Goal: Transaction & Acquisition: Obtain resource

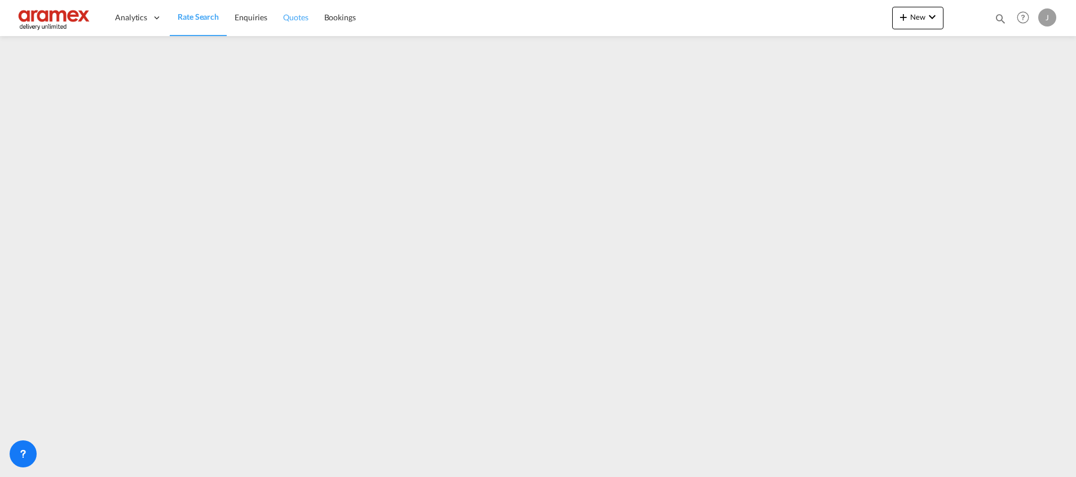
click at [295, 20] on span "Quotes" at bounding box center [295, 17] width 25 height 10
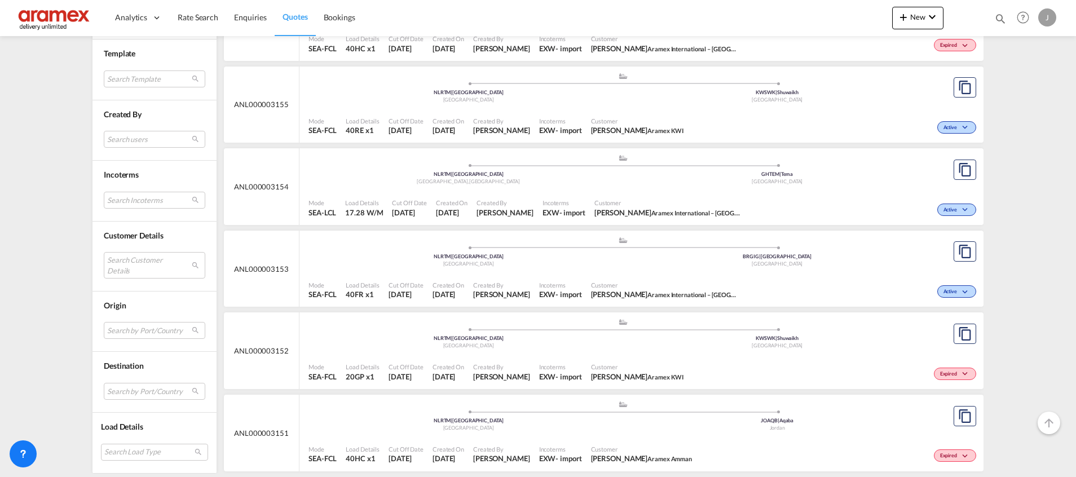
scroll to position [1861, 0]
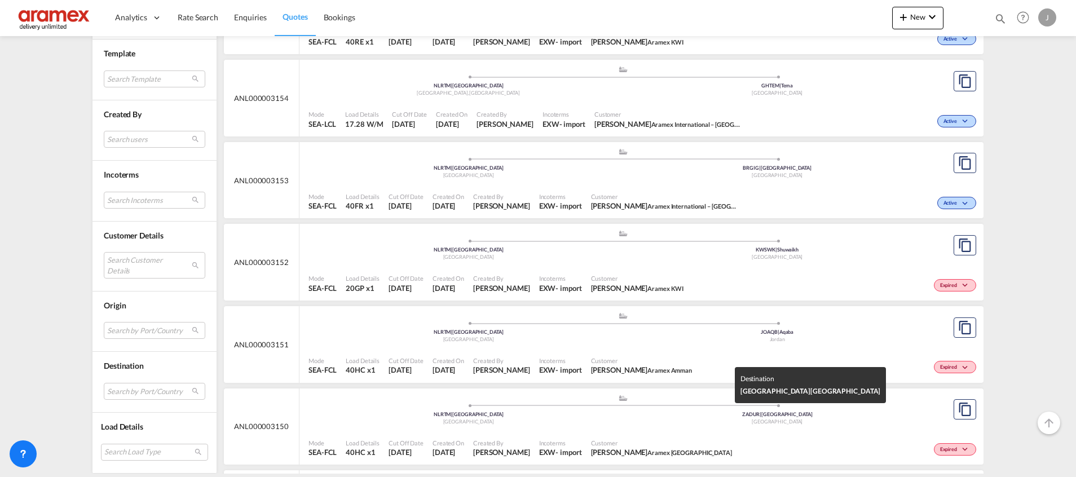
click at [662, 419] on div "[GEOGRAPHIC_DATA]" at bounding box center [777, 422] width 309 height 7
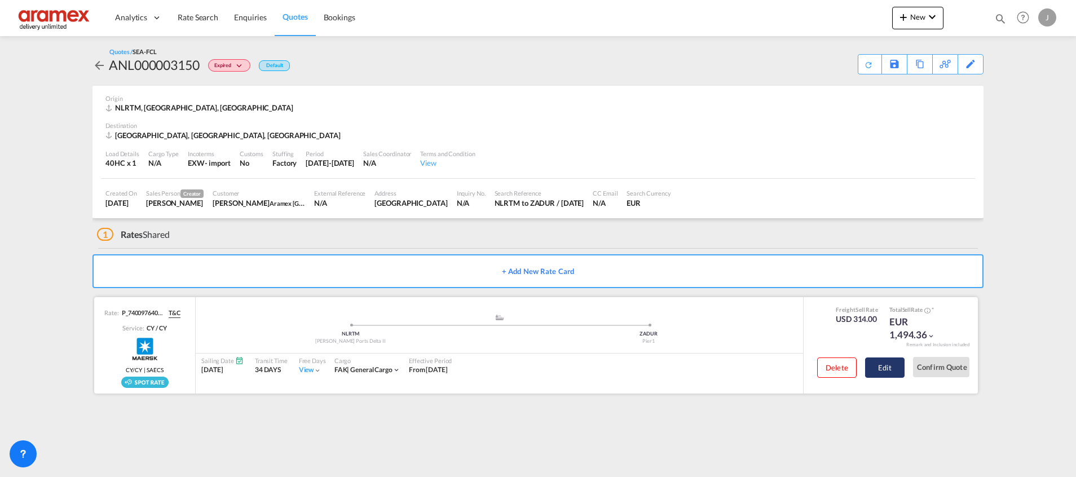
click at [893, 367] on button "Edit" at bounding box center [884, 368] width 39 height 20
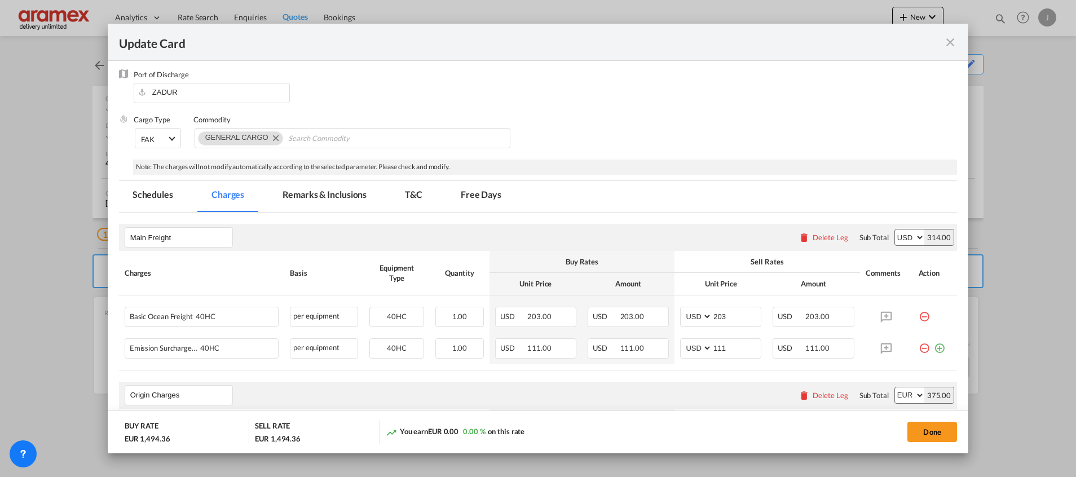
scroll to position [254, 0]
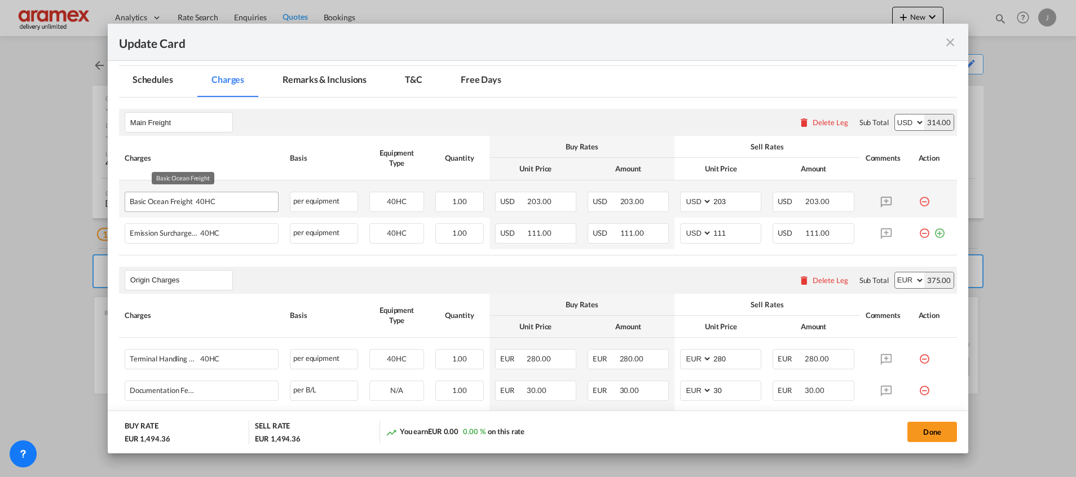
click at [159, 206] on div "Basic Ocean Freight 40HC" at bounding box center [201, 200] width 153 height 16
copy span "Basic Ocean Freight"
click at [919, 203] on md-icon "icon-minus-circle-outline red-400-fg" at bounding box center [924, 197] width 11 height 11
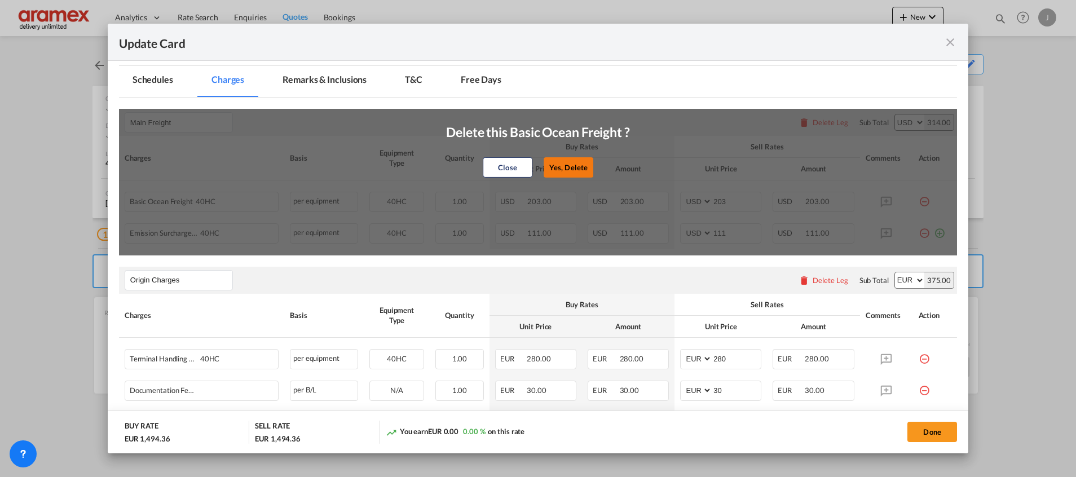
click at [545, 168] on button "Yes, Delete" at bounding box center [569, 167] width 50 height 20
type input "111"
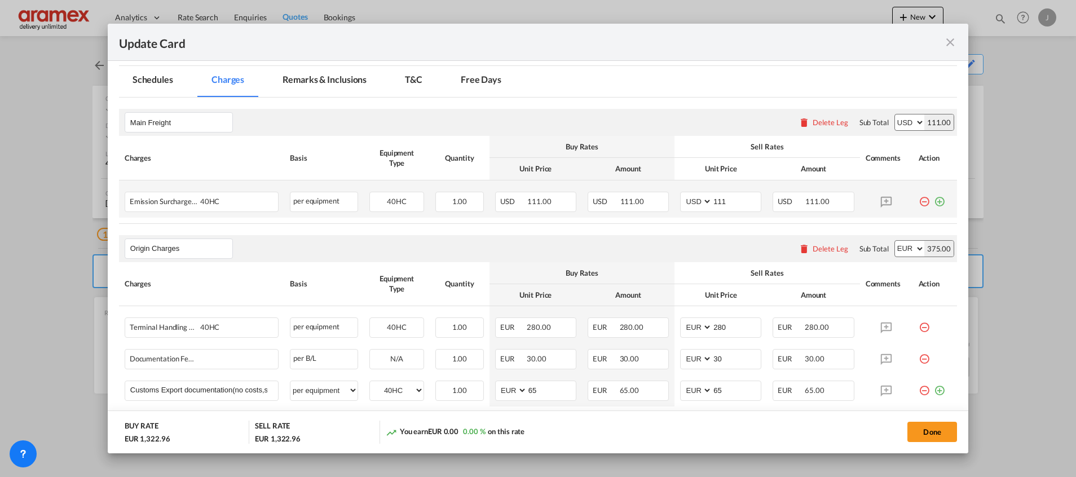
click at [934, 201] on md-icon "icon-plus-circle-outline green-400-fg" at bounding box center [939, 197] width 11 height 11
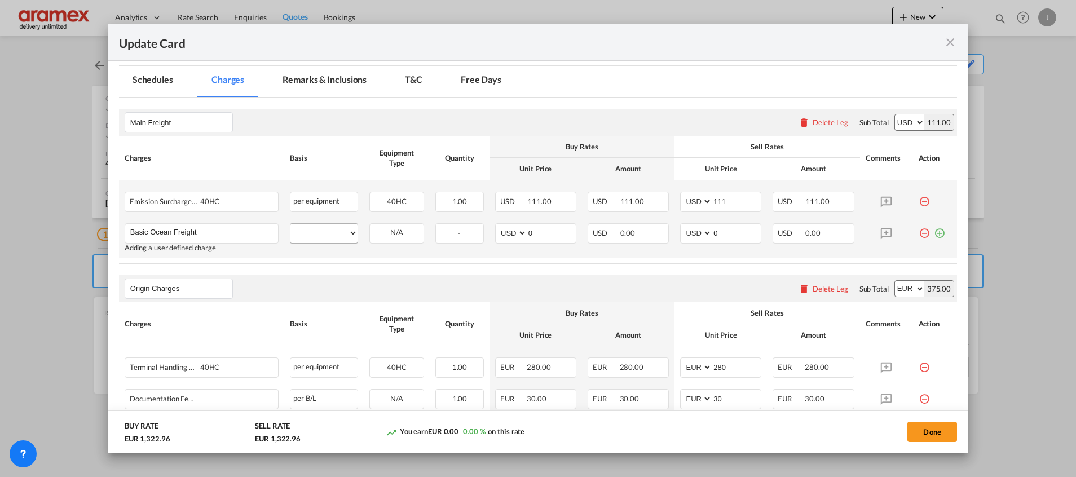
type input "Basic Ocean Freight"
click at [318, 232] on select "per equipment per container per B/L per shipping bill per shipment % on freight…" at bounding box center [324, 233] width 67 height 18
select select "per equipment"
click at [291, 224] on select "per equipment per container per B/L per shipping bill per shipment % on freight…" at bounding box center [324, 233] width 67 height 18
click at [410, 236] on select "40HC" at bounding box center [397, 233] width 54 height 15
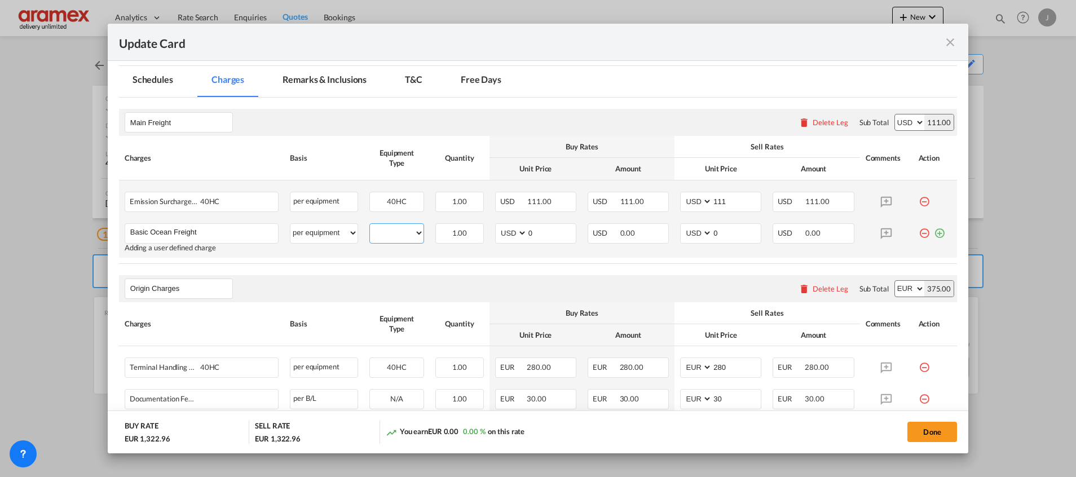
select select "40HC"
click at [370, 226] on select "40HC" at bounding box center [397, 233] width 54 height 15
drag, startPoint x: 539, startPoint y: 230, endPoint x: 499, endPoint y: 231, distance: 40.1
click at [499, 231] on md-input-container "AED AFN ALL AMD ANG AOA ARS AUD AWG AZN BAM BBD BDT BGN BHD BIF BMD BND BOB BRL…" at bounding box center [535, 233] width 81 height 20
click at [539, 234] on input "208" at bounding box center [551, 232] width 49 height 17
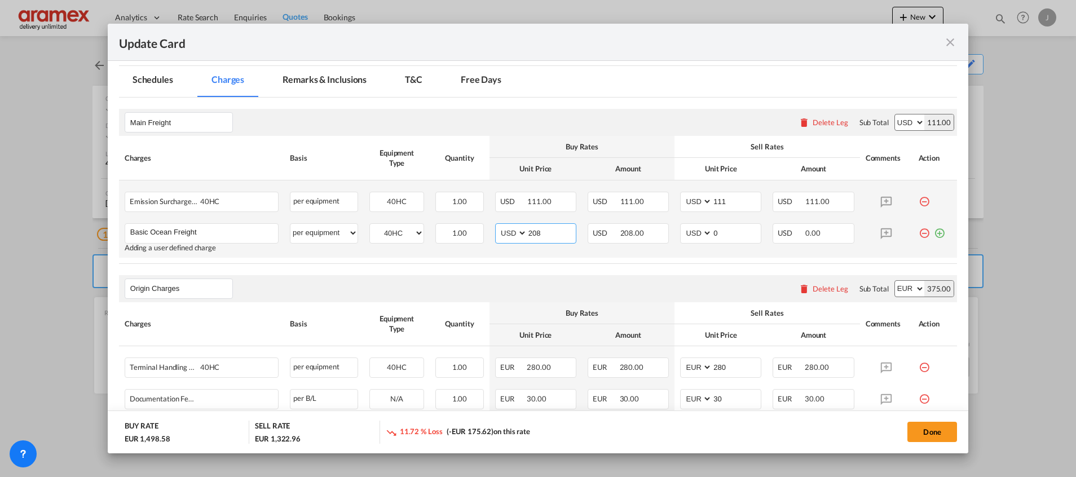
click at [539, 234] on input "208" at bounding box center [551, 232] width 49 height 17
type input "208"
drag, startPoint x: 741, startPoint y: 234, endPoint x: 674, endPoint y: 237, distance: 67.2
click at [680, 237] on md-input-container "AED AFN ALL AMD ANG AOA ARS AUD AWG AZN BAM BBD BDT BGN BHD BIF BMD BND BOB BRL…" at bounding box center [720, 233] width 81 height 20
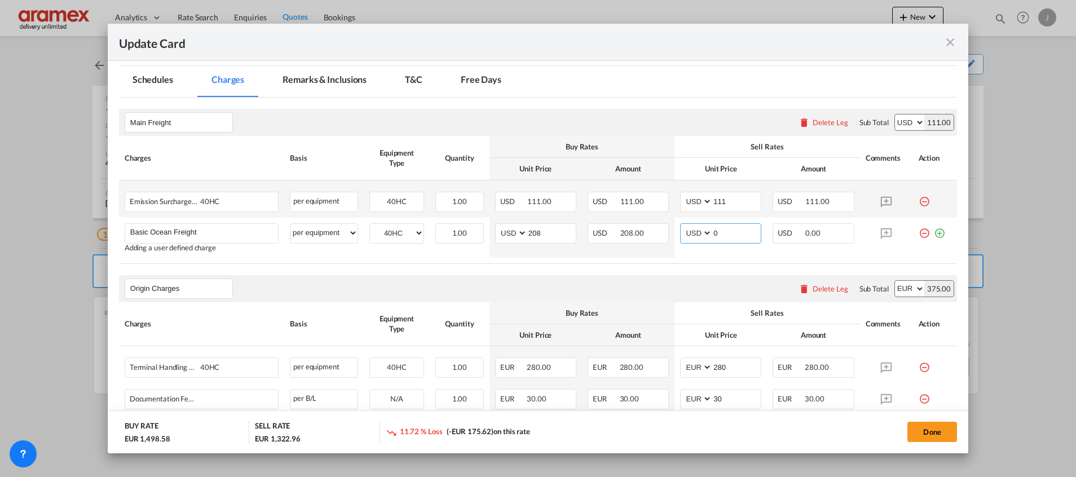
paste input "208"
type input "208"
click at [657, 261] on table "Charges Basis Equipment Type Quantity Buy Rates Sell Rates Comments Action Unit…" at bounding box center [538, 199] width 838 height 127
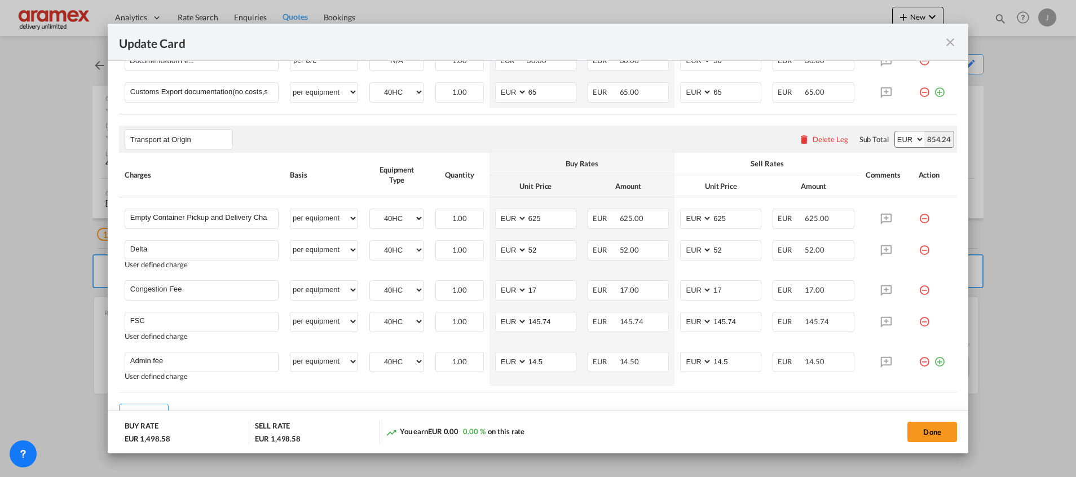
scroll to position [649, 0]
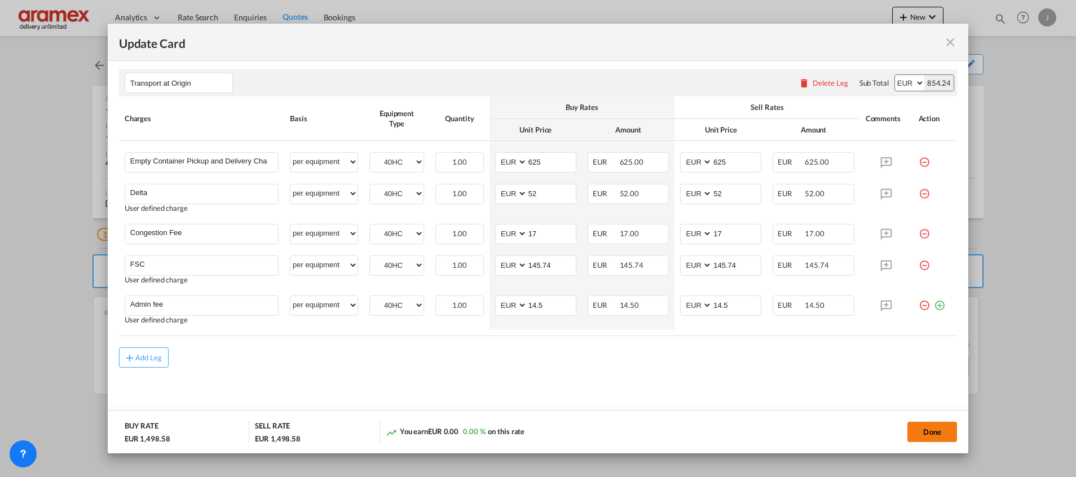
click at [925, 426] on button "Done" at bounding box center [933, 432] width 50 height 20
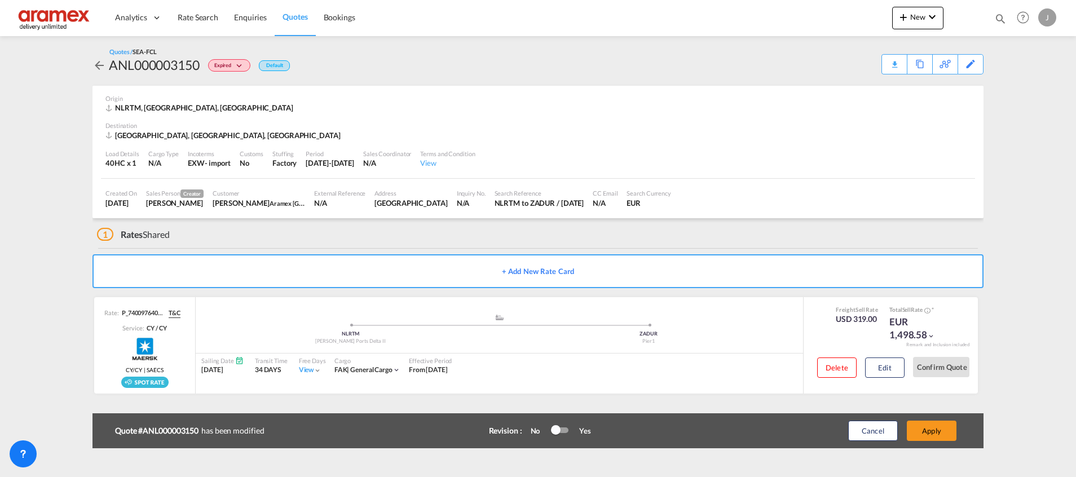
click at [925, 426] on button "Apply" at bounding box center [932, 431] width 50 height 20
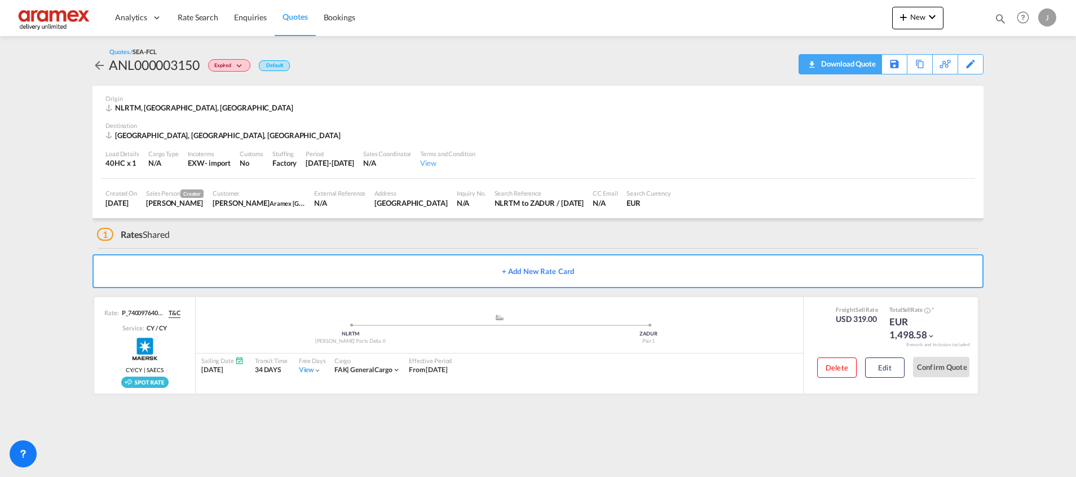
click at [818, 62] on div "Download Quote" at bounding box center [847, 64] width 58 height 18
click at [208, 24] on link "Rate Search" at bounding box center [198, 17] width 56 height 37
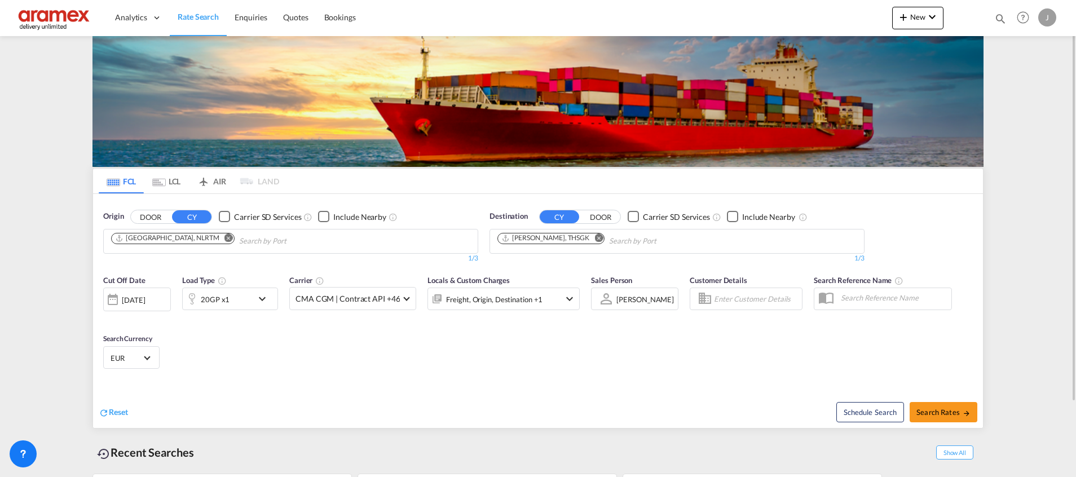
click at [587, 234] on button "Remove" at bounding box center [595, 239] width 17 height 11
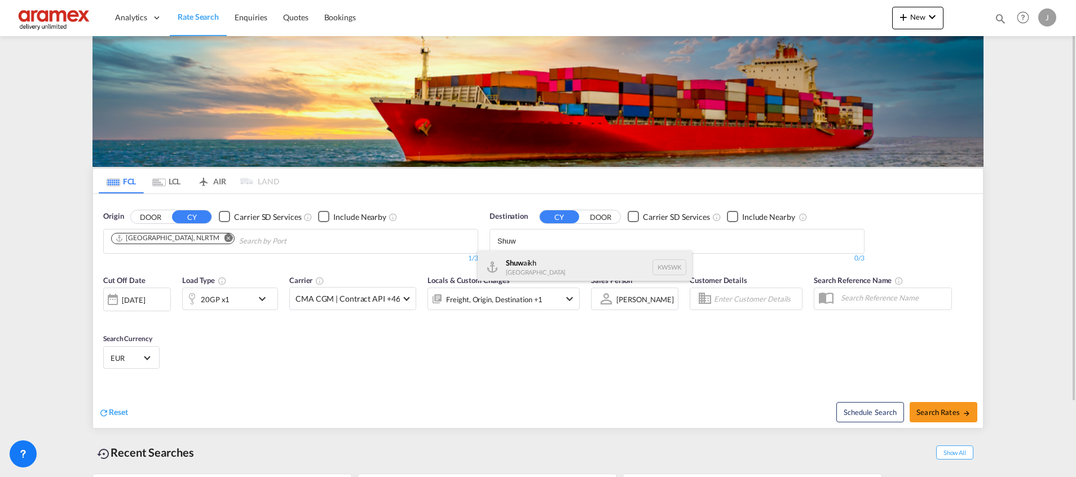
type input "Shuw"
click at [542, 273] on div "Shuw aikh [GEOGRAPHIC_DATA] KWSWK" at bounding box center [585, 267] width 214 height 34
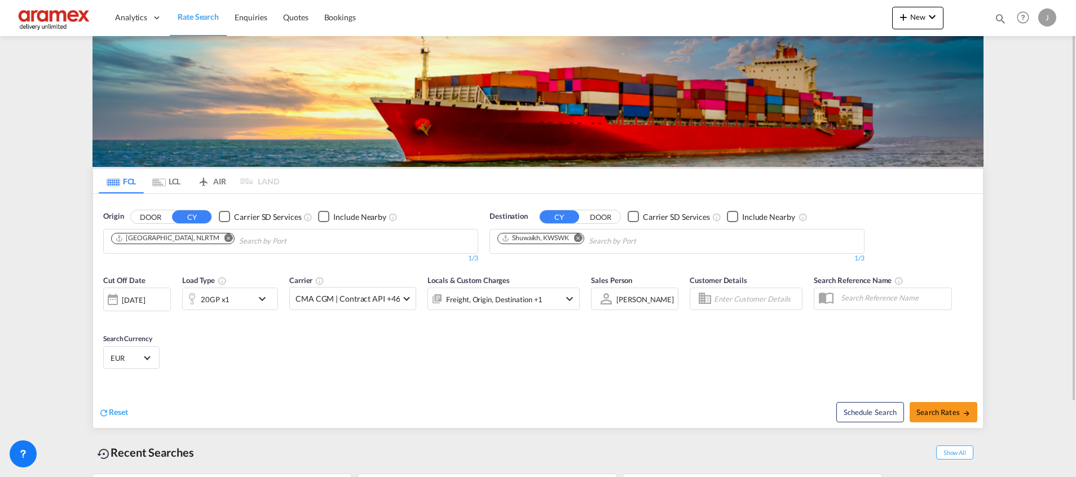
click at [244, 299] on div "20GP x1" at bounding box center [218, 299] width 70 height 23
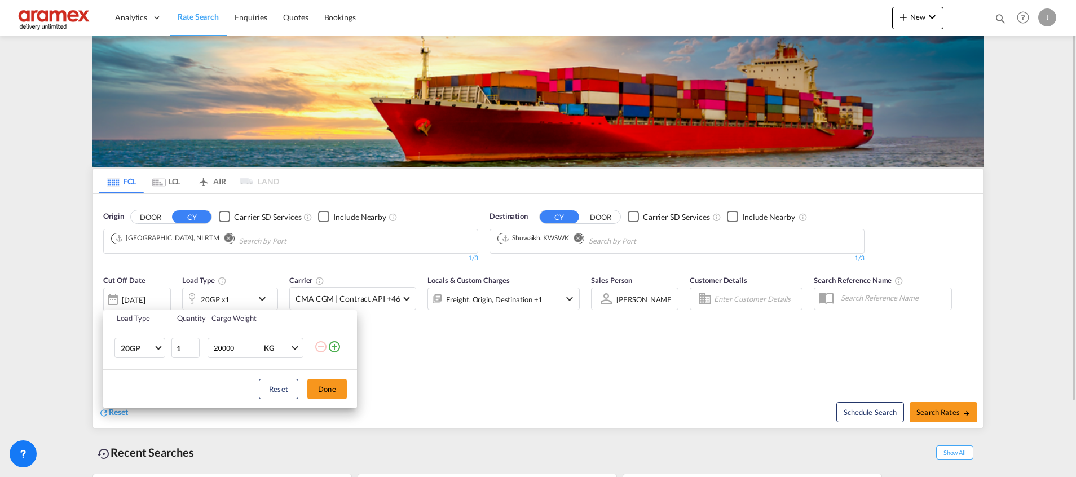
click at [339, 347] on md-icon "icon-plus-circle-outline" at bounding box center [335, 347] width 14 height 14
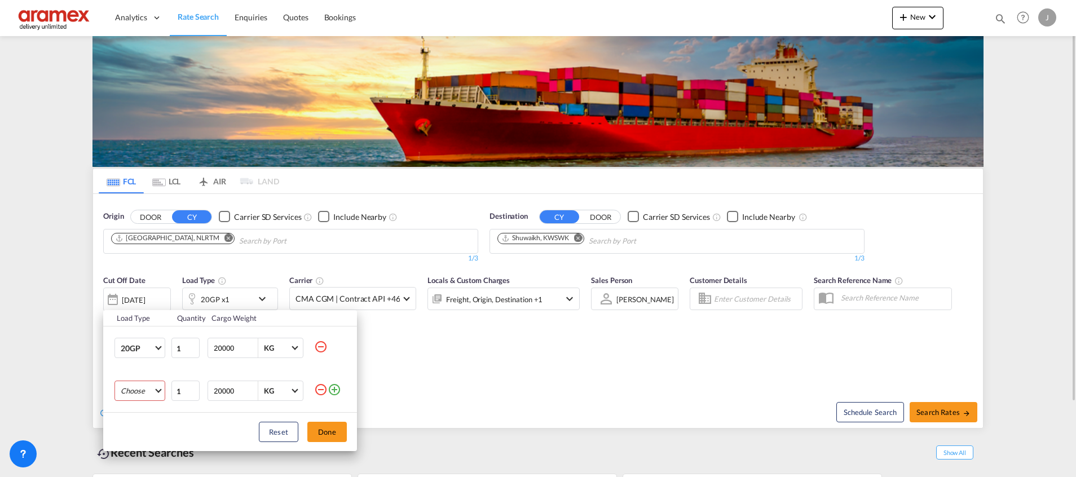
click at [133, 394] on md-select "Choose 20GP 40GP 40HC 45HC 20RE 40RE 40HR 20OT 40OT 20FR 40FR 40NR 20NR 45S 20T…" at bounding box center [140, 391] width 51 height 20
click at [146, 397] on md-option "40HC" at bounding box center [150, 395] width 77 height 27
click at [332, 437] on button "Done" at bounding box center [326, 432] width 39 height 20
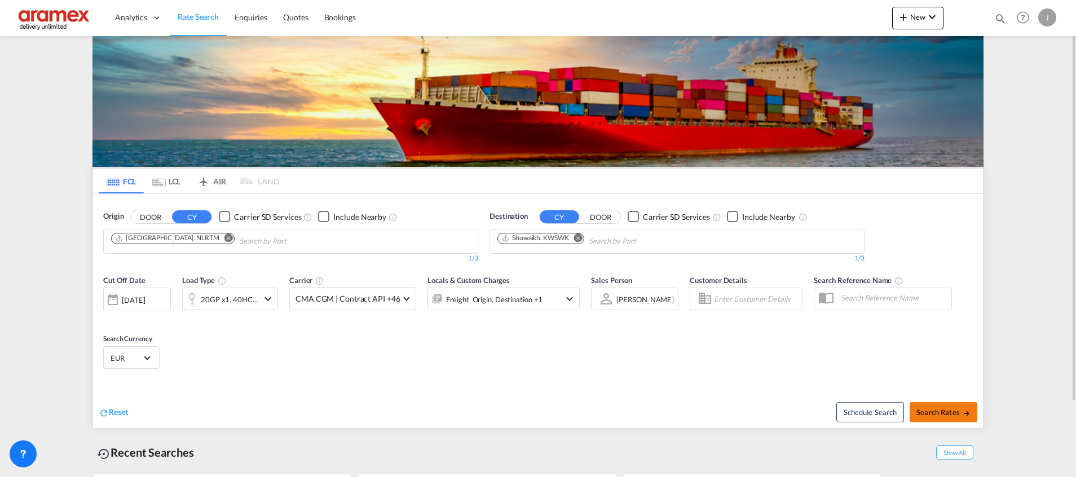
click at [937, 408] on span "Search Rates" at bounding box center [944, 412] width 54 height 9
type input "NLRTM to KWSWK / [DATE]"
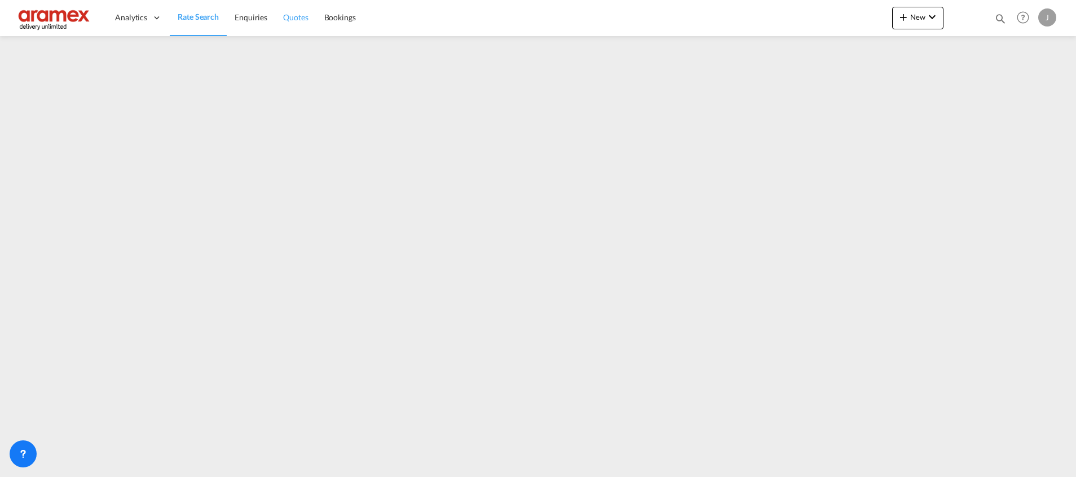
click at [287, 17] on span "Quotes" at bounding box center [295, 17] width 25 height 10
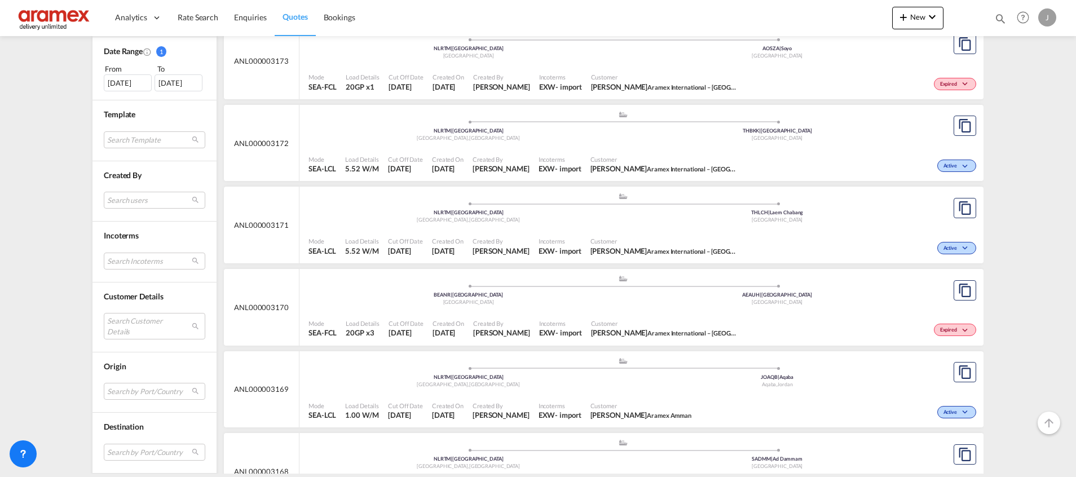
scroll to position [508, 0]
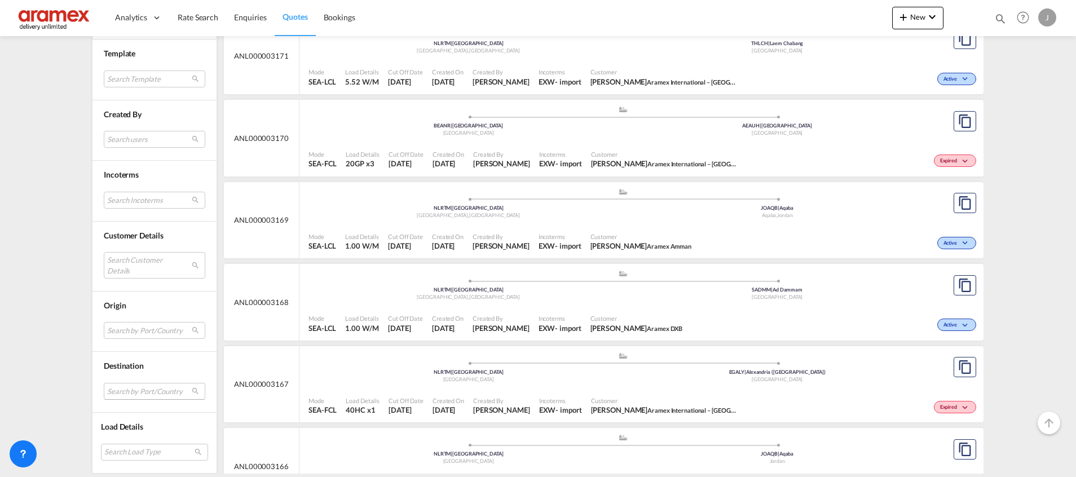
click at [114, 399] on md-select "Search by Port/Country JPNIC nichinan [GEOGRAPHIC_DATA] AEAMF mussafah [GEOGRAP…" at bounding box center [155, 391] width 102 height 17
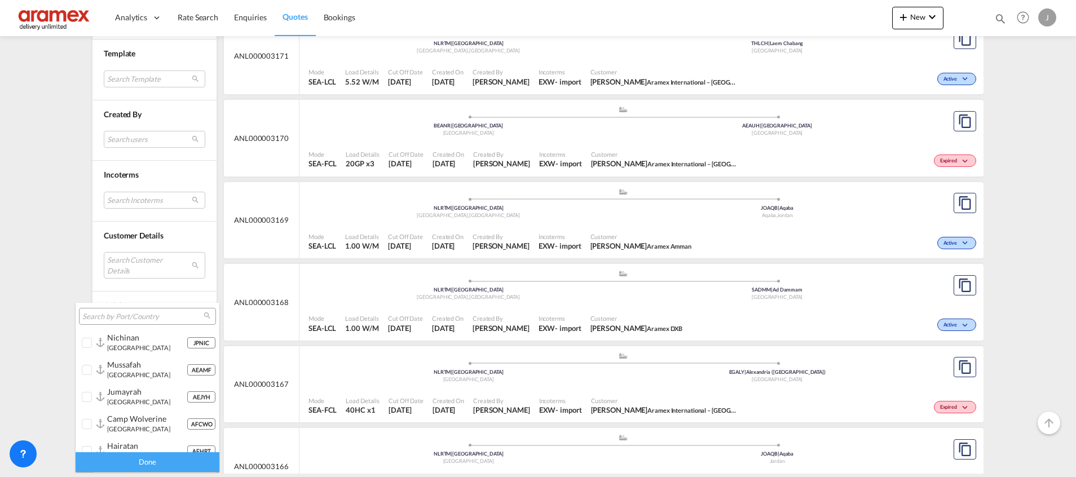
click at [134, 319] on input "search" at bounding box center [142, 317] width 121 height 10
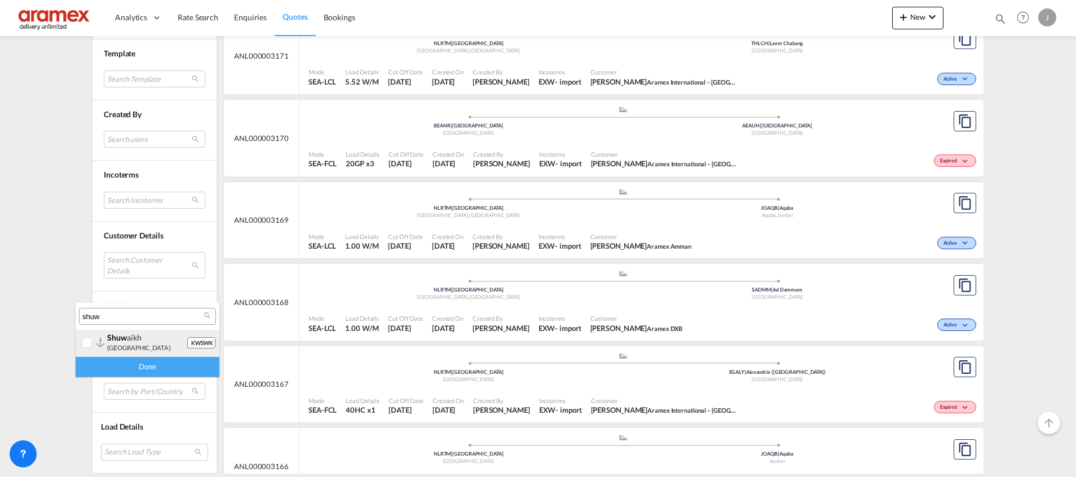
type input "shuw"
click at [111, 338] on span "shuw" at bounding box center [117, 338] width 20 height 10
click at [156, 372] on div "Done" at bounding box center [148, 367] width 144 height 20
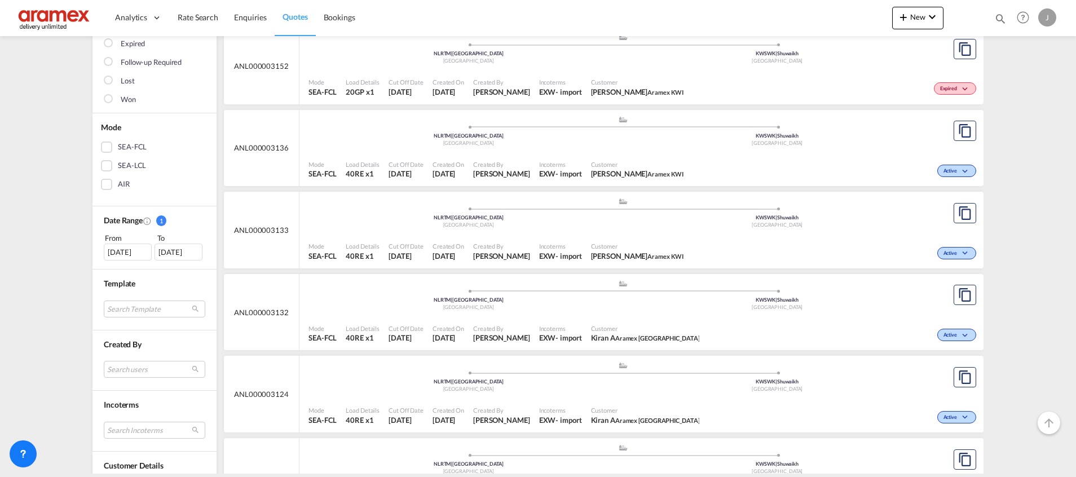
scroll to position [254, 0]
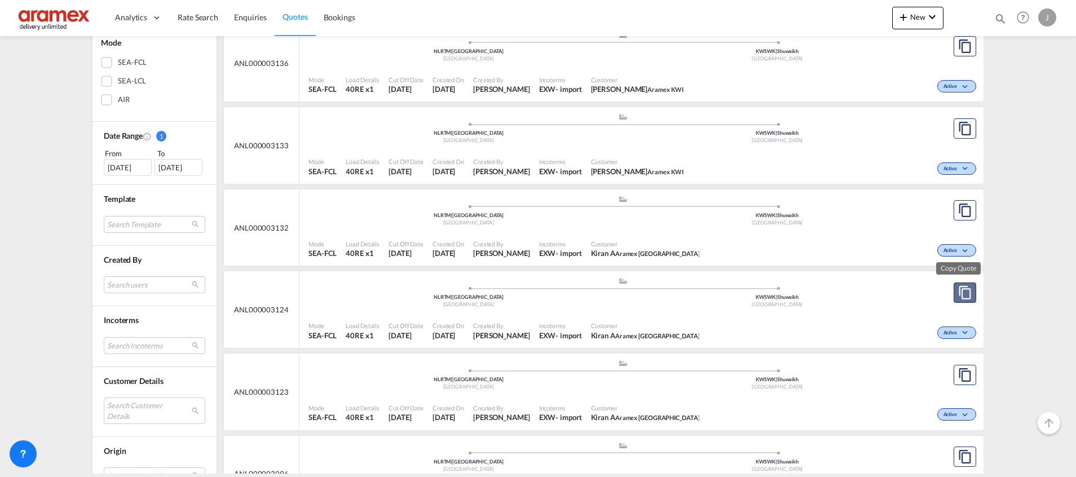
click at [958, 289] on md-icon "assets/icons/custom/copyQuote.svg" at bounding box center [965, 293] width 14 height 14
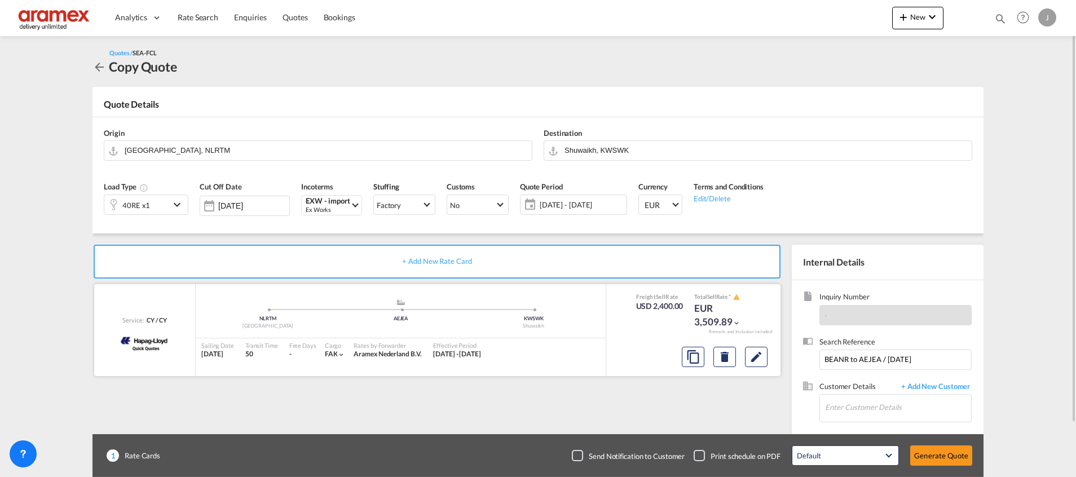
click at [777, 369] on div at bounding box center [693, 356] width 174 height 30
click at [751, 353] on md-icon "Edit" at bounding box center [757, 357] width 14 height 14
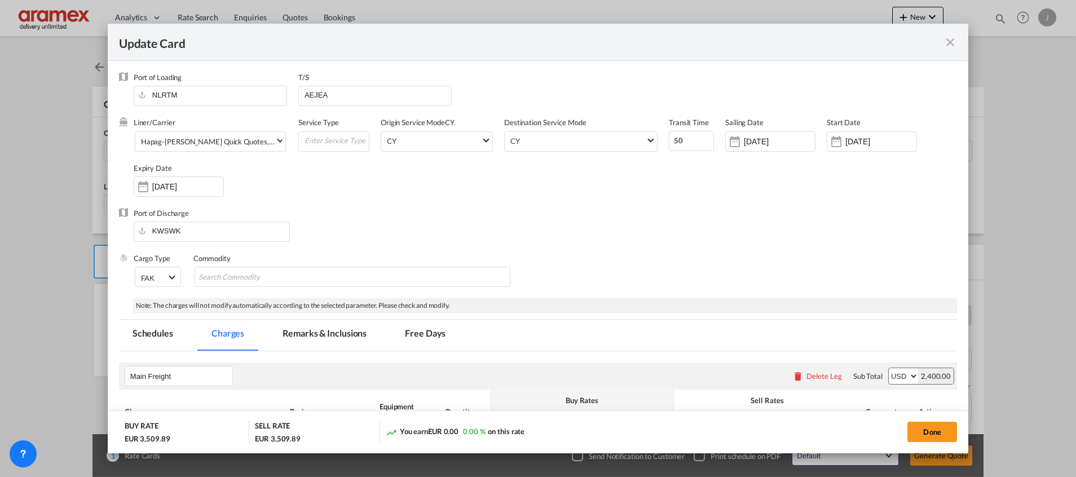
click at [949, 39] on md-icon "icon-close fg-AAA8AD m-0 pointer" at bounding box center [951, 43] width 14 height 14
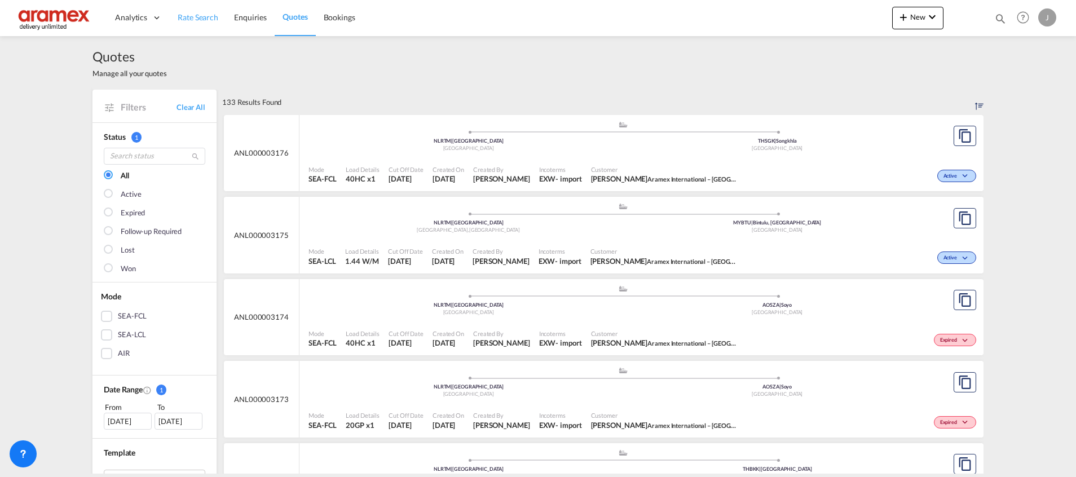
click at [204, 21] on span "Rate Search" at bounding box center [198, 17] width 41 height 10
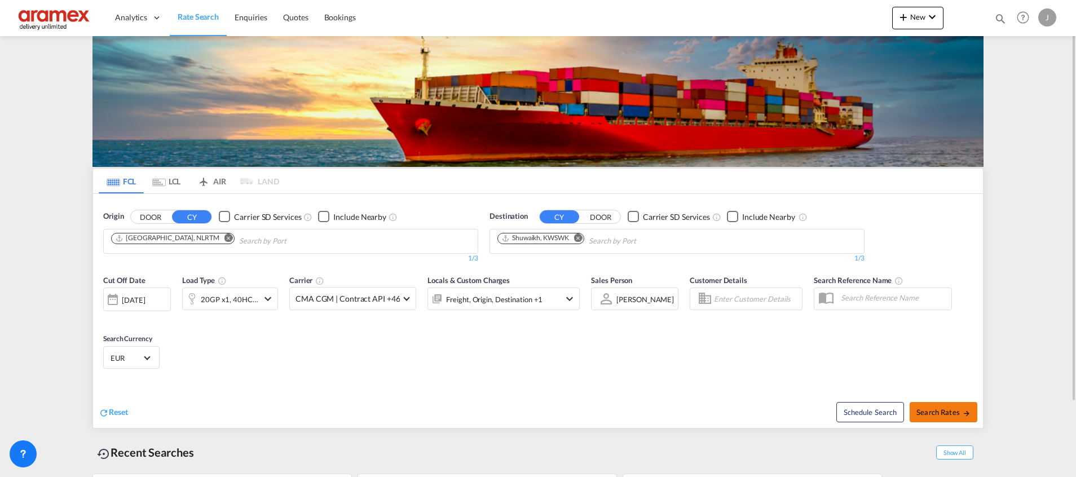
click at [936, 412] on span "Search Rates" at bounding box center [944, 412] width 54 height 9
type input "NLRTM to KWSWK / [DATE]"
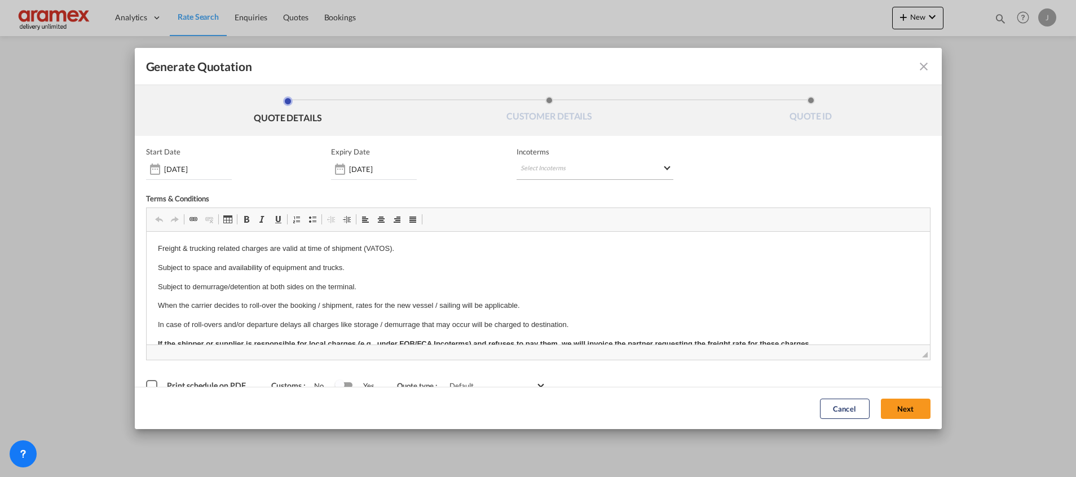
click at [558, 169] on md-select "Select Incoterms CIF - export Cost,Insurance and Freight CIF - import Cost,Insu…" at bounding box center [595, 170] width 157 height 20
click at [530, 188] on input "search" at bounding box center [570, 193] width 104 height 10
type input "EXW"
click at [534, 214] on div "EXW - import" at bounding box center [574, 212] width 107 height 9
click at [899, 407] on button "Next" at bounding box center [906, 408] width 50 height 20
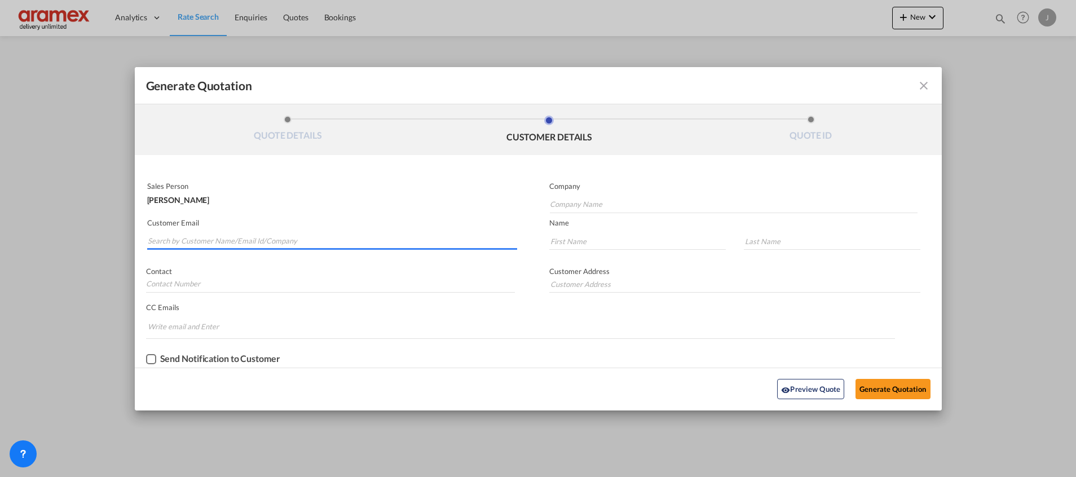
click at [185, 240] on input "Search by Customer Name/Email Id/Company" at bounding box center [332, 241] width 369 height 17
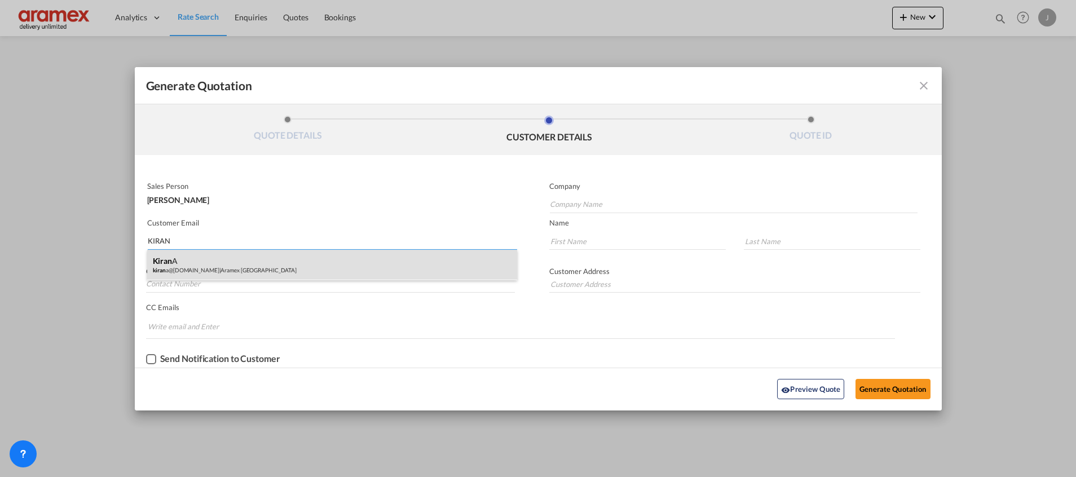
type input "KIRAN"
click at [196, 258] on div "Kiran A kiran a@[DOMAIN_NAME] | Aramex [GEOGRAPHIC_DATA]" at bounding box center [332, 265] width 370 height 30
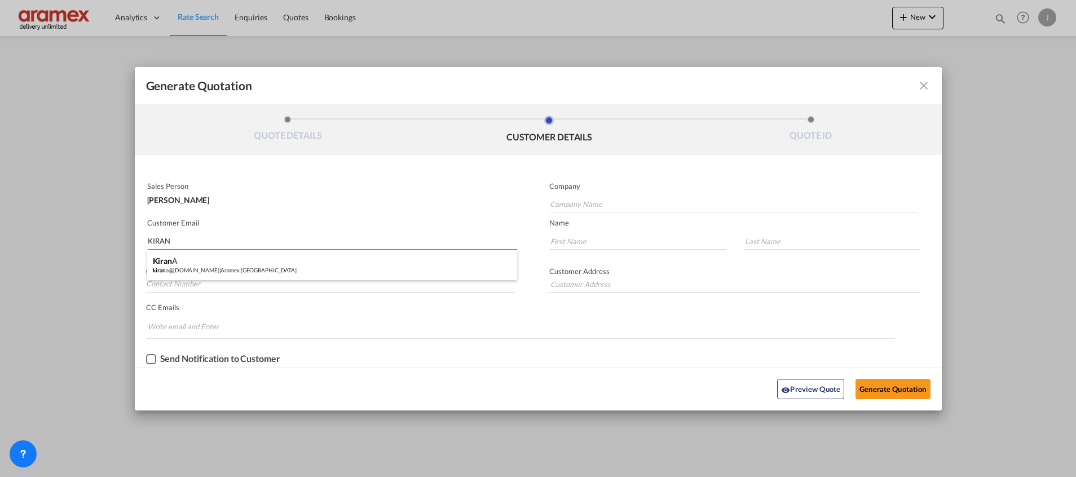
type input "Aramex [GEOGRAPHIC_DATA]"
type input "[EMAIL_ADDRESS][DOMAIN_NAME]"
type input "Kiran"
type input "A"
type input "Aramex [GEOGRAPHIC_DATA]"
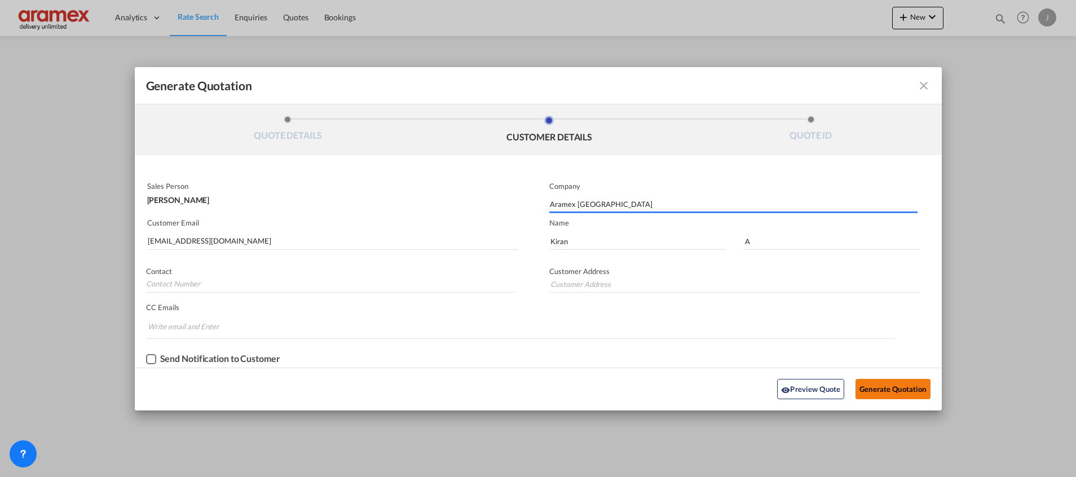
click at [882, 387] on button "Generate Quotation" at bounding box center [893, 389] width 74 height 20
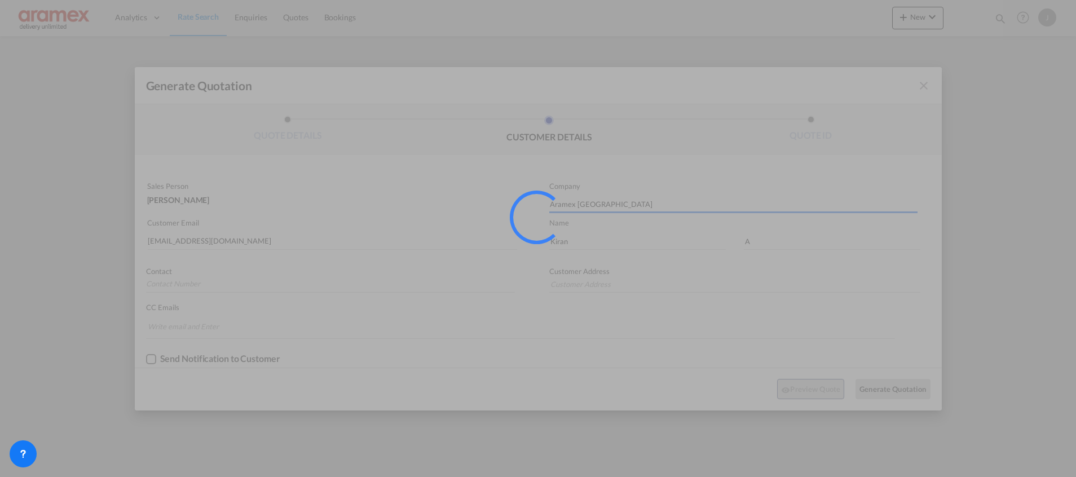
type input "Aramex [GEOGRAPHIC_DATA]"
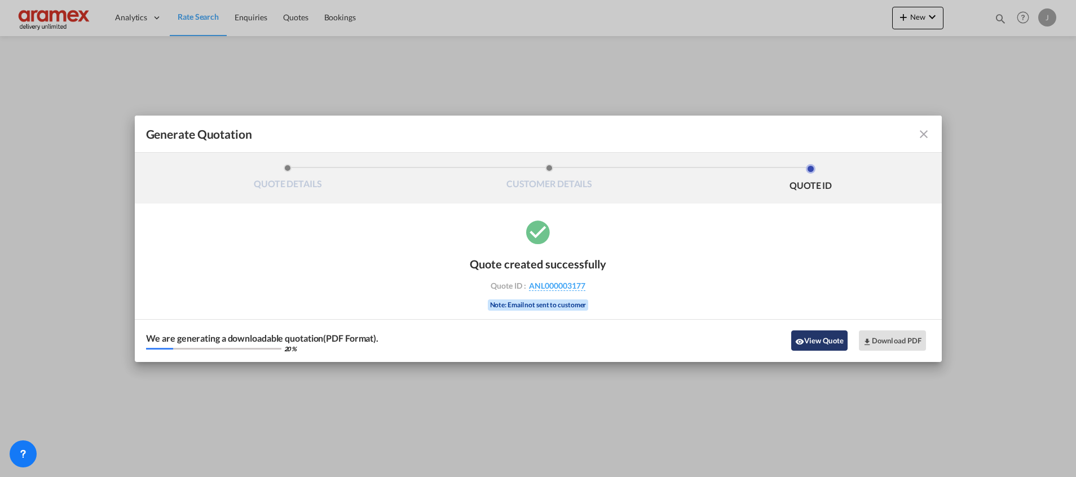
click at [824, 337] on button "View Quote" at bounding box center [819, 341] width 56 height 20
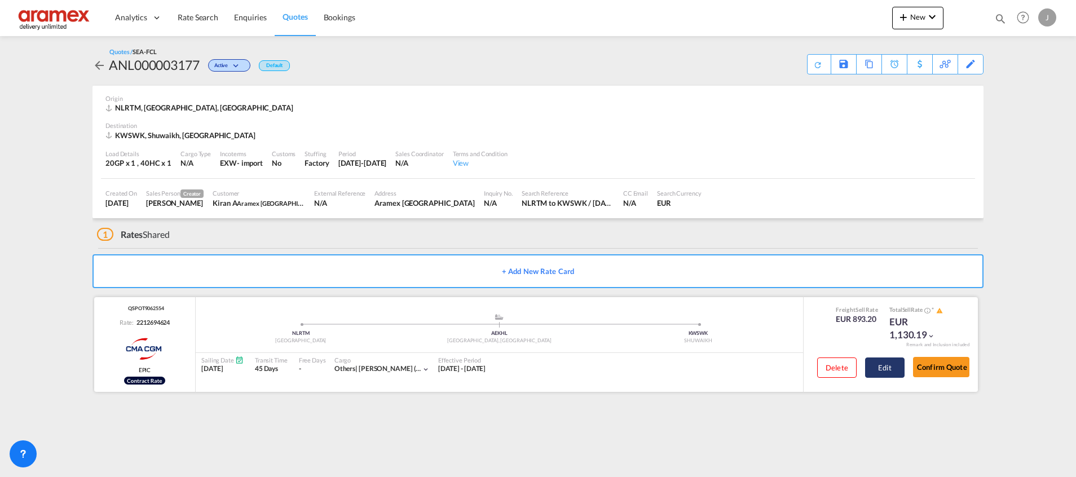
click at [885, 366] on button "Edit" at bounding box center [884, 368] width 39 height 20
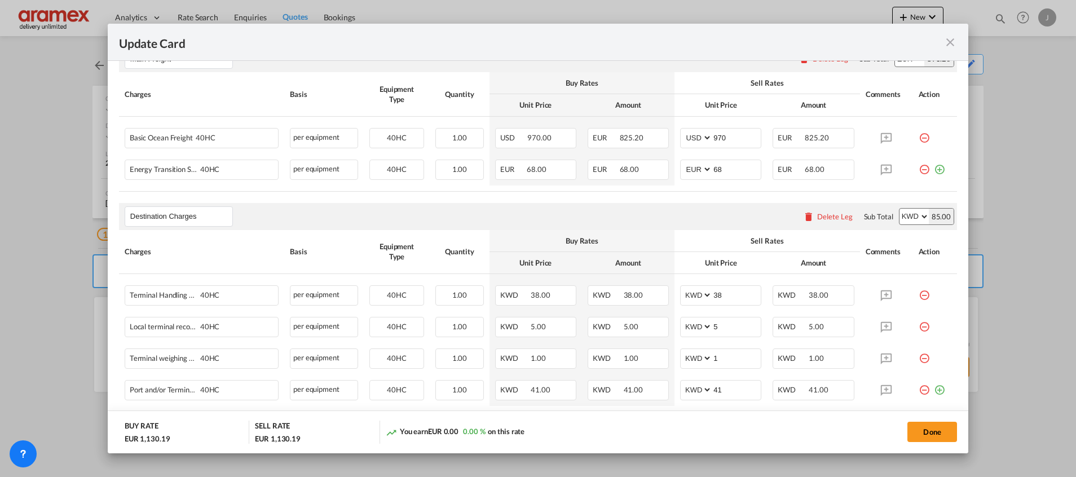
scroll to position [338, 0]
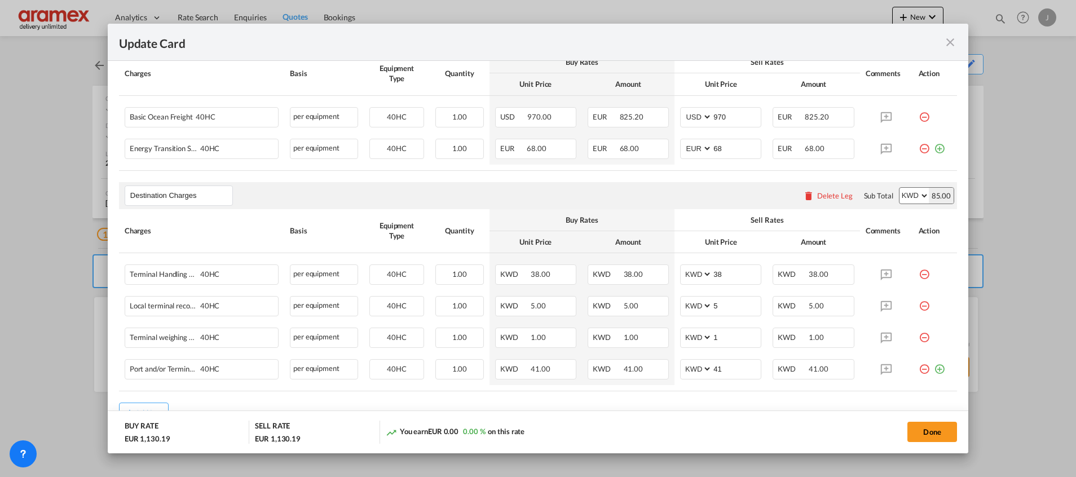
click at [817, 196] on div "Delete Leg" at bounding box center [835, 195] width 36 height 9
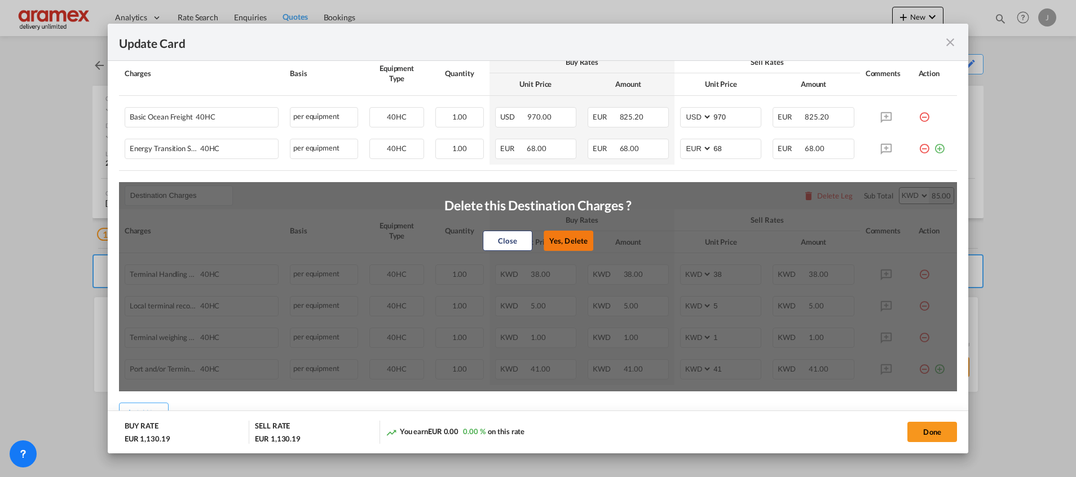
click at [568, 236] on button "Yes, Delete" at bounding box center [569, 241] width 50 height 20
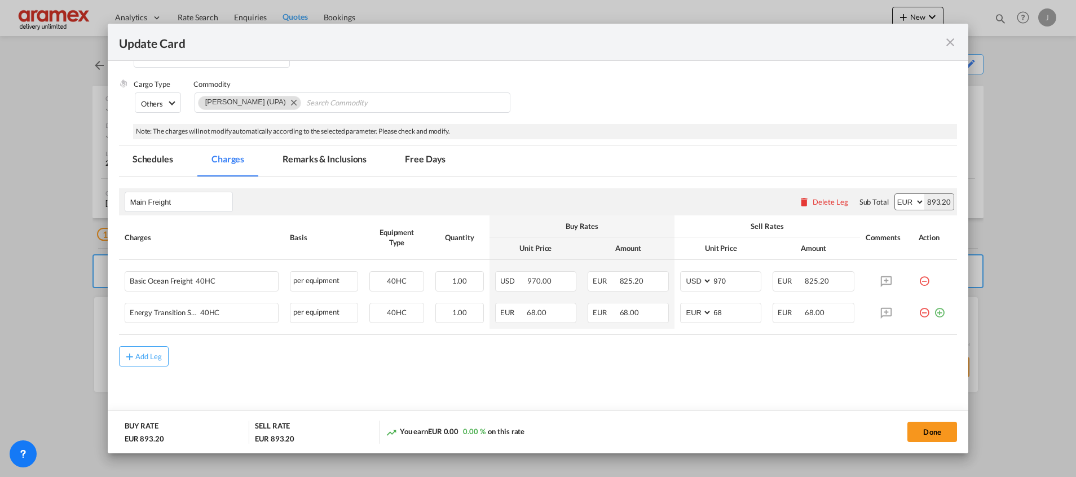
scroll to position [174, 0]
click at [144, 351] on button "Add Leg" at bounding box center [144, 357] width 50 height 20
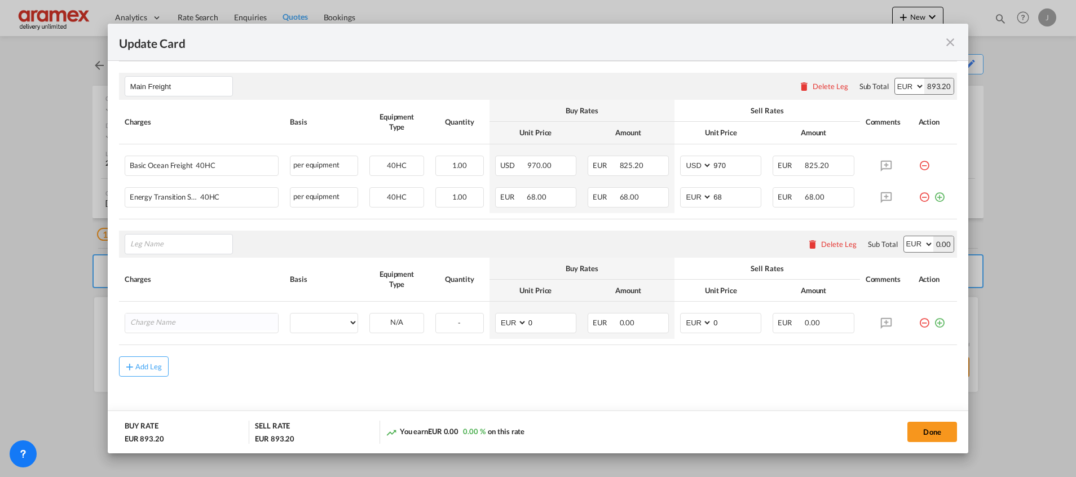
scroll to position [300, 0]
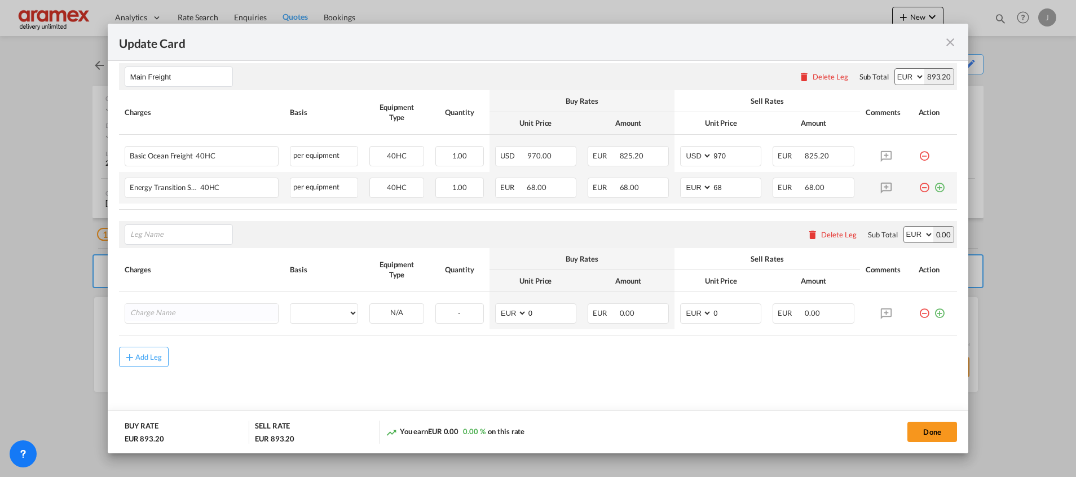
click at [934, 185] on md-icon "icon-plus-circle-outline green-400-fg" at bounding box center [939, 183] width 11 height 11
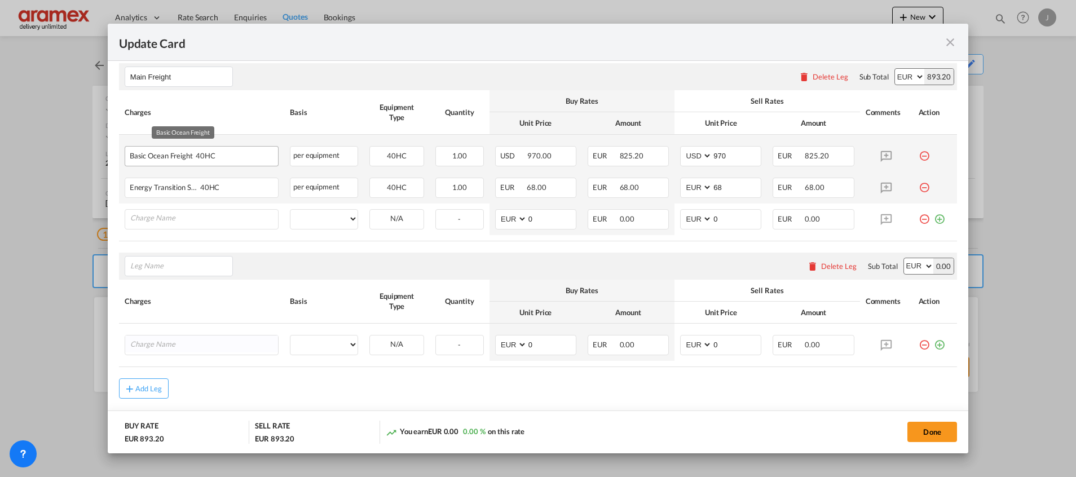
click at [161, 152] on div "Basic Ocean Freight 40HC" at bounding box center [184, 154] width 108 height 14
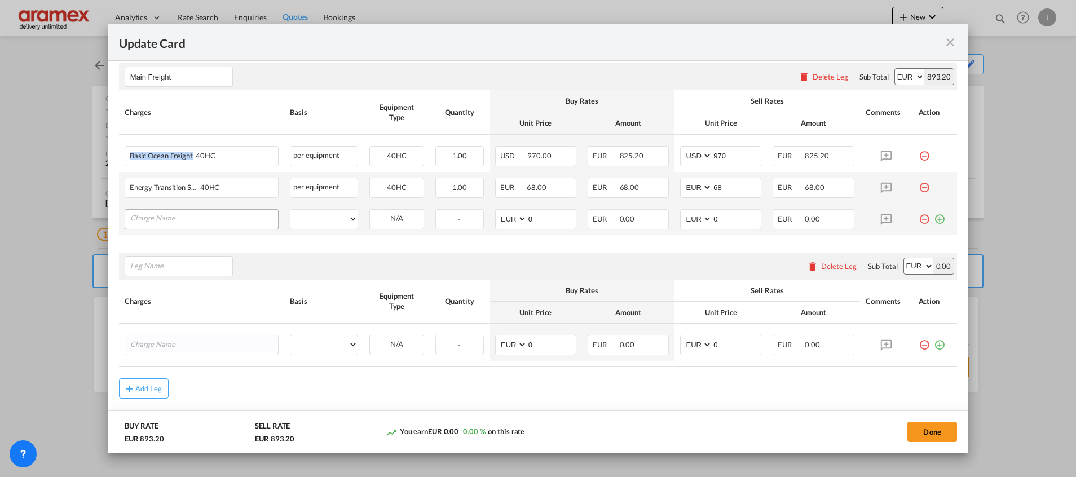
copy span "Basic Ocean Freight"
click at [162, 221] on input "Charge Name" at bounding box center [204, 218] width 148 height 17
paste input "Basic Ocean Freight"
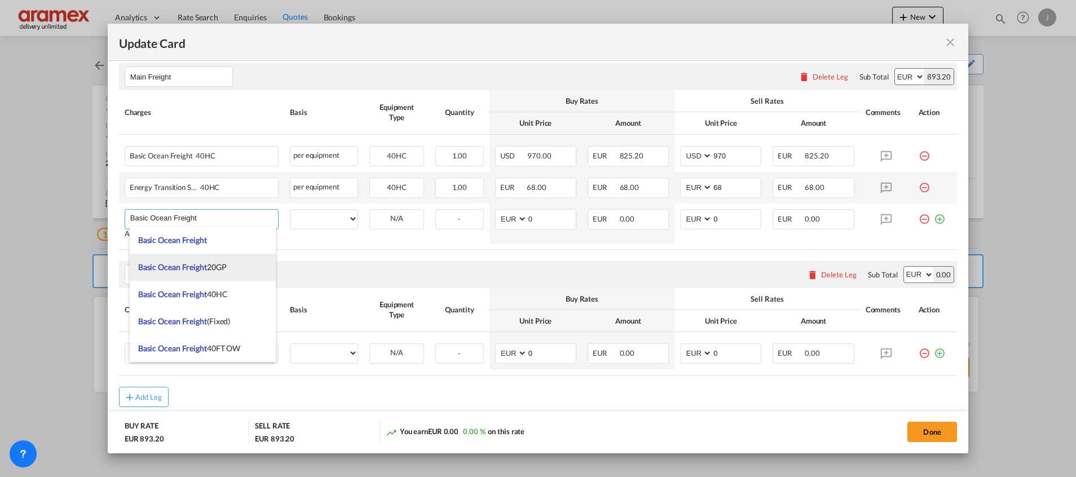
click at [226, 267] on span "Basic Ocean Freight 20GP" at bounding box center [182, 267] width 89 height 10
type input "Basic Ocean Freight 20GP"
select select "per equipment"
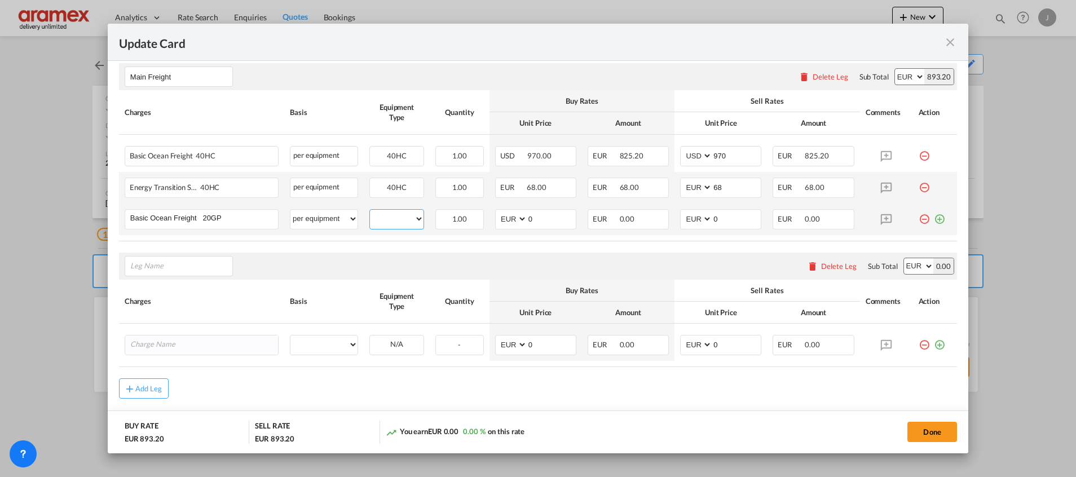
click at [393, 220] on select "20GP 40HC" at bounding box center [397, 219] width 54 height 15
select select "20GP"
click at [370, 212] on select "20GP 40HC" at bounding box center [397, 219] width 54 height 15
click at [514, 261] on div "Please enter leg name Leg Name Already Exists Delete Leg Sub Total AED AFN ALL …" at bounding box center [538, 266] width 838 height 27
drag, startPoint x: 541, startPoint y: 219, endPoint x: 623, endPoint y: 226, distance: 82.7
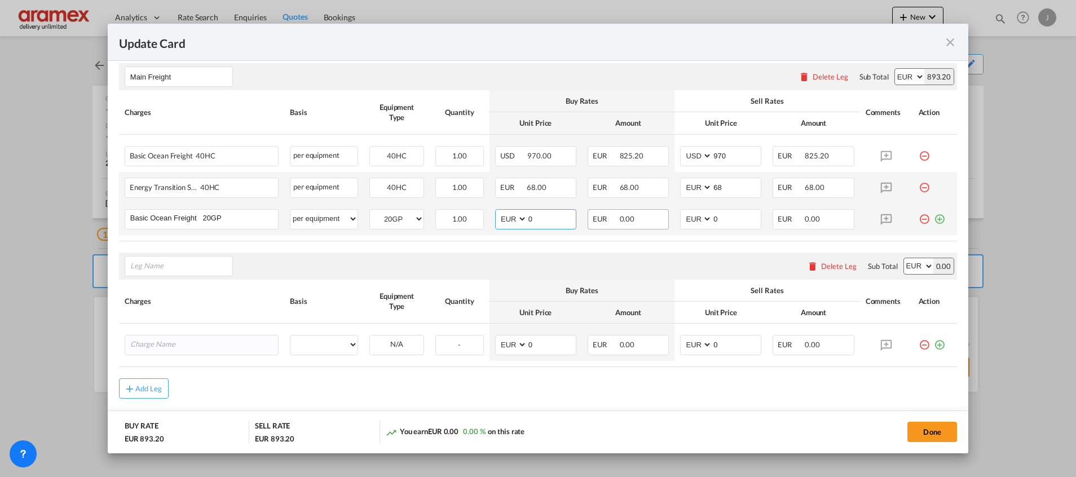
click at [505, 226] on md-input-container "AED AFN ALL AMD ANG AOA ARS AUD AWG AZN BAM BBD BDT BGN BHD BIF BMD BND BOB BRL…" at bounding box center [535, 219] width 81 height 20
paste input "76"
type input "760"
drag, startPoint x: 709, startPoint y: 222, endPoint x: 676, endPoint y: 222, distance: 32.7
click at [680, 222] on md-input-container "AED AFN ALL AMD ANG AOA ARS AUD AWG AZN BAM BBD BDT BGN BHD BIF BMD BND BOB BRL…" at bounding box center [720, 219] width 81 height 20
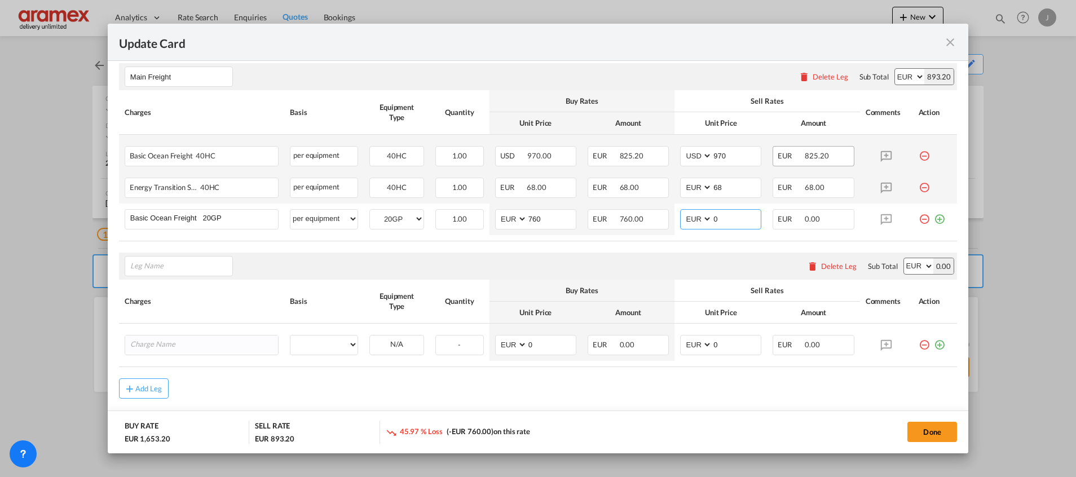
paste input "76"
type input "760"
click at [919, 156] on md-icon "icon-minus-circle-outline red-400-fg" at bounding box center [924, 151] width 11 height 11
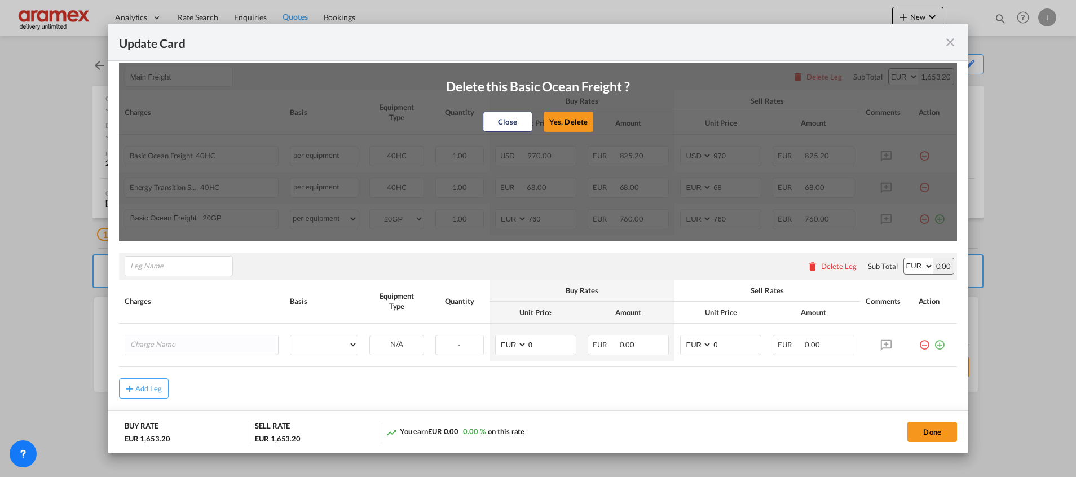
click at [564, 124] on button "Yes, Delete" at bounding box center [569, 122] width 50 height 20
select select "string:EUR"
type input "68"
type input "760"
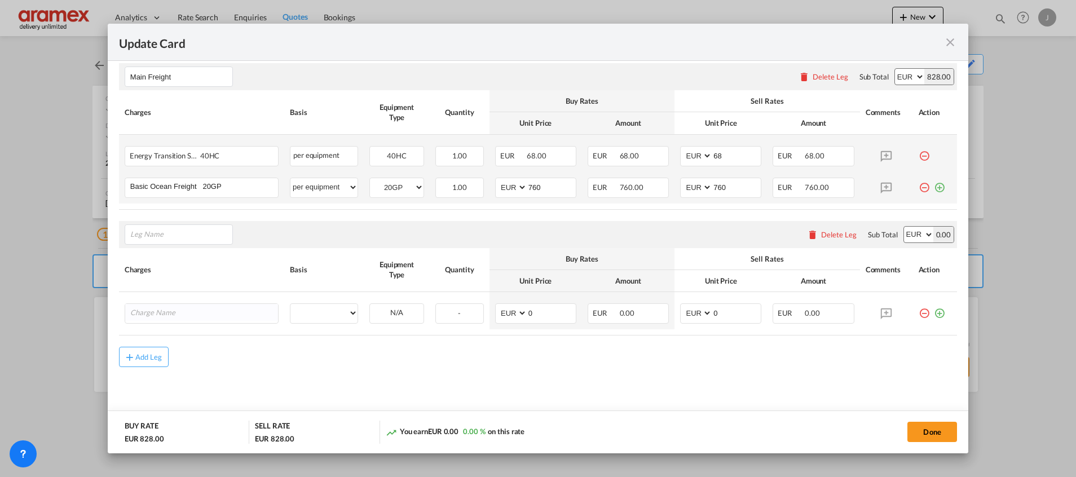
click at [919, 157] on md-icon "icon-minus-circle-outline red-400-fg" at bounding box center [924, 151] width 11 height 11
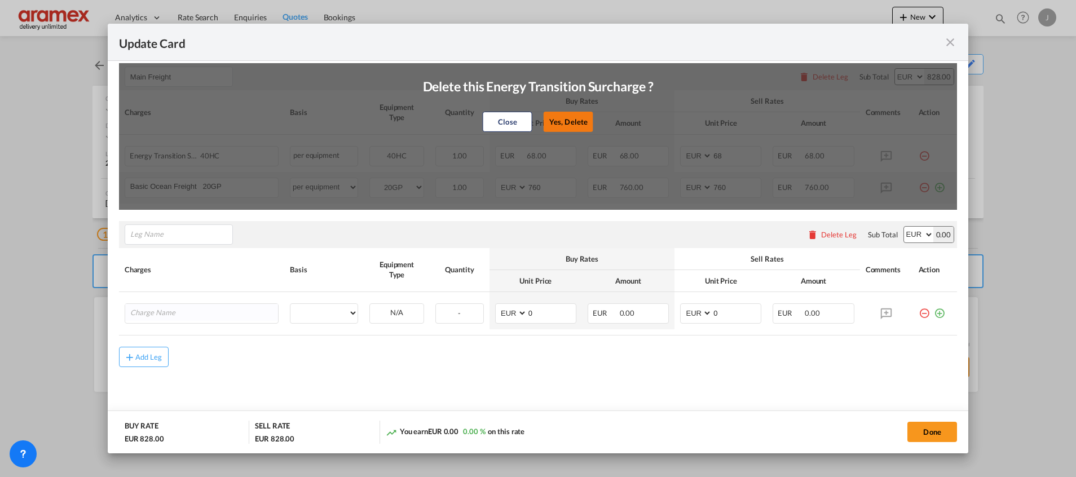
click at [562, 125] on button "Yes, Delete" at bounding box center [569, 122] width 50 height 20
type input "760"
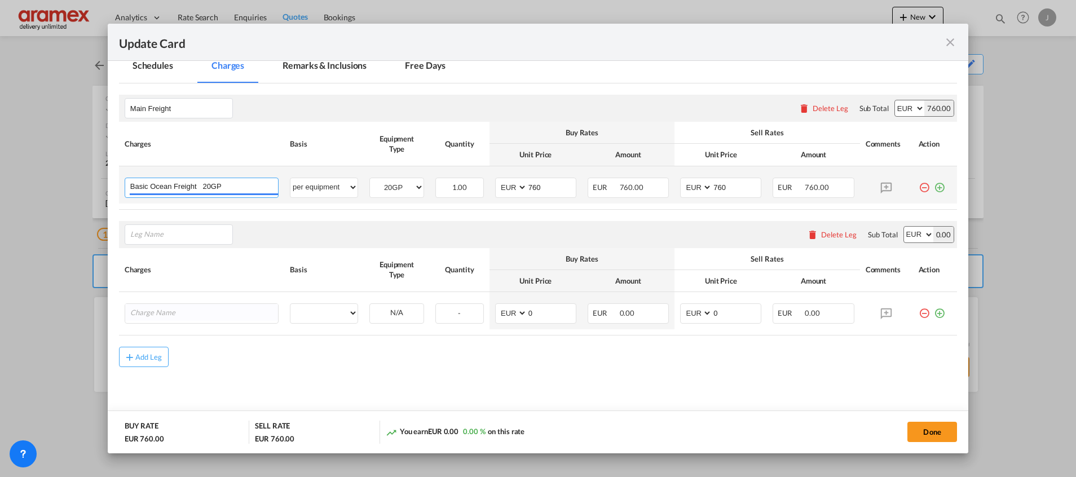
click at [147, 183] on input "Basic Ocean Freight 20GP" at bounding box center [204, 186] width 148 height 17
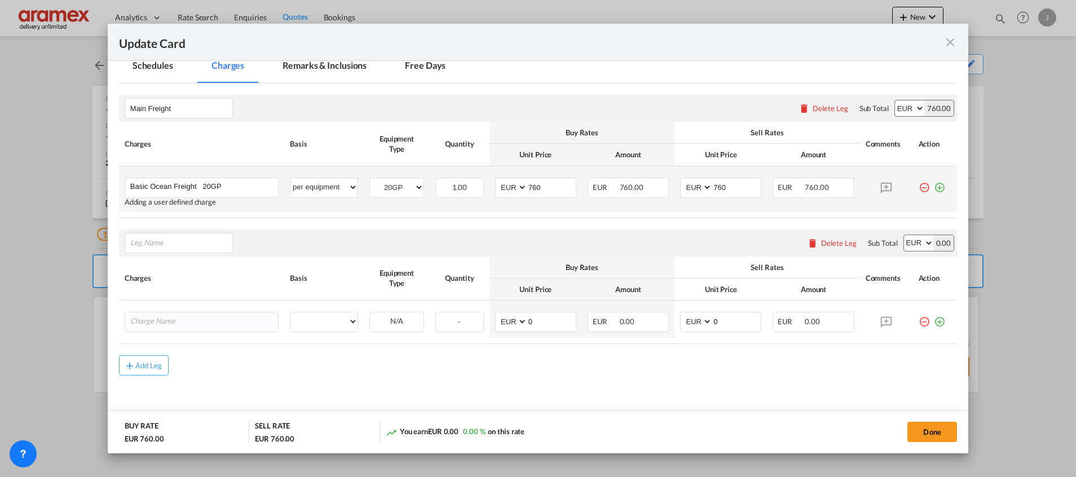
click at [934, 187] on md-icon "icon-plus-circle-outline green-400-fg" at bounding box center [939, 183] width 11 height 11
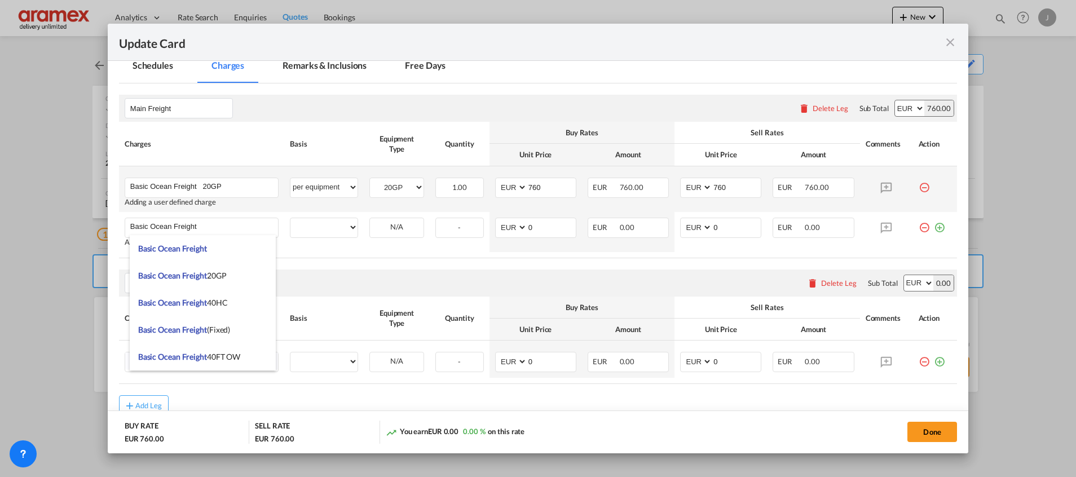
drag, startPoint x: 212, startPoint y: 310, endPoint x: 263, endPoint y: 299, distance: 52.4
click at [214, 310] on li "Basic Ocean Freight 40HC" at bounding box center [203, 302] width 146 height 27
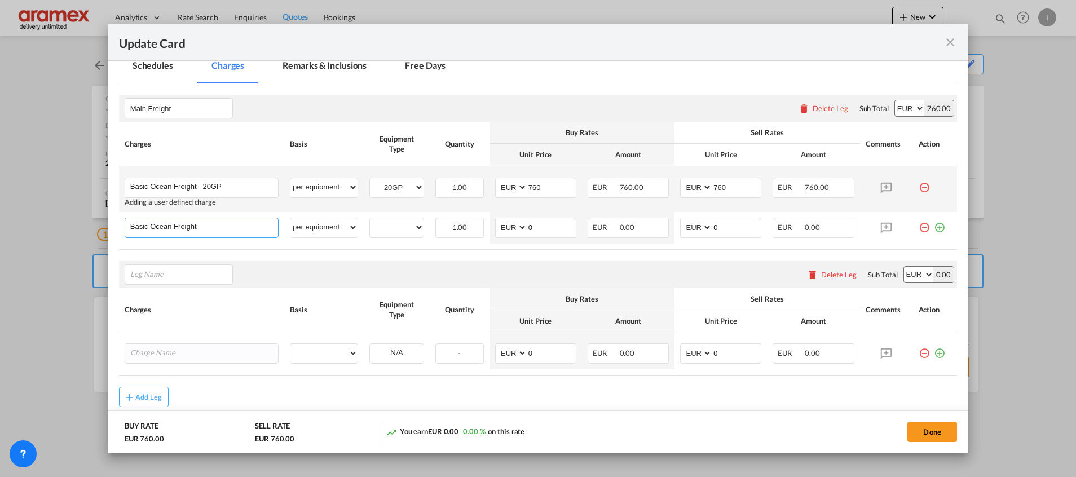
type input "Basic Ocean Freight 40HC"
select select "per equipment"
click at [379, 223] on select "20GP 40HC" at bounding box center [397, 227] width 54 height 15
select select "40HC"
click at [370, 220] on select "20GP 40HC" at bounding box center [397, 227] width 54 height 15
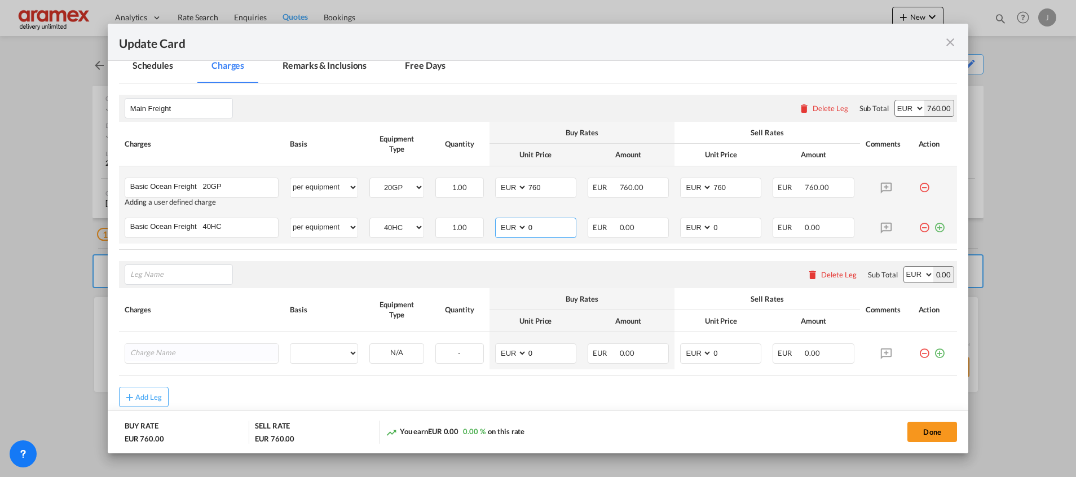
drag, startPoint x: 558, startPoint y: 232, endPoint x: 504, endPoint y: 231, distance: 54.7
click at [504, 231] on md-input-container "AED AFN ALL AMD ANG AOA ARS AUD AWG AZN BAM BBD BDT BGN BHD BIF BMD BND BOB BRL…" at bounding box center [535, 228] width 81 height 20
type input "720"
click at [512, 229] on select "AED AFN ALL AMD ANG AOA ARS AUD AWG AZN BAM BBD BDT BGN BHD BIF BMD BND BOB BRL…" at bounding box center [512, 227] width 29 height 15
click at [528, 223] on input "720" at bounding box center [551, 226] width 49 height 17
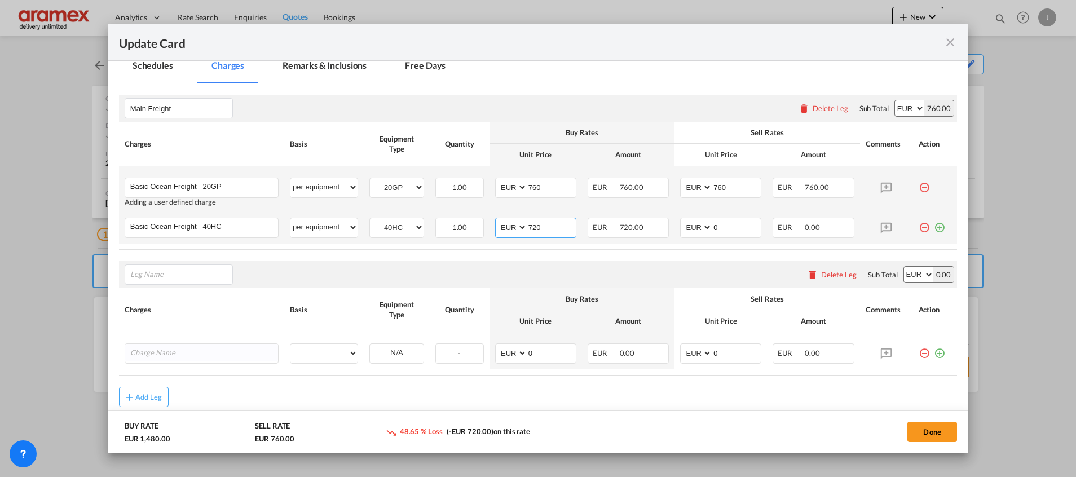
click at [528, 223] on input "720" at bounding box center [551, 226] width 49 height 17
drag, startPoint x: 727, startPoint y: 230, endPoint x: 681, endPoint y: 231, distance: 46.3
click at [681, 231] on md-input-container "AED AFN ALL AMD ANG AOA ARS AUD AWG AZN BAM BBD BDT BGN BHD BIF BMD BND BOB BRL…" at bounding box center [720, 228] width 81 height 20
paste input "72"
type input "720"
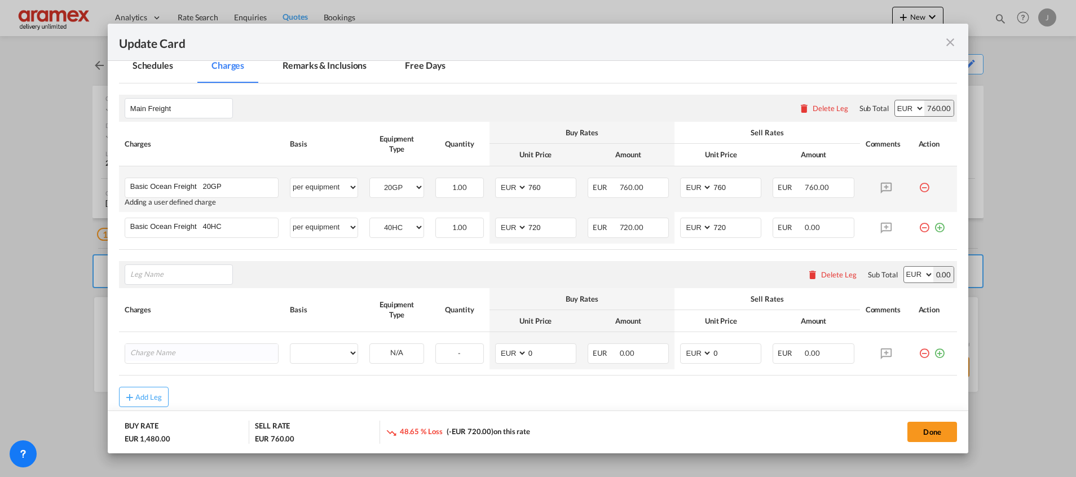
click at [662, 249] on table "Charges Basis Equipment Type Quantity Buy Rates Sell Rates Comments Action Unit…" at bounding box center [538, 185] width 838 height 127
click at [934, 228] on md-icon "icon-plus-circle-outline green-400-fg" at bounding box center [939, 223] width 11 height 11
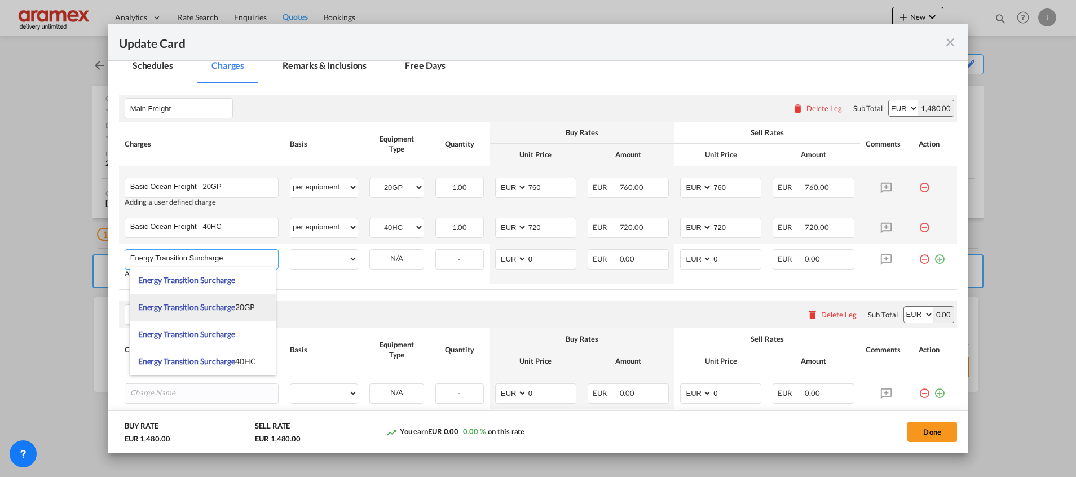
click at [244, 303] on span "Energy Transition Surcharge 20GP" at bounding box center [196, 307] width 117 height 10
type input "Energy Transition Surcharge 20GP"
select select "per equipment"
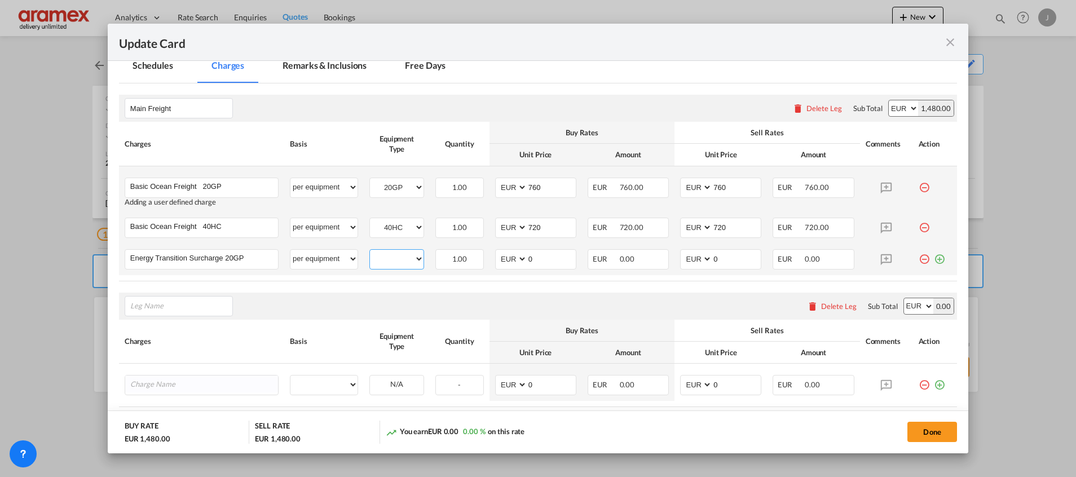
click at [403, 256] on select "20GP 40HC" at bounding box center [397, 259] width 54 height 15
select select "20GP"
click at [370, 252] on select "20GP 40HC" at bounding box center [397, 259] width 54 height 15
drag, startPoint x: 556, startPoint y: 257, endPoint x: 486, endPoint y: 258, distance: 69.9
click at [490, 258] on td "AED AFN ALL AMD ANG AOA ARS AUD AWG AZN BAM BBD BDT BGN BHD BIF BMD BND [PERSON…" at bounding box center [536, 260] width 93 height 32
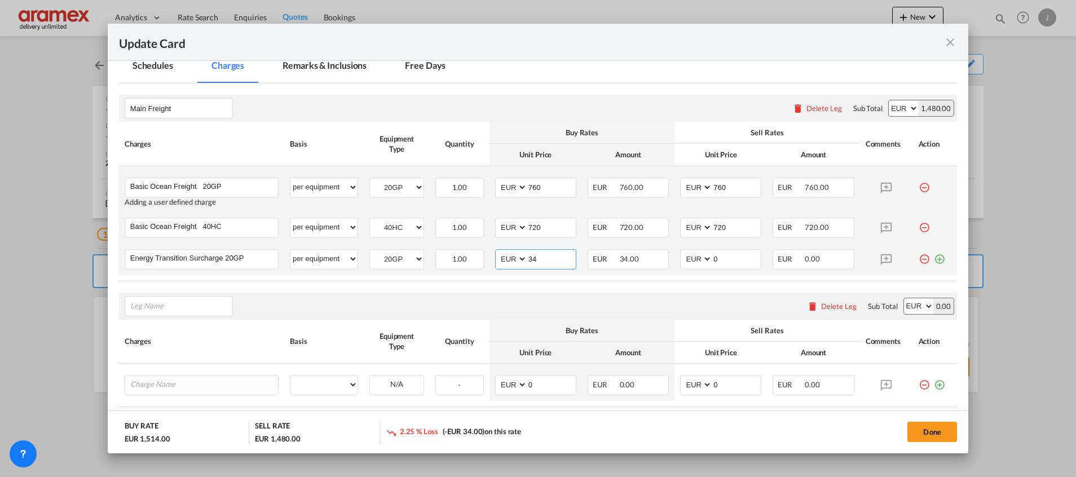
click at [528, 258] on input "34" at bounding box center [551, 258] width 49 height 17
type input "34"
drag, startPoint x: 728, startPoint y: 257, endPoint x: 667, endPoint y: 263, distance: 61.2
click at [675, 263] on td "AED AFN ALL AMD ANG AOA ARS AUD AWG AZN BAM BBD BDT BGN BHD BIF BMD BND [PERSON…" at bounding box center [721, 260] width 93 height 32
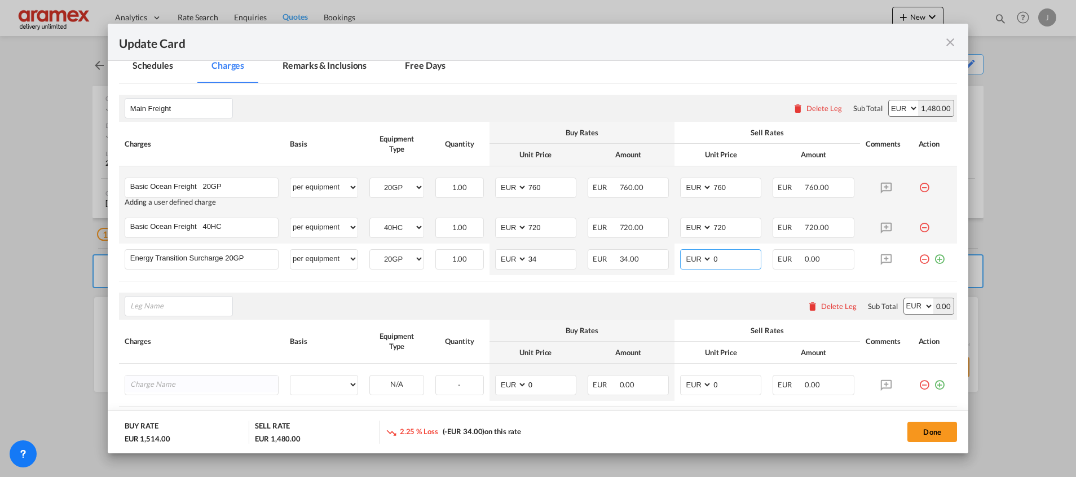
paste input "34"
type input "34"
drag, startPoint x: 130, startPoint y: 257, endPoint x: 221, endPoint y: 262, distance: 91.0
click at [221, 262] on input "Energy Transition Surcharge 20GP" at bounding box center [204, 258] width 148 height 17
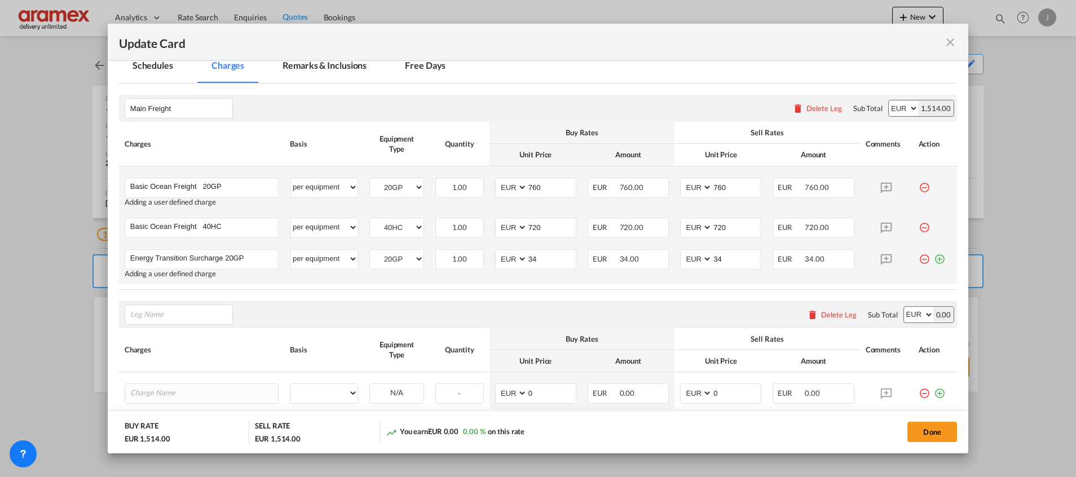
click at [934, 261] on md-icon "icon-plus-circle-outline green-400-fg" at bounding box center [939, 254] width 11 height 11
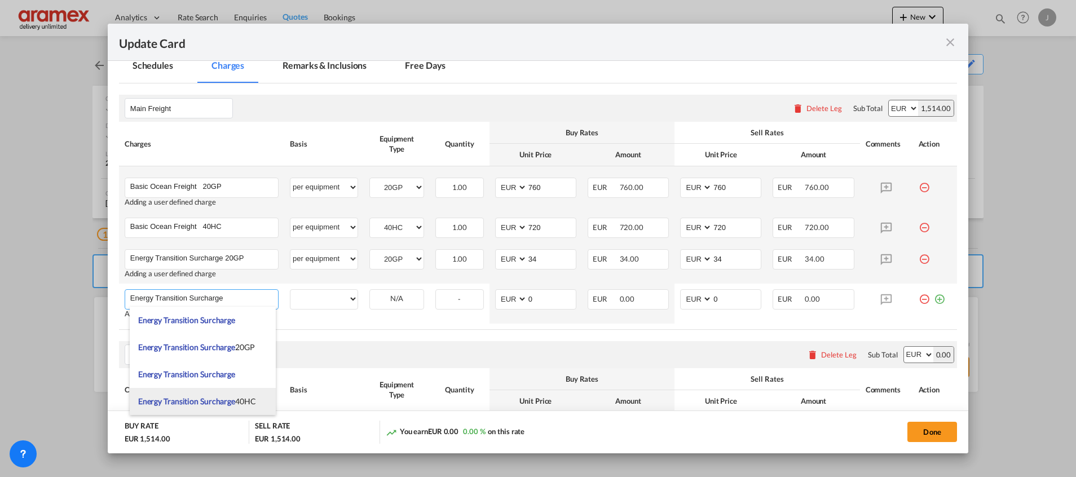
click at [248, 401] on span "Energy Transition Surcharge 40HC" at bounding box center [197, 402] width 118 height 10
type input "Energy Transition Surcharge 40HC"
select select "per equipment"
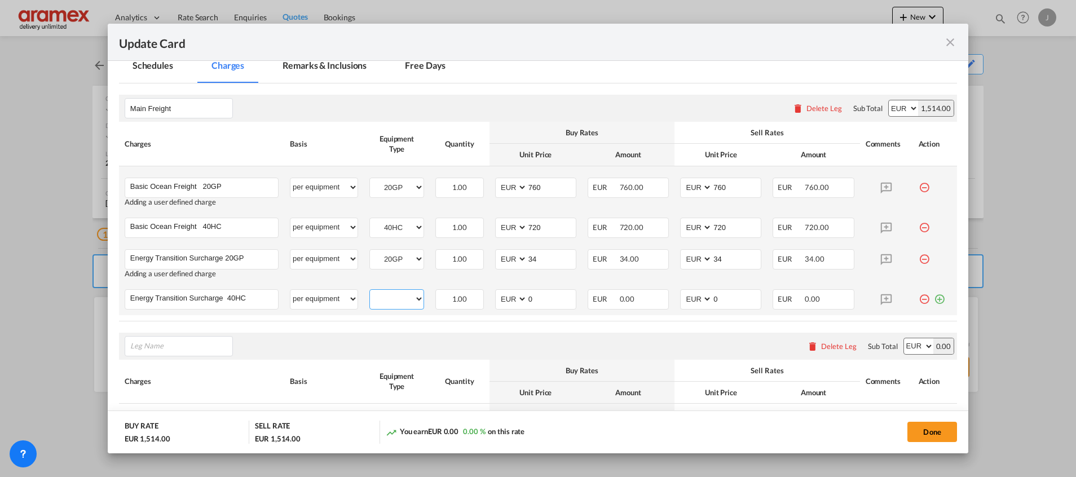
click at [390, 298] on select "20GP 40HC" at bounding box center [397, 299] width 54 height 15
select select "40HC"
click at [370, 292] on select "20GP 40HC" at bounding box center [397, 299] width 54 height 15
drag, startPoint x: 556, startPoint y: 300, endPoint x: 483, endPoint y: 297, distance: 73.4
click at [490, 299] on td "AED AFN ALL AMD ANG AOA ARS AUD AWG AZN BAM BBD BDT BGN BHD BIF BMD BND [PERSON…" at bounding box center [536, 300] width 93 height 32
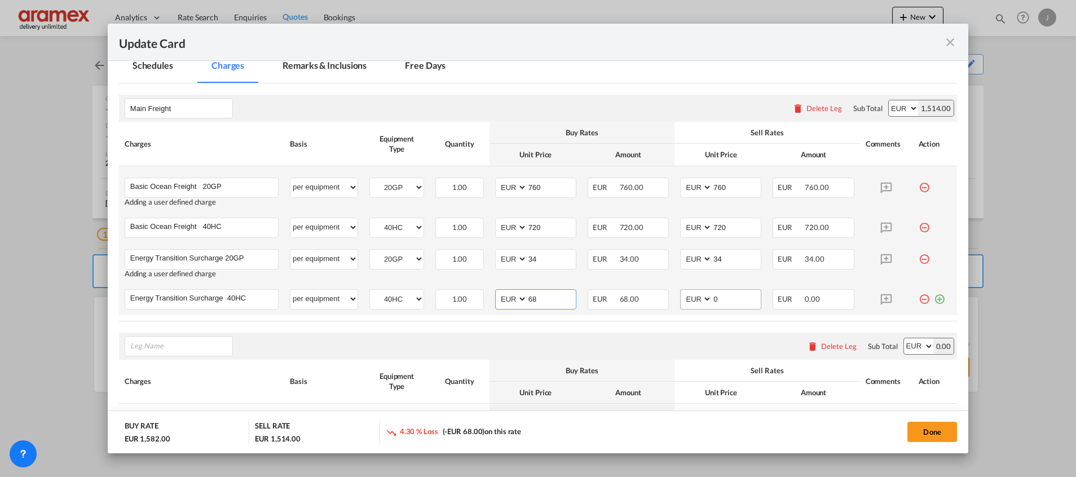
type input "68"
drag, startPoint x: 733, startPoint y: 298, endPoint x: 695, endPoint y: 294, distance: 38.0
click at [695, 294] on md-input-container "AED AFN ALL AMD ANG AOA ARS AUD AWG AZN BAM BBD BDT BGN BHD BIF BMD BND BOB BRL…" at bounding box center [720, 299] width 81 height 20
type input "68"
click at [590, 327] on rate-modification "Main Freight Please enter leg name Leg Name Already Exists Delete Leg Sub Total…" at bounding box center [538, 280] width 838 height 395
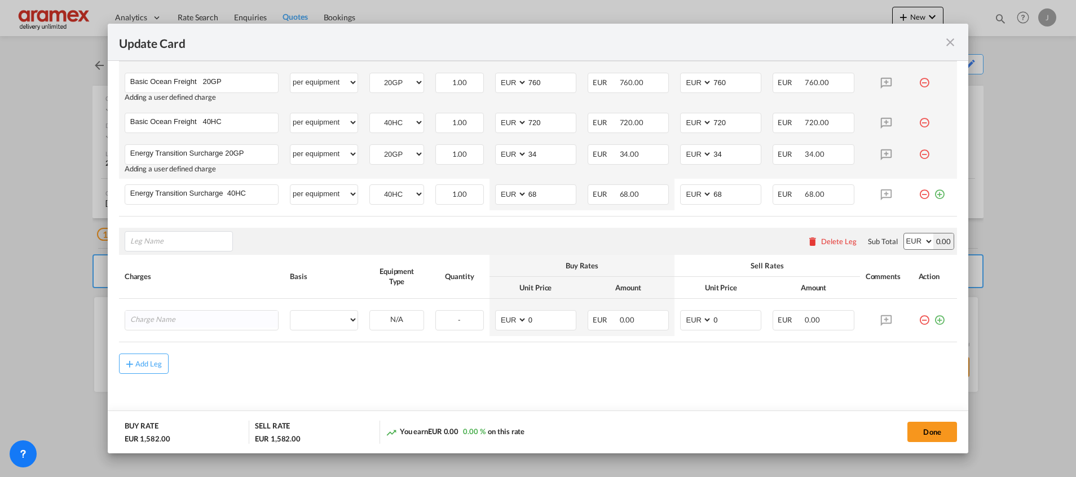
scroll to position [380, 0]
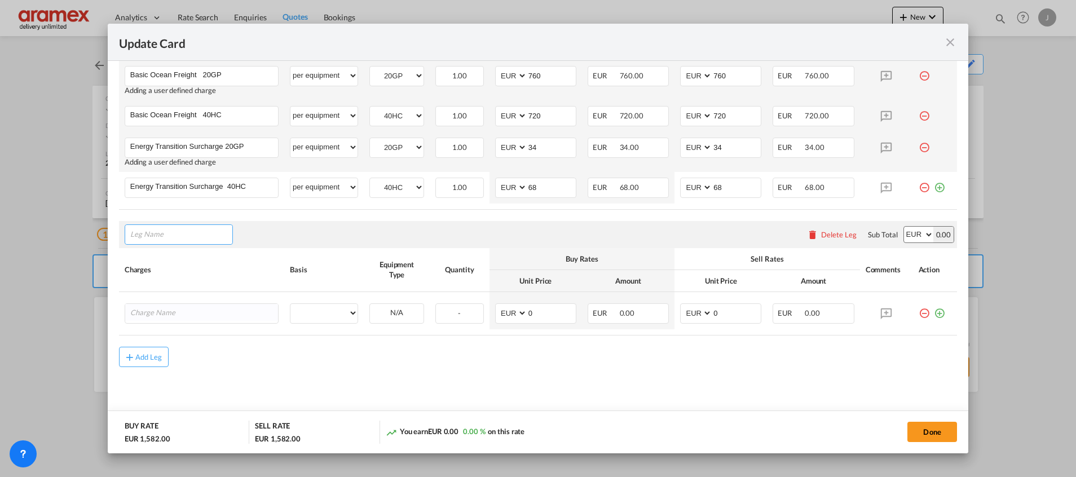
click at [146, 236] on input "Leg Name" at bounding box center [181, 234] width 102 height 17
drag, startPoint x: 166, startPoint y: 289, endPoint x: 186, endPoint y: 295, distance: 20.0
click at [169, 289] on span "Orig in Charges" at bounding box center [164, 287] width 52 height 10
type input "Origin Charges"
click at [179, 315] on input "Charge Name" at bounding box center [204, 312] width 148 height 17
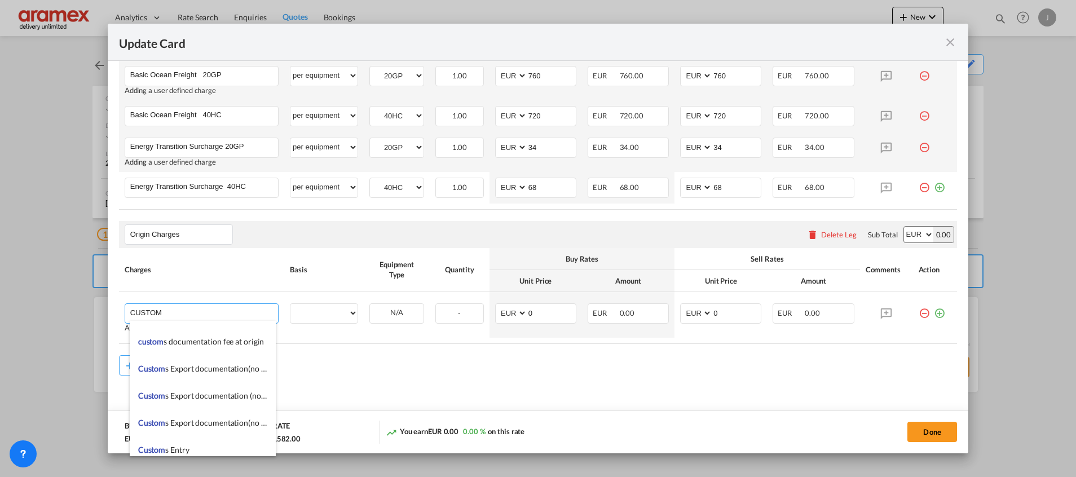
scroll to position [1269, 0]
click at [214, 364] on span "Custom s Export documentation(no costs, suggested sell)" at bounding box center [234, 365] width 193 height 10
type input "Customs Export documentation(no costs, suggested sell)"
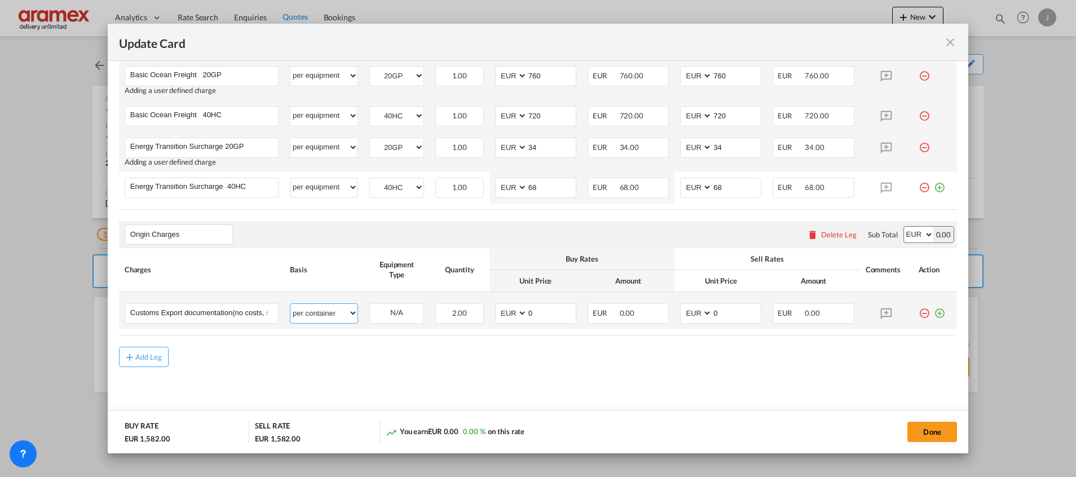
click at [320, 310] on select "per equipment per container per B/L per shipping bill per shipment per pallet p…" at bounding box center [324, 313] width 67 height 18
select select "per shipment"
click at [291, 304] on select "per equipment per container per B/L per shipping bill per shipment per pallet p…" at bounding box center [324, 313] width 67 height 18
drag, startPoint x: 540, startPoint y: 312, endPoint x: 490, endPoint y: 309, distance: 49.8
click at [495, 309] on md-input-container "AED AFN ALL AMD ANG AOA ARS AUD AWG AZN BAM BBD BDT BGN BHD BIF BMD BND BOB BRL…" at bounding box center [535, 313] width 81 height 20
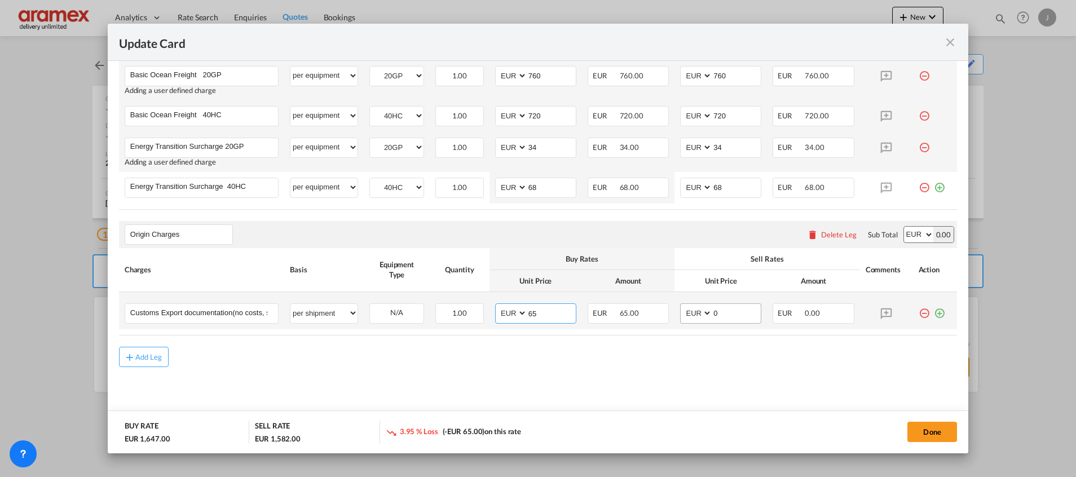
type input "65"
drag, startPoint x: 723, startPoint y: 314, endPoint x: 645, endPoint y: 318, distance: 77.4
click at [648, 319] on tr "Customs Export documentation(no costs, suggested sell) Please Enter User Define…" at bounding box center [538, 310] width 838 height 37
type input "65"
click at [934, 312] on md-icon "icon-plus-circle-outline green-400-fg" at bounding box center [939, 308] width 11 height 11
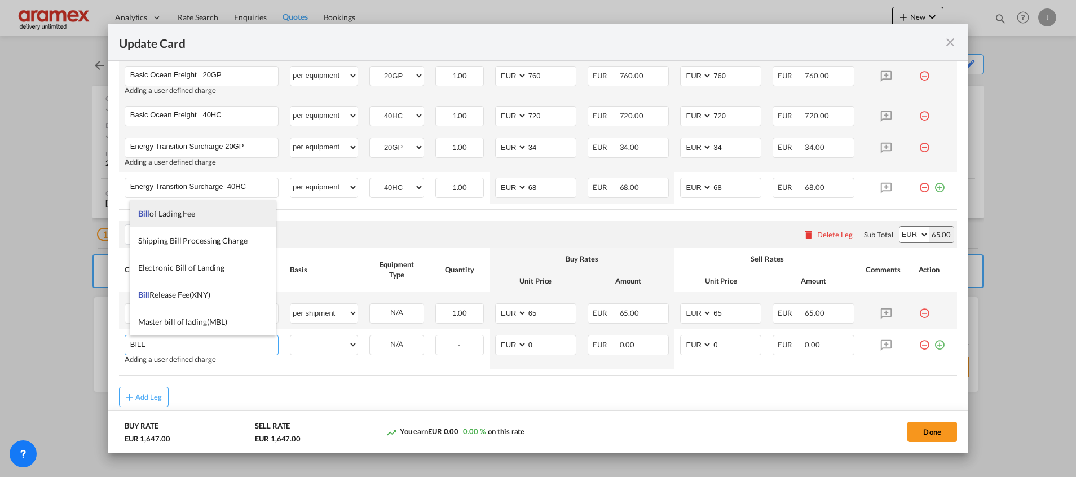
click at [194, 204] on li "Bill of Lading Fee" at bounding box center [203, 213] width 146 height 27
type input "Bill of Lading Fee"
select select "per B/L"
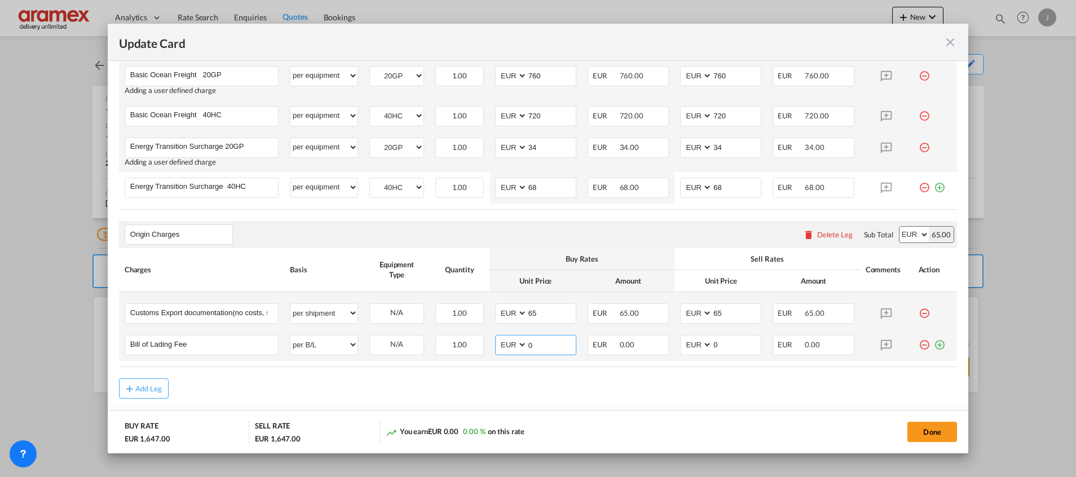
drag, startPoint x: 542, startPoint y: 341, endPoint x: 488, endPoint y: 341, distance: 53.6
click at [490, 341] on td "AED AFN ALL AMD ANG AOA ARS AUD AWG AZN BAM BBD BDT BGN BHD BIF BMD BND [PERSON…" at bounding box center [536, 345] width 93 height 32
click at [529, 344] on input "50" at bounding box center [551, 344] width 49 height 17
click at [529, 343] on input "50" at bounding box center [551, 344] width 49 height 17
type input "50"
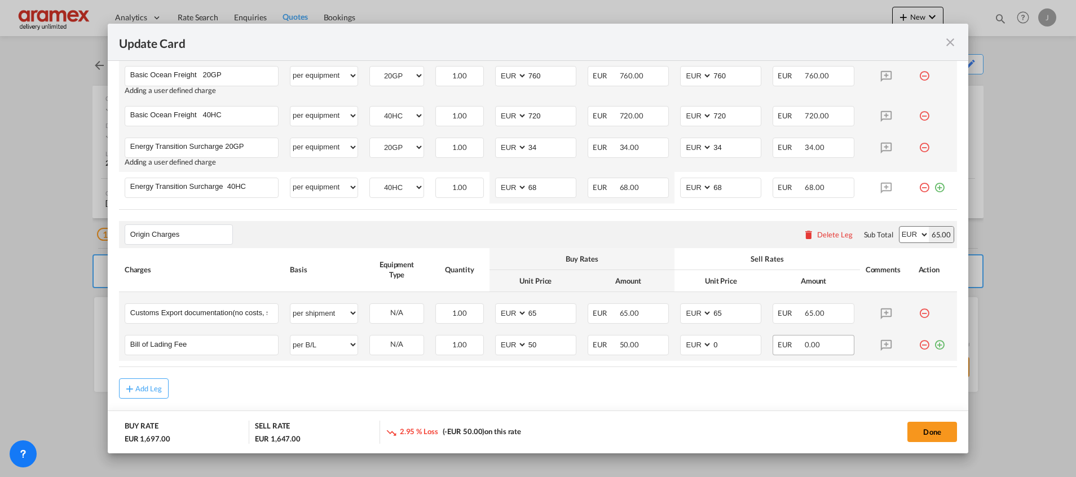
click at [822, 340] on div "EUR 0.00" at bounding box center [813, 345] width 81 height 20
drag, startPoint x: 728, startPoint y: 347, endPoint x: 686, endPoint y: 348, distance: 41.7
click at [686, 348] on md-input-container "AED AFN ALL AMD ANG AOA ARS AUD AWG AZN BAM BBD BDT BGN BHD BIF BMD BND BOB BRL…" at bounding box center [720, 345] width 81 height 20
paste input "5"
type input "50"
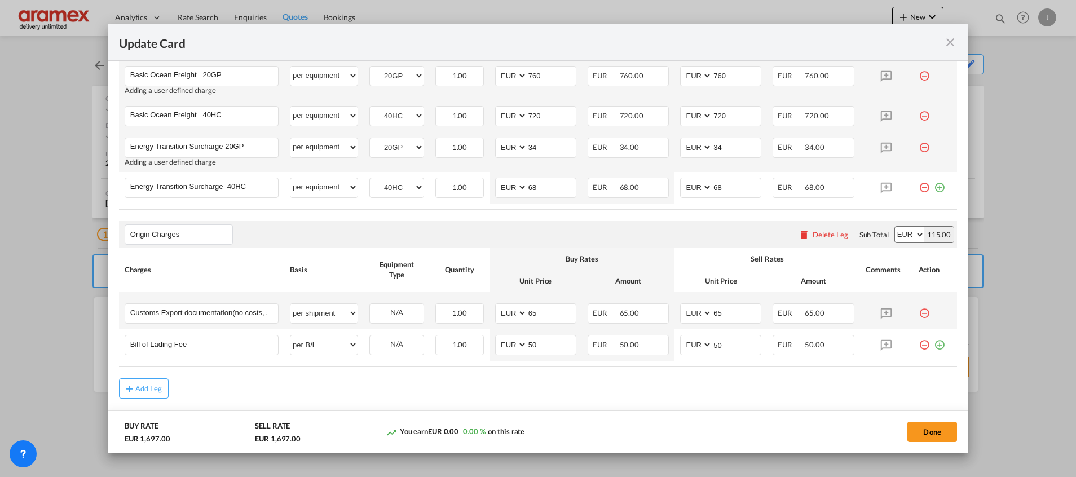
drag, startPoint x: 152, startPoint y: 382, endPoint x: 395, endPoint y: 370, distance: 243.4
click at [152, 382] on button "Add Leg" at bounding box center [144, 388] width 50 height 20
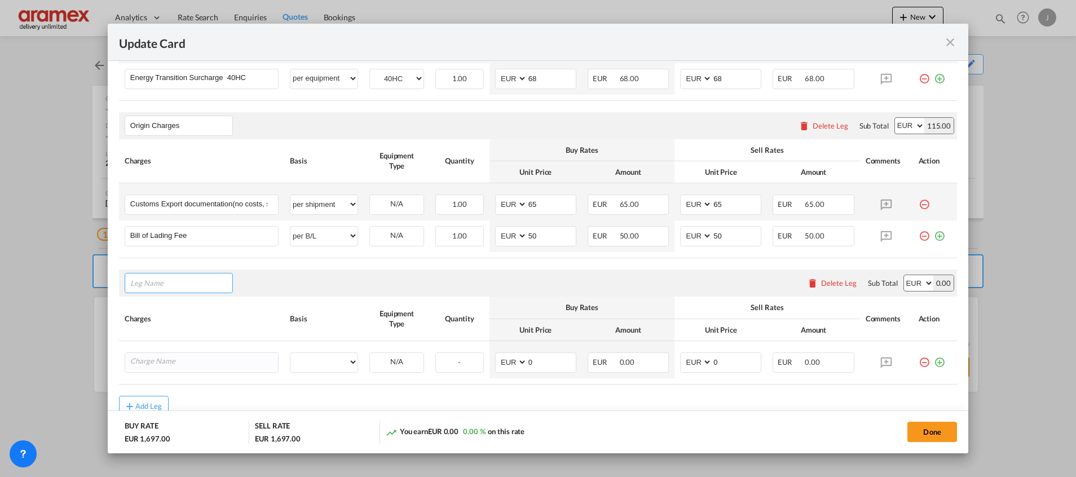
scroll to position [537, 0]
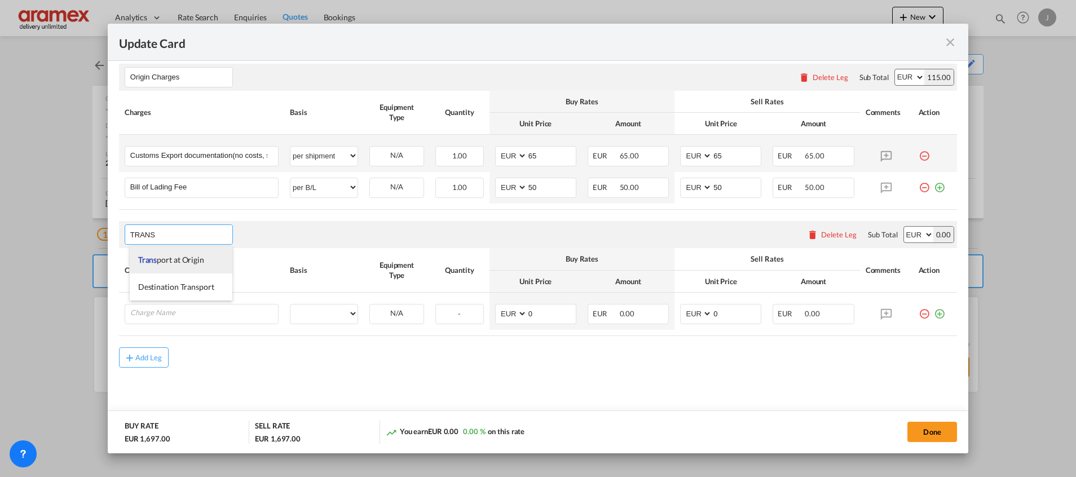
click at [173, 256] on span "Trans port at Origin" at bounding box center [171, 260] width 66 height 10
type input "Transport at Origin"
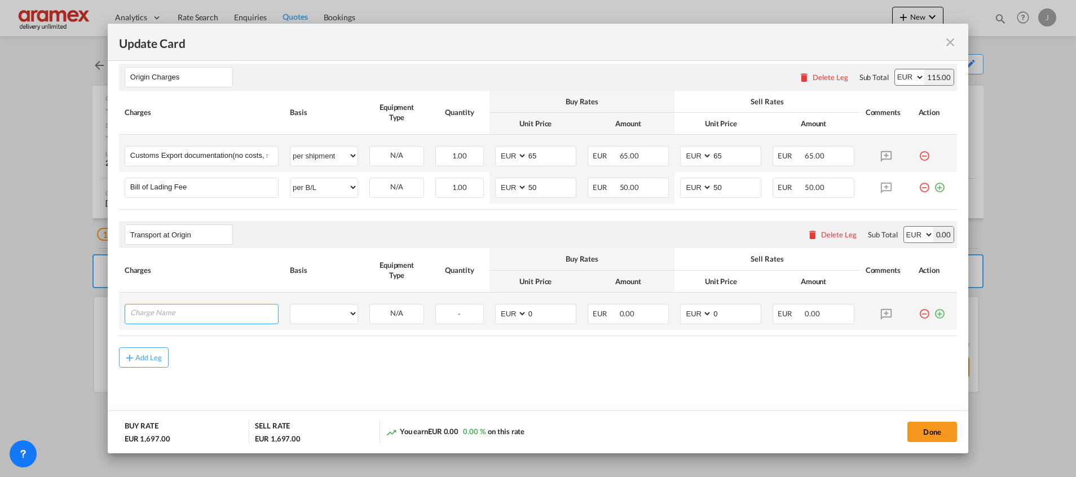
click at [165, 309] on input "Charge Name" at bounding box center [204, 313] width 148 height 17
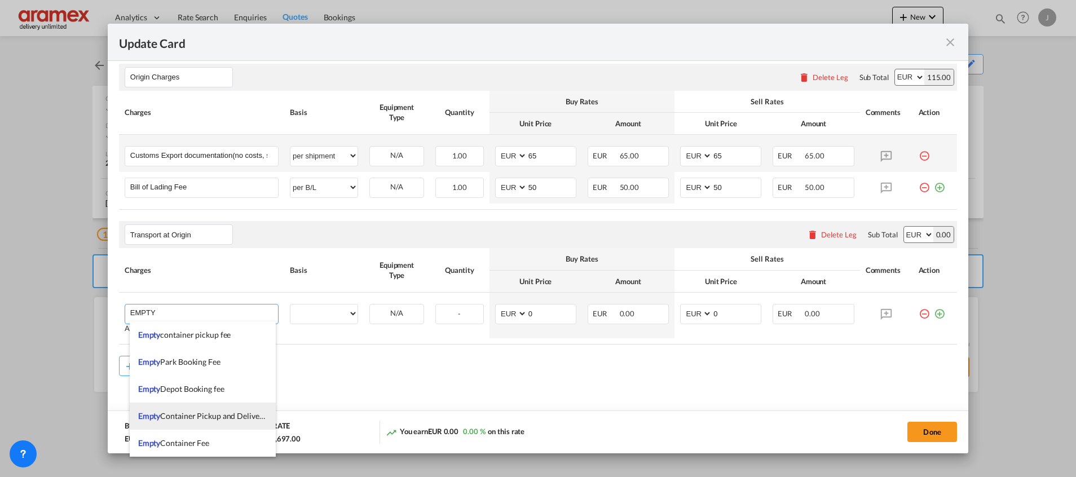
click at [191, 414] on span "Empty Container Pickup and Delivery Charge" at bounding box center [215, 416] width 155 height 10
type input "Empty Container Pickup and Delivery Charge"
select select "per equipment"
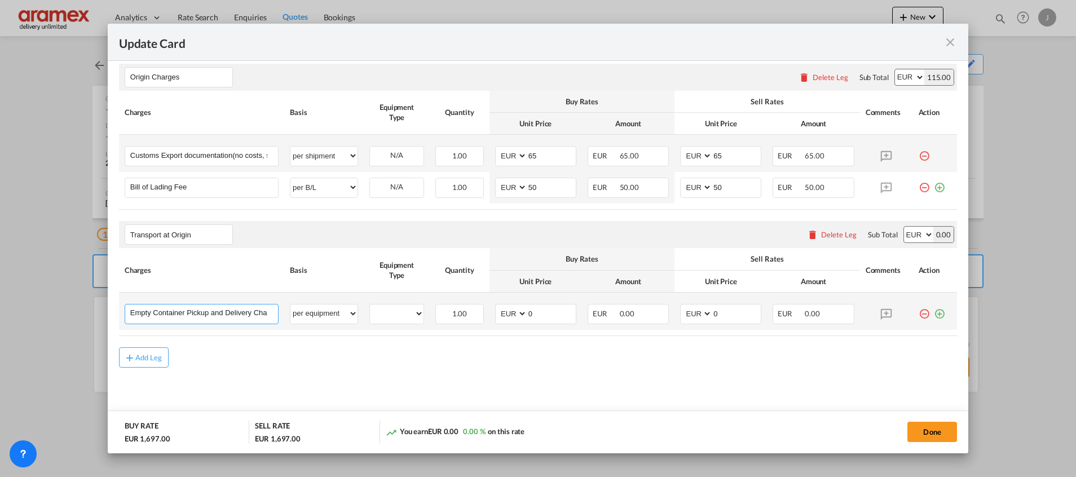
click at [131, 315] on input "Empty Container Pickup and Delivery Charge" at bounding box center [204, 313] width 148 height 17
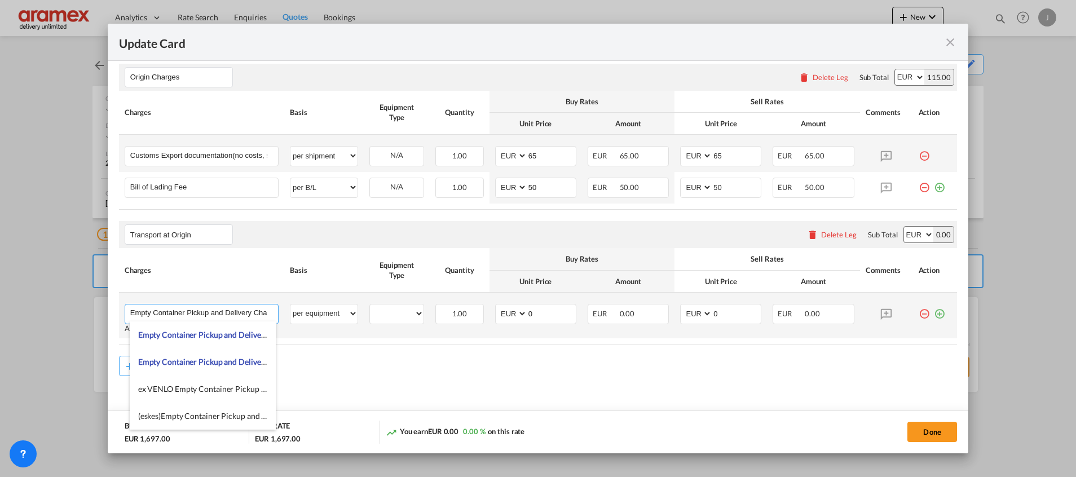
scroll to position [0, 10]
drag, startPoint x: 193, startPoint y: 309, endPoint x: 355, endPoint y: 307, distance: 161.9
click at [355, 307] on tr "Empty Container Pickup and Delivery Charge Please Enter User Defined Charges Ca…" at bounding box center [538, 316] width 838 height 46
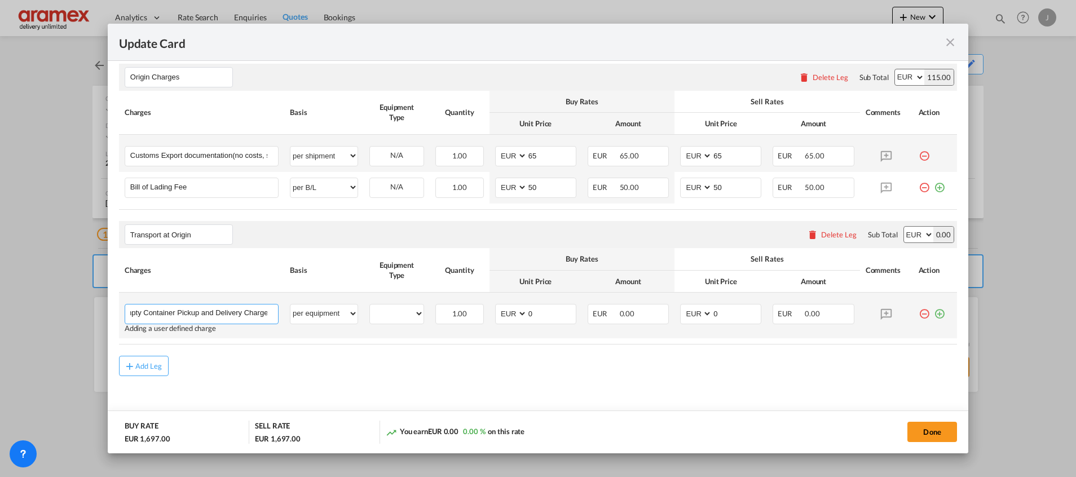
click at [268, 311] on input "Empty Container Pickup and Delivery Charge" at bounding box center [204, 313] width 148 height 17
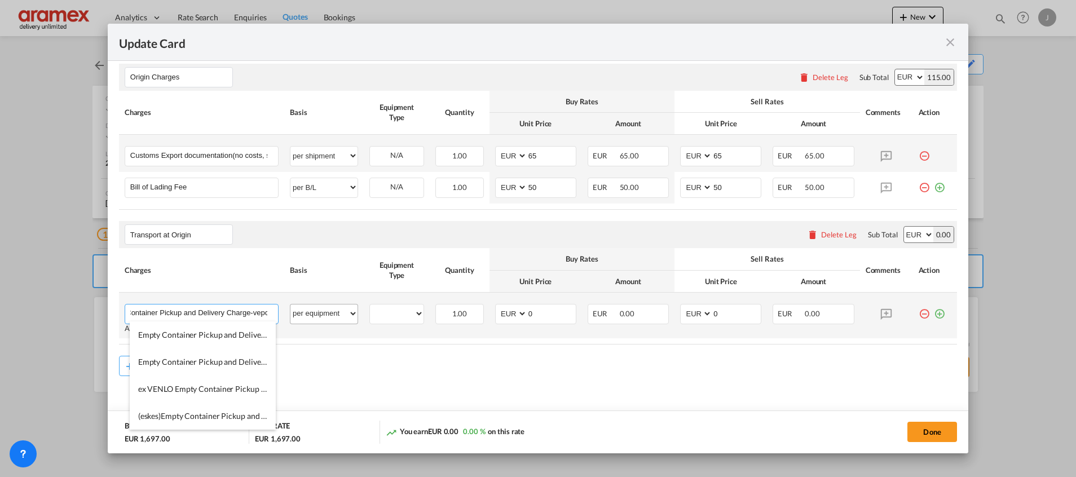
scroll to position [0, 31]
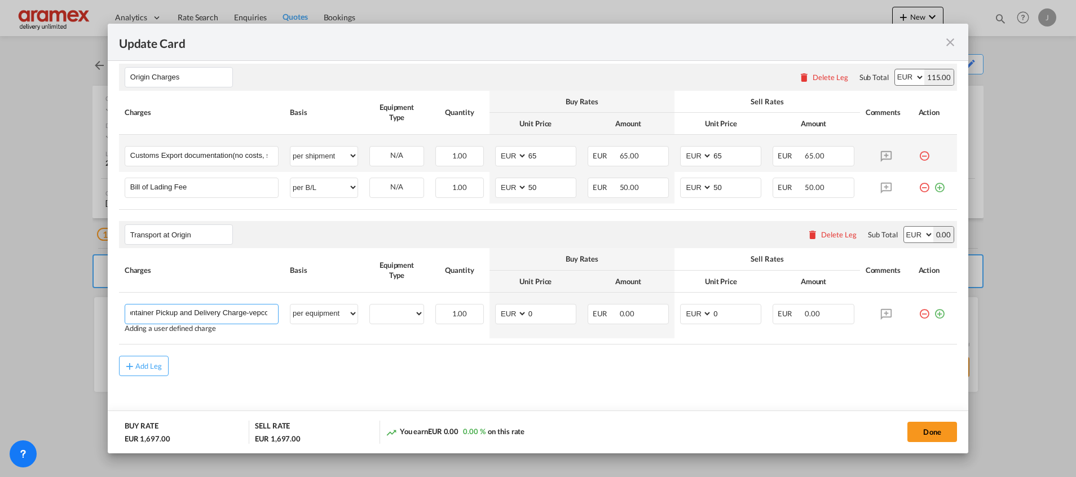
type input "Empty Container Pickup and Delivery Charge-vepco"
click at [504, 375] on div "Add Leg" at bounding box center [538, 366] width 838 height 20
click at [411, 318] on select "20GP 40HC" at bounding box center [397, 313] width 54 height 15
click at [302, 310] on select "per equipment per container per B/L per shipping bill per shipment % on pickup …" at bounding box center [324, 314] width 67 height 18
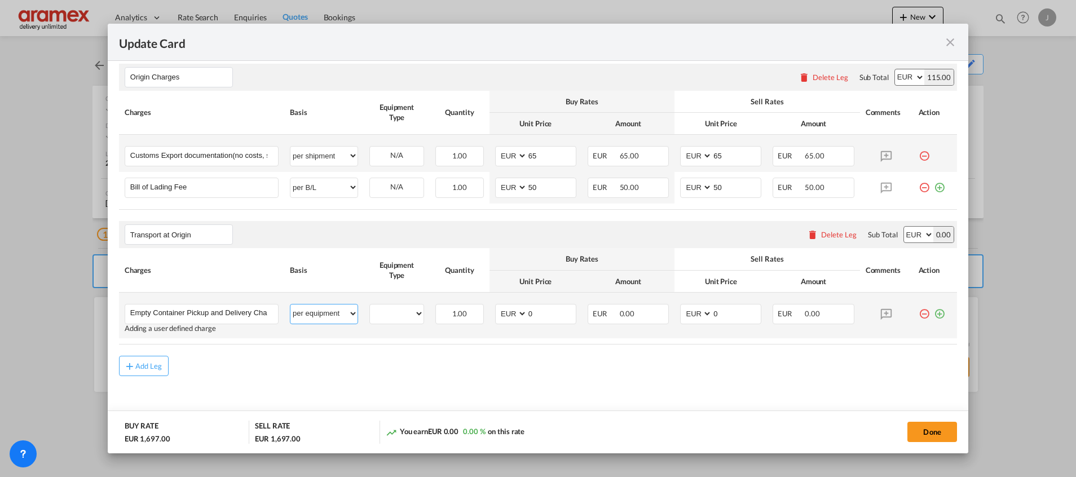
select select "per container"
click at [291, 305] on select "per equipment per container per B/L per shipping bill per shipment % on pickup …" at bounding box center [324, 314] width 67 height 18
drag, startPoint x: 534, startPoint y: 311, endPoint x: 489, endPoint y: 309, distance: 45.2
click at [495, 309] on md-input-container "AED AFN ALL AMD ANG AOA ARS AUD AWG AZN BAM BBD BDT BGN BHD BIF BMD BND BOB BRL…" at bounding box center [535, 314] width 81 height 20
type input "311"
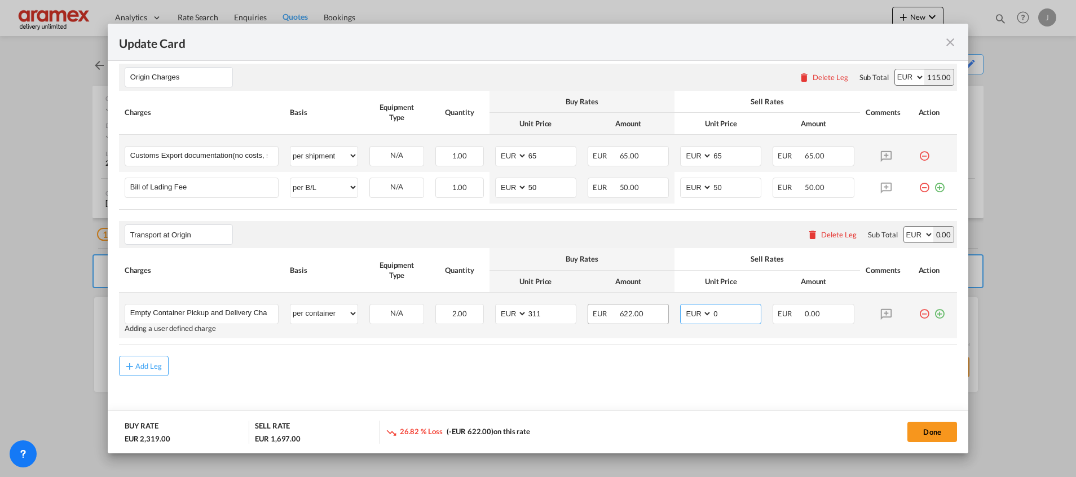
drag, startPoint x: 723, startPoint y: 314, endPoint x: 650, endPoint y: 321, distance: 72.5
click at [650, 321] on tr "Empty Container Pickup and Delivery Charge-vepco Please Enter User Defined Char…" at bounding box center [538, 316] width 838 height 46
type input "311"
click at [934, 314] on md-icon "icon-plus-circle-outline green-400-fg" at bounding box center [939, 309] width 11 height 11
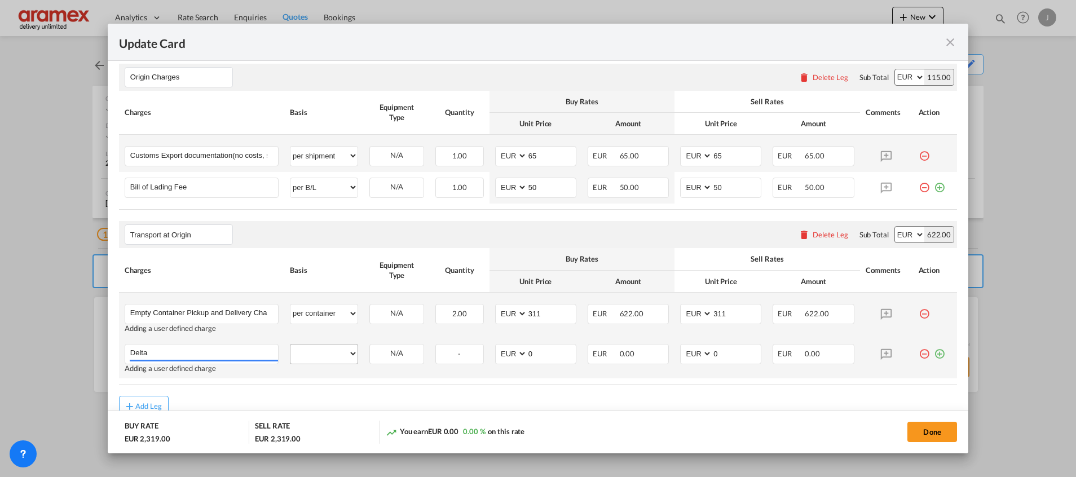
type input "Delta"
click at [319, 349] on select "per equipment per container per B/L per shipping bill per shipment % on pickup …" at bounding box center [324, 354] width 67 height 18
select select "per container"
click at [291, 345] on select "per equipment per container per B/L per shipping bill per shipment % on pickup …" at bounding box center [324, 354] width 67 height 18
drag, startPoint x: 557, startPoint y: 354, endPoint x: 452, endPoint y: 353, distance: 104.4
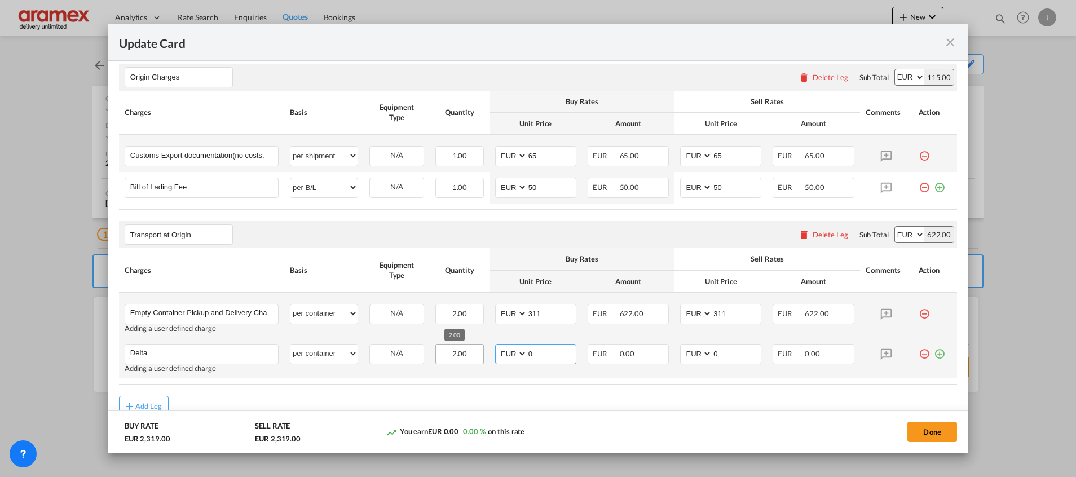
click at [452, 353] on tr "Delta Please Enter User Defined Charges Cannot Be Published Adding a user defin…" at bounding box center [538, 358] width 838 height 40
type input "65"
drag, startPoint x: 716, startPoint y: 353, endPoint x: 661, endPoint y: 359, distance: 55.6
click at [661, 359] on tr "Delta Please Enter User Defined Charges Cannot Be Published Adding a user defin…" at bounding box center [538, 358] width 838 height 40
type input "65"
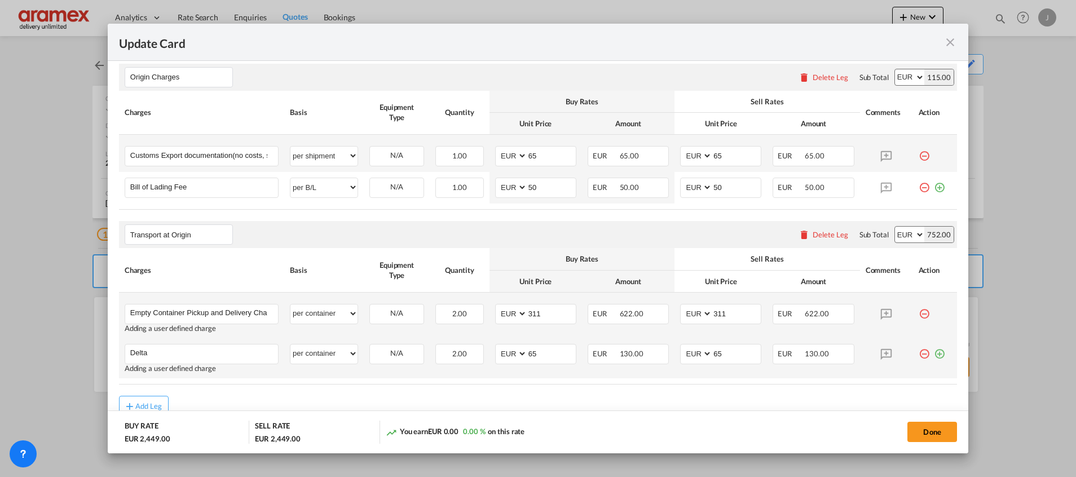
drag, startPoint x: 928, startPoint y: 355, endPoint x: 863, endPoint y: 376, distance: 68.7
click at [934, 354] on md-icon "icon-plus-circle-outline green-400-fg" at bounding box center [939, 349] width 11 height 11
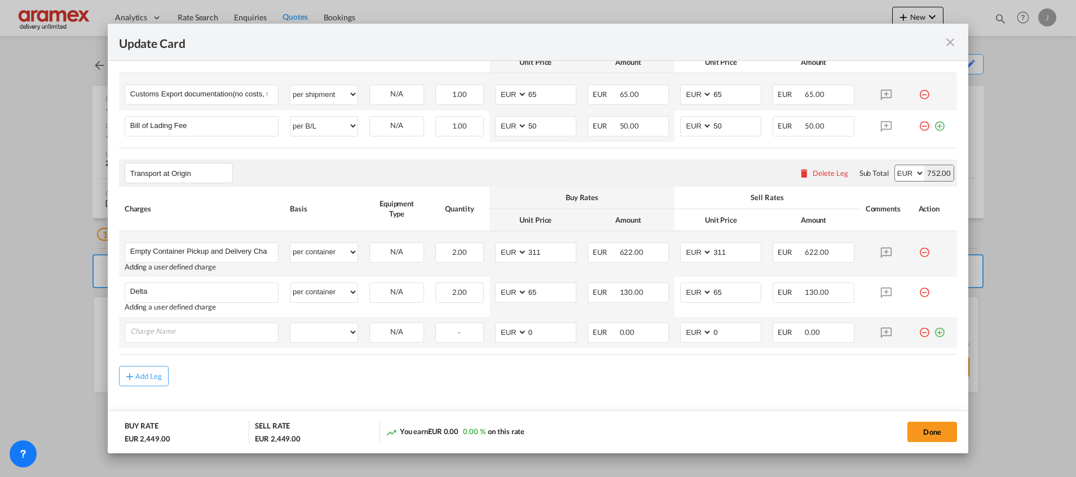
scroll to position [617, 0]
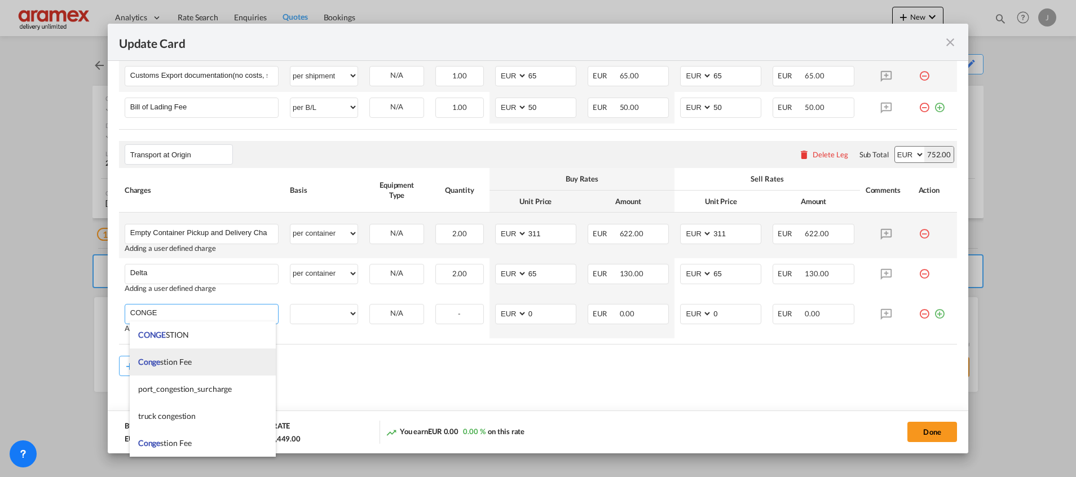
click at [183, 360] on span "Conge stion Fee" at bounding box center [165, 362] width 54 height 10
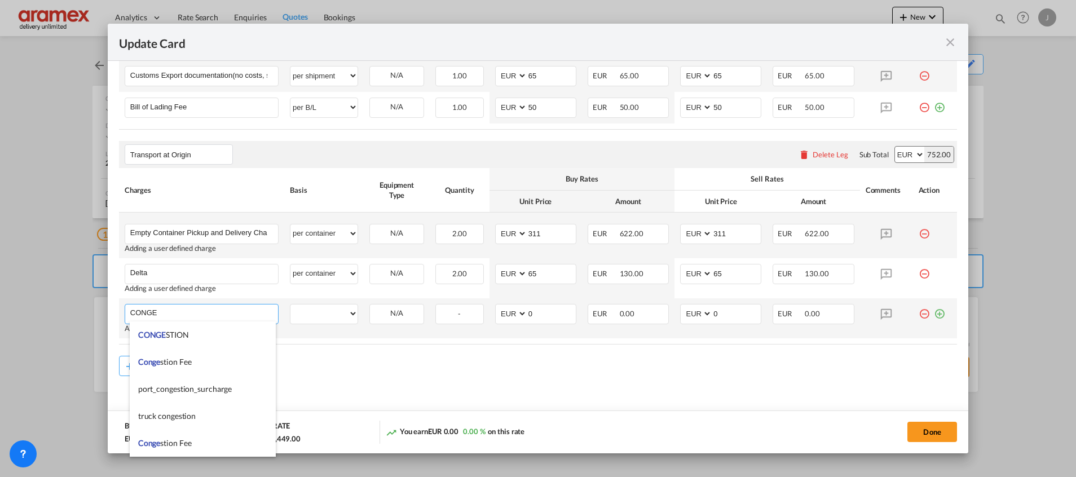
type input "Congestion Fee"
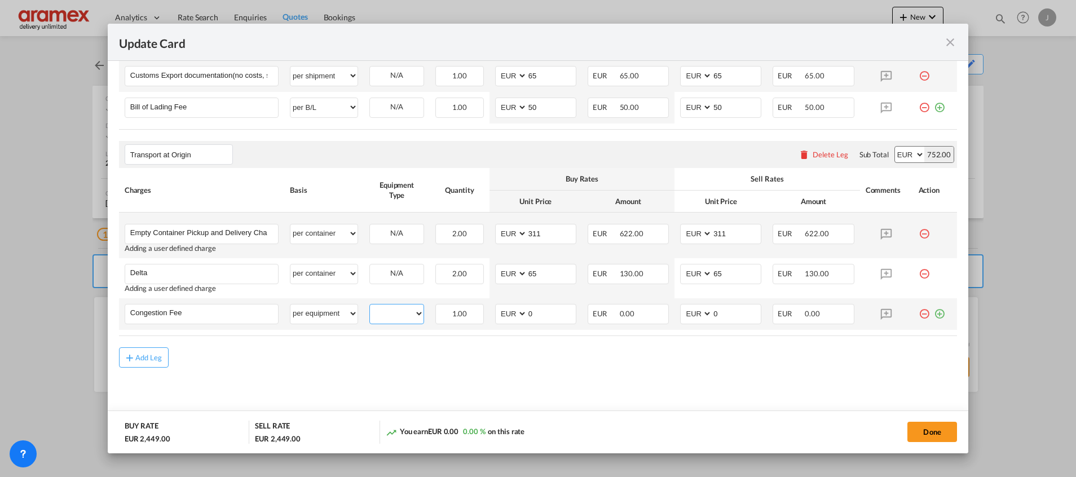
drag, startPoint x: 391, startPoint y: 315, endPoint x: 398, endPoint y: 318, distance: 7.3
click at [391, 315] on select "20GP 40HC" at bounding box center [397, 313] width 54 height 15
click at [322, 318] on select "per equipment per container per B/L per shipping bill per shipment % on pickup …" at bounding box center [324, 314] width 67 height 18
select select "per container"
click at [291, 305] on select "per equipment per container per B/L per shipping bill per shipment % on pickup …" at bounding box center [324, 314] width 67 height 18
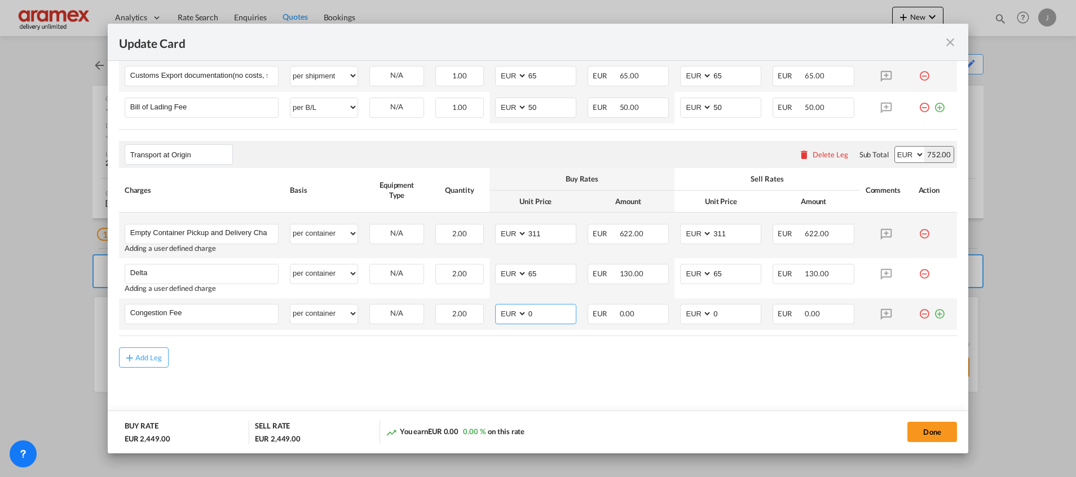
drag, startPoint x: 542, startPoint y: 309, endPoint x: 503, endPoint y: 310, distance: 39.5
click at [503, 310] on md-input-container "AED AFN ALL AMD ANG AOA ARS AUD AWG AZN BAM BBD BDT BGN BHD BIF BMD BND BOB BRL…" at bounding box center [535, 314] width 81 height 20
type input "17"
drag, startPoint x: 720, startPoint y: 314, endPoint x: 654, endPoint y: 313, distance: 66.0
click at [656, 313] on tr "Congestion Fee Please Enter User Defined Charges Cannot Be Published per equipm…" at bounding box center [538, 314] width 838 height 32
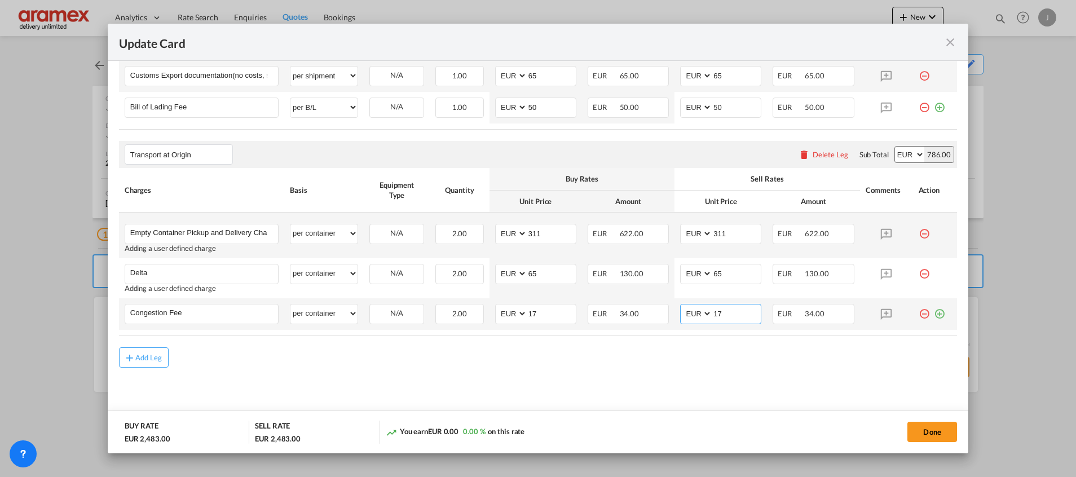
type input "17"
click at [934, 311] on md-icon "icon-plus-circle-outline green-400-fg" at bounding box center [939, 309] width 11 height 11
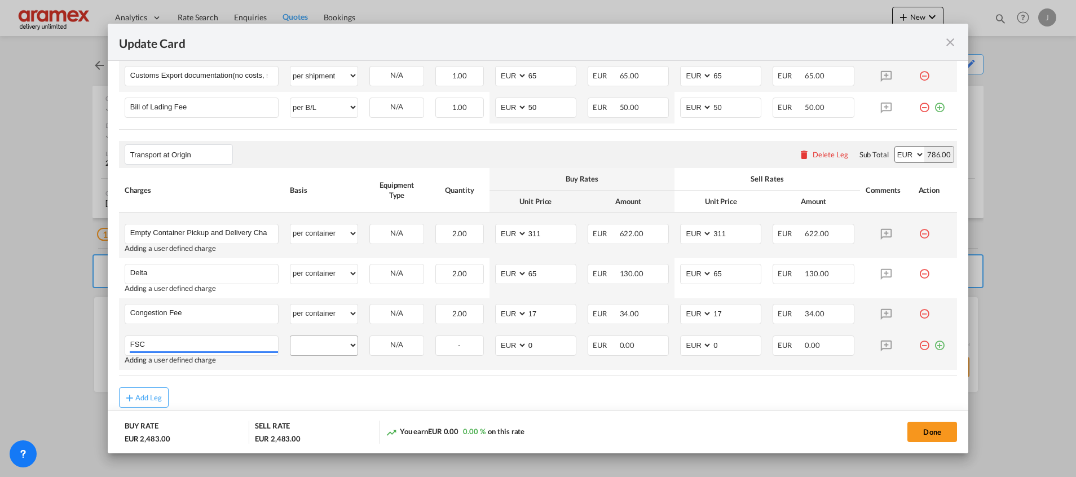
type input "FSC"
click at [332, 337] on select "per equipment per container per B/L per shipping bill per shipment % on pickup …" at bounding box center [324, 345] width 67 height 18
select select "per container"
click at [291, 336] on select "per equipment per container per B/L per shipping bill per shipment % on pickup …" at bounding box center [324, 345] width 67 height 18
drag, startPoint x: 544, startPoint y: 346, endPoint x: 489, endPoint y: 344, distance: 54.7
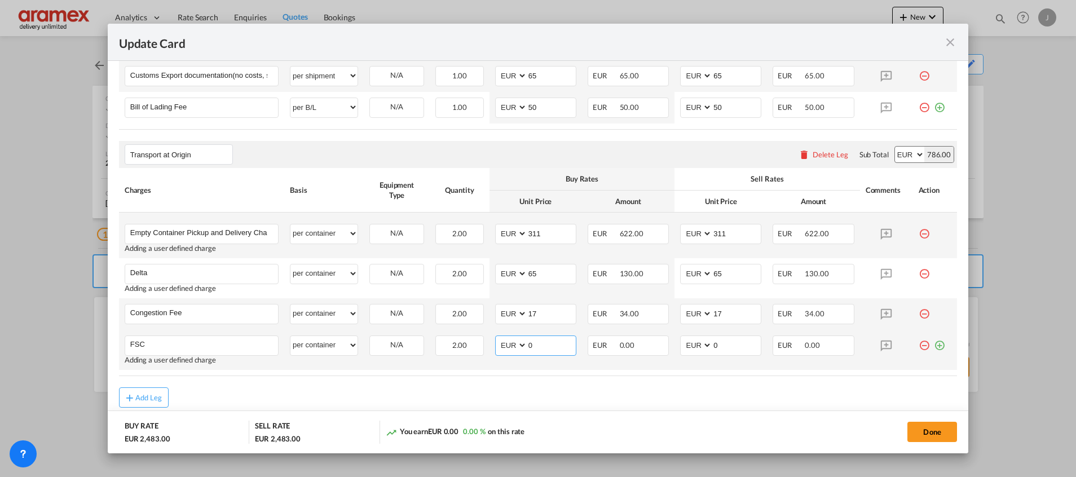
click at [495, 344] on md-input-container "AED AFN ALL AMD ANG AOA ARS AUD AWG AZN BAM BBD BDT BGN BHD BIF BMD BND BOB BRL…" at bounding box center [535, 346] width 81 height 20
paste input "€ 23.58"
click at [535, 345] on input "€ 23.58" at bounding box center [551, 344] width 49 height 17
click at [535, 345] on input "23.58" at bounding box center [551, 344] width 49 height 17
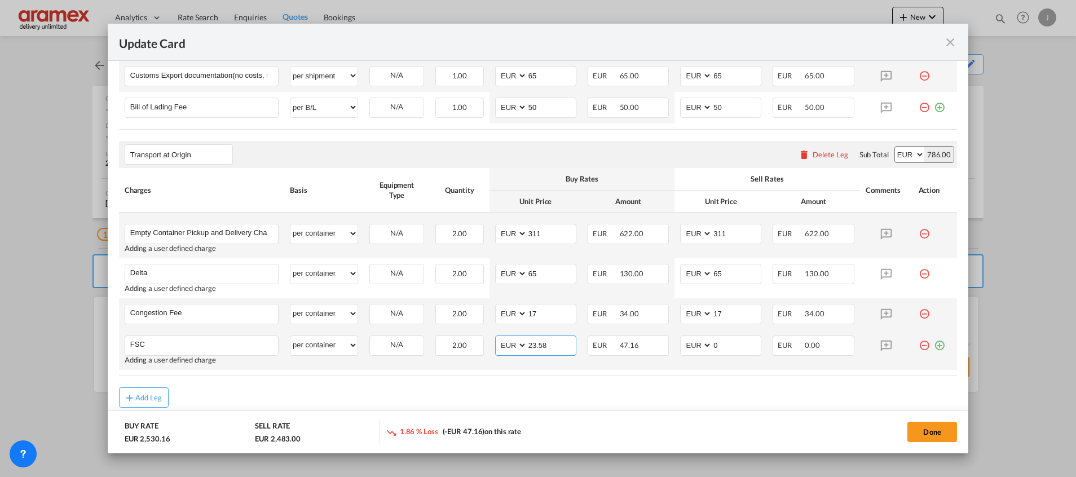
click at [535, 345] on input "23.58" at bounding box center [551, 344] width 49 height 17
type input "23.58"
drag, startPoint x: 726, startPoint y: 346, endPoint x: 651, endPoint y: 356, distance: 75.8
click at [651, 356] on tr "FSC Please Enter User Defined Charges Cannot Be Published Adding a user defined…" at bounding box center [538, 350] width 838 height 40
paste input "23.58"
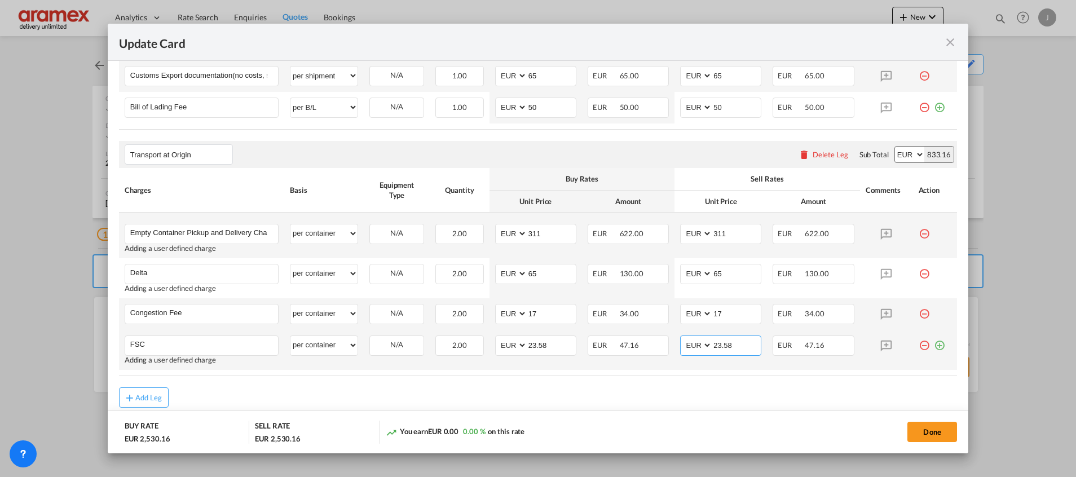
type input "23.58"
click at [934, 346] on md-icon "icon-plus-circle-outline green-400-fg" at bounding box center [939, 341] width 11 height 11
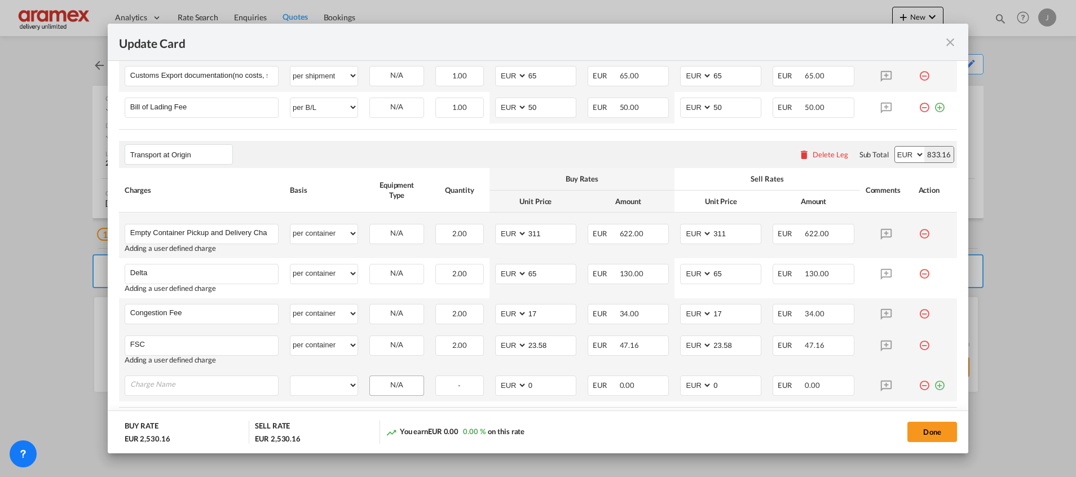
scroll to position [689, 0]
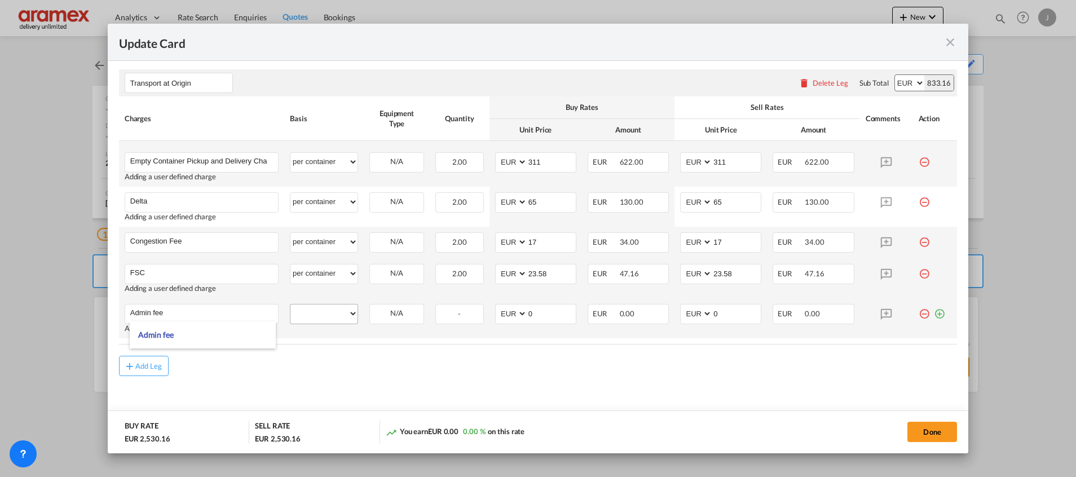
type input "Admin fee"
click at [314, 314] on select "per equipment per container per B/L per shipping bill per shipment % on pickup …" at bounding box center [324, 314] width 67 height 18
select select "per container"
click at [291, 305] on select "per equipment per container per B/L per shipping bill per shipment % on pickup …" at bounding box center [324, 314] width 67 height 18
drag, startPoint x: 534, startPoint y: 310, endPoint x: 510, endPoint y: 310, distance: 24.3
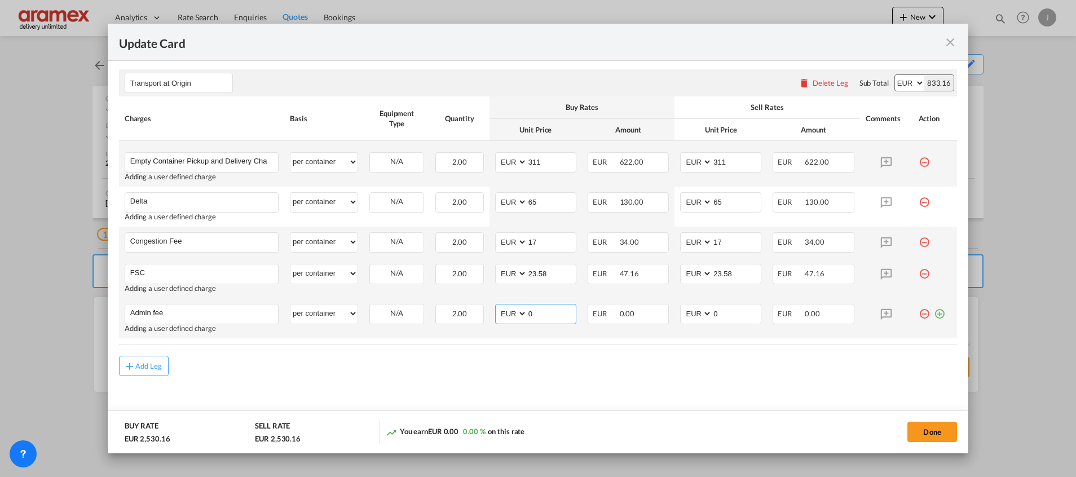
click at [510, 310] on md-input-container "AED AFN ALL AMD ANG AOA ARS AUD AWG AZN BAM BBD BDT BGN BHD BIF BMD BND BOB BRL…" at bounding box center [535, 314] width 81 height 20
type input "15"
drag, startPoint x: 722, startPoint y: 317, endPoint x: 650, endPoint y: 314, distance: 71.7
click at [656, 317] on tr "Admin fee Please Enter User Defined Charges Cannot Be Published Adding a user d…" at bounding box center [538, 318] width 838 height 40
type input "15"
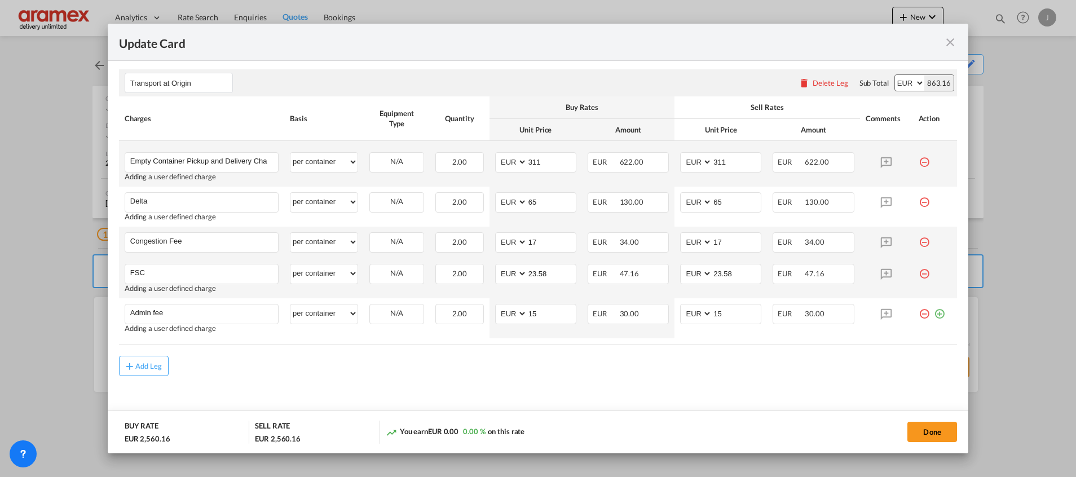
click at [585, 375] on div "Add Leg" at bounding box center [538, 366] width 838 height 20
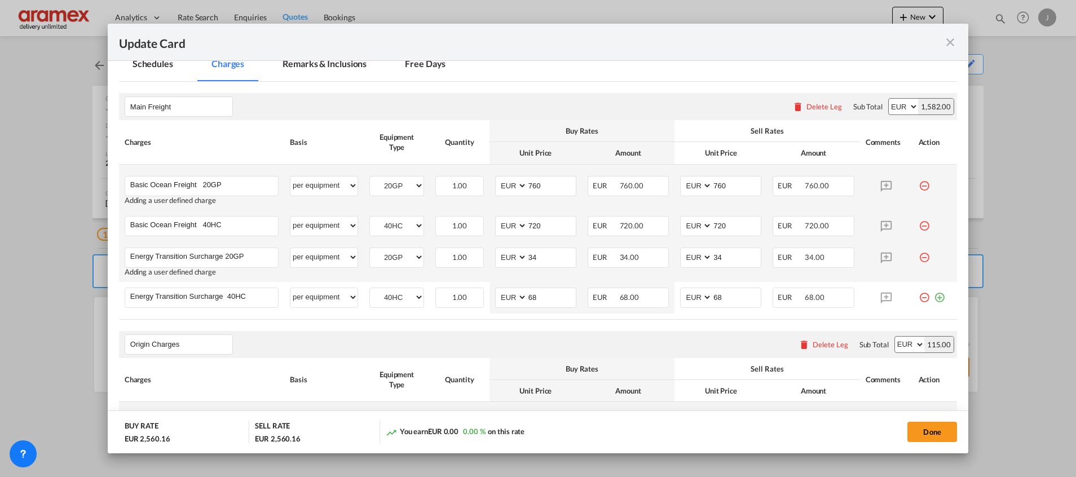
scroll to position [266, 0]
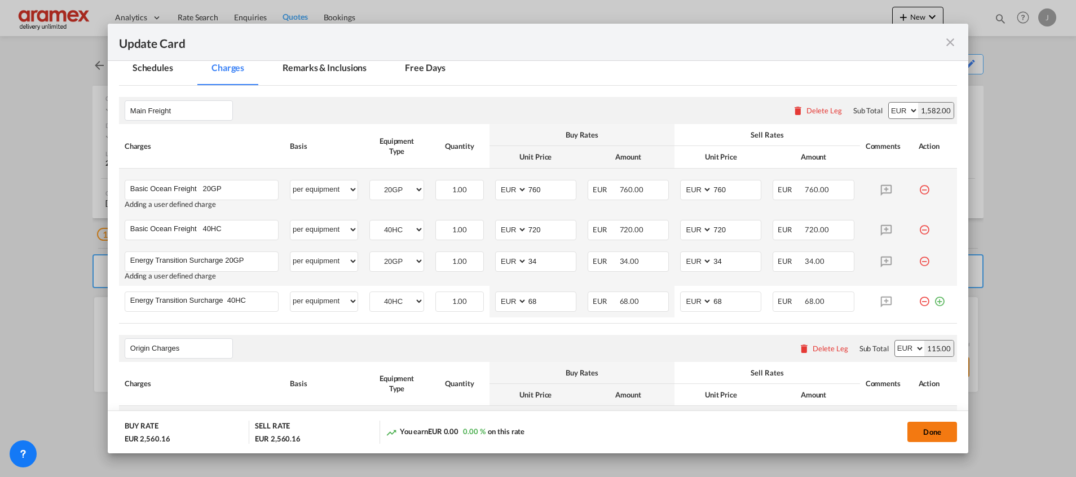
click at [930, 431] on button "Done" at bounding box center [933, 432] width 50 height 20
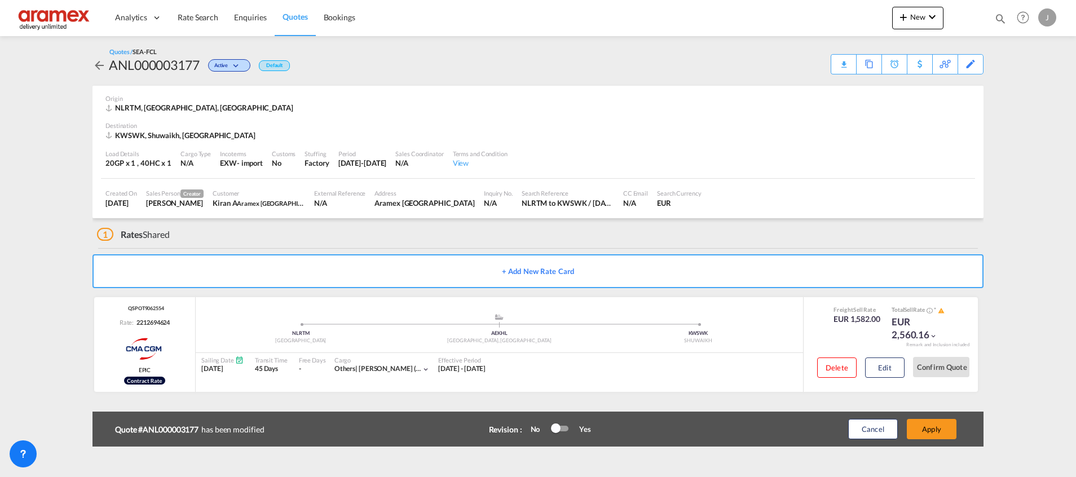
click at [930, 431] on button "Apply" at bounding box center [932, 429] width 50 height 20
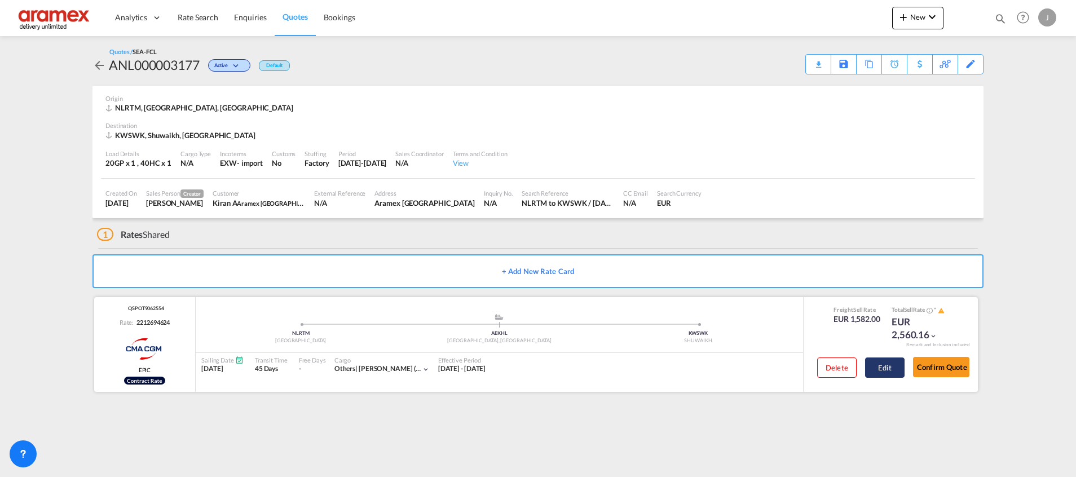
click at [890, 368] on button "Edit" at bounding box center [884, 368] width 39 height 20
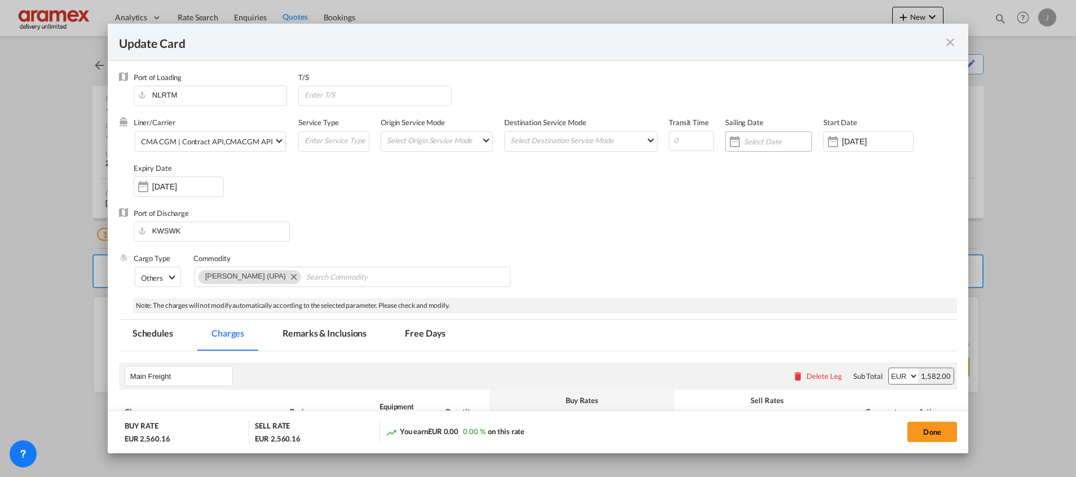
click at [764, 139] on input "Update Card Port ..." at bounding box center [778, 141] width 68 height 9
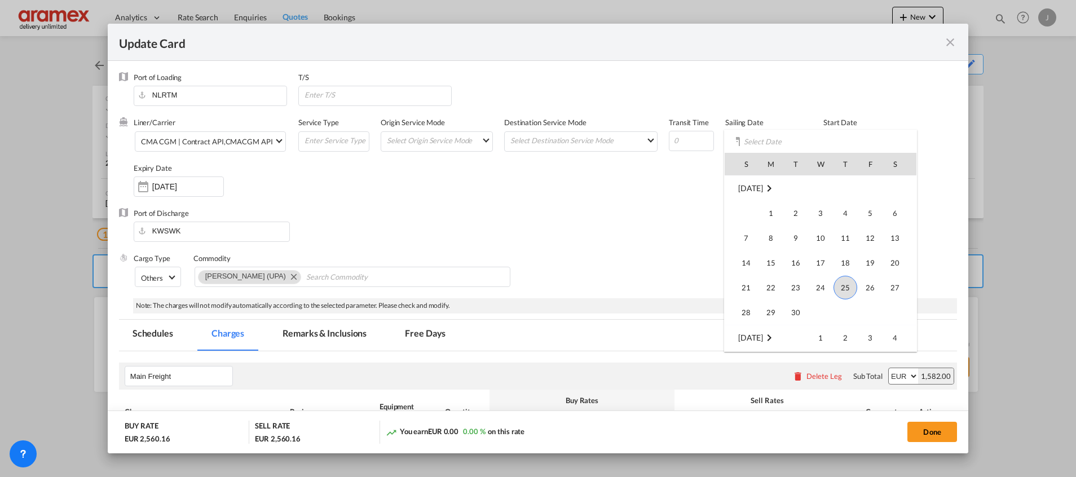
scroll to position [234, 0]
click at [903, 272] on span "11" at bounding box center [895, 278] width 23 height 23
type input "[DATE]"
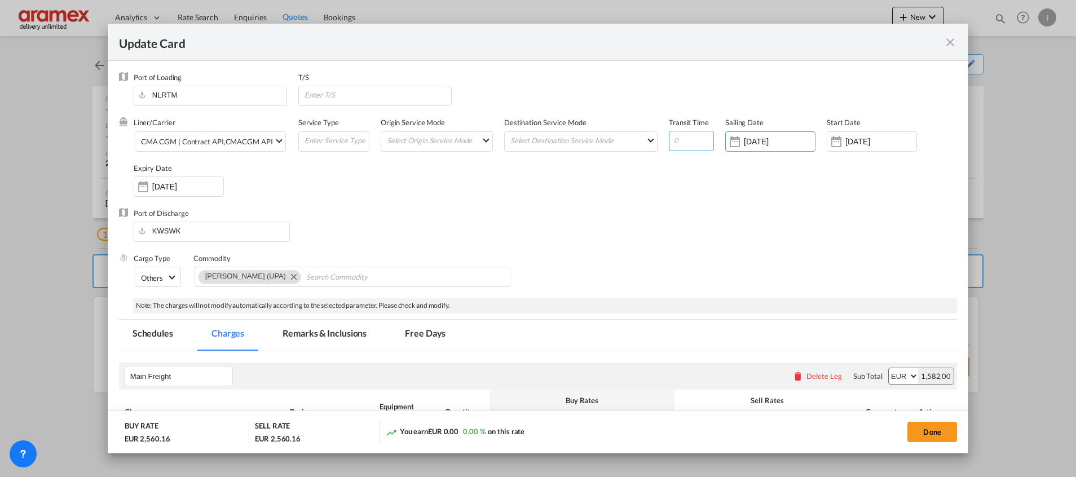
click at [678, 142] on input "Update Card Port ..." at bounding box center [691, 141] width 45 height 20
type input "47"
click at [849, 138] on input "[DATE]" at bounding box center [881, 141] width 71 height 9
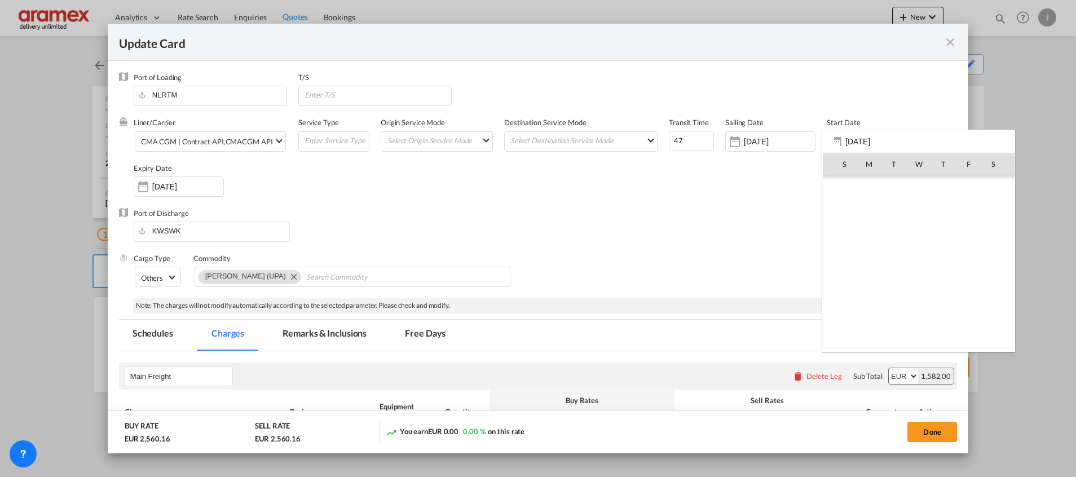
scroll to position [261143, 0]
click at [869, 281] on span "25" at bounding box center [869, 287] width 23 height 23
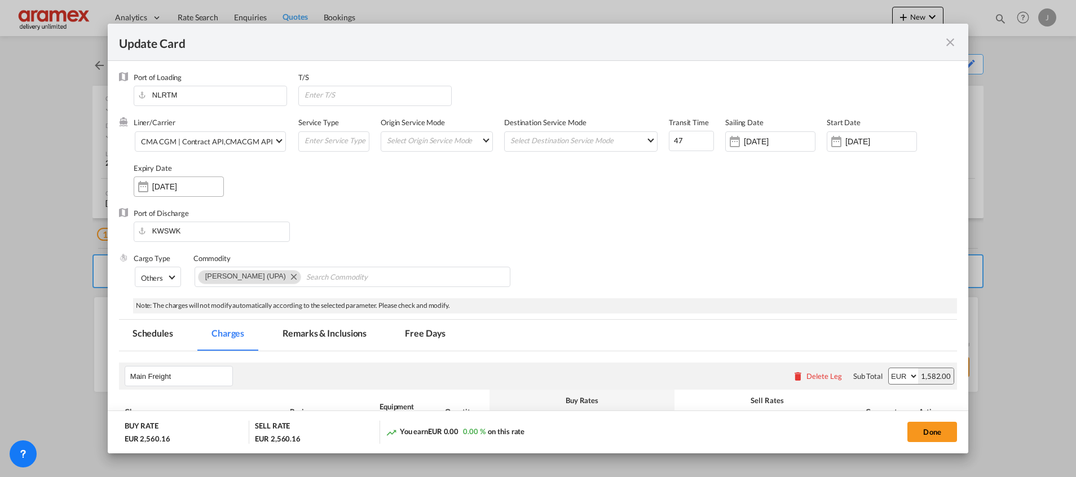
click at [166, 188] on input "[DATE]" at bounding box center [187, 186] width 71 height 9
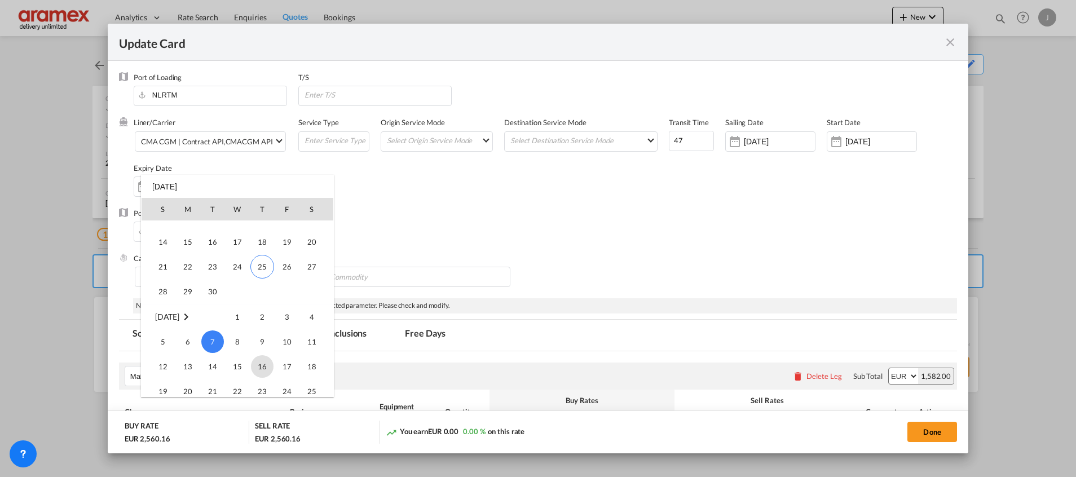
scroll to position [214, 0]
click at [255, 264] on span "25" at bounding box center [262, 268] width 24 height 24
type input "[DATE]"
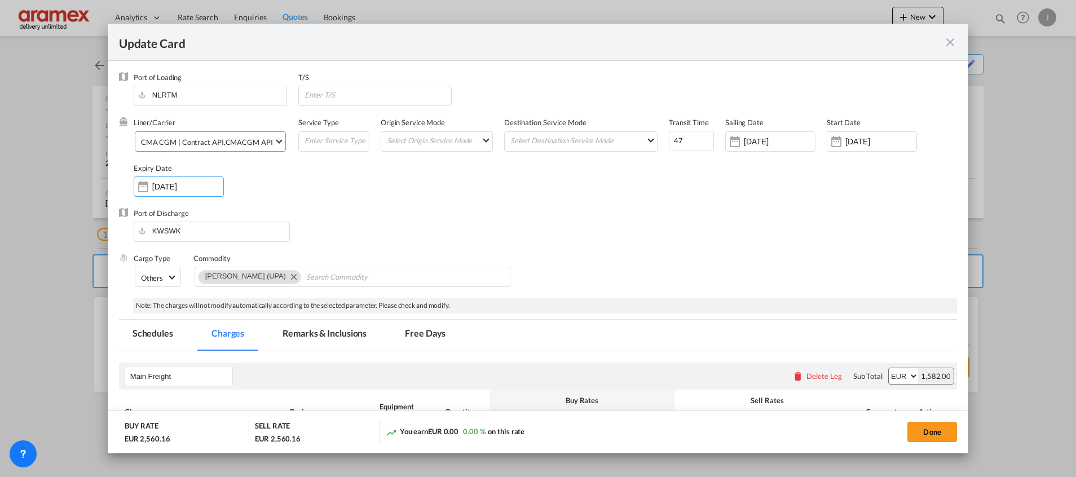
click at [244, 140] on div "CMACGM API" at bounding box center [249, 142] width 47 height 9
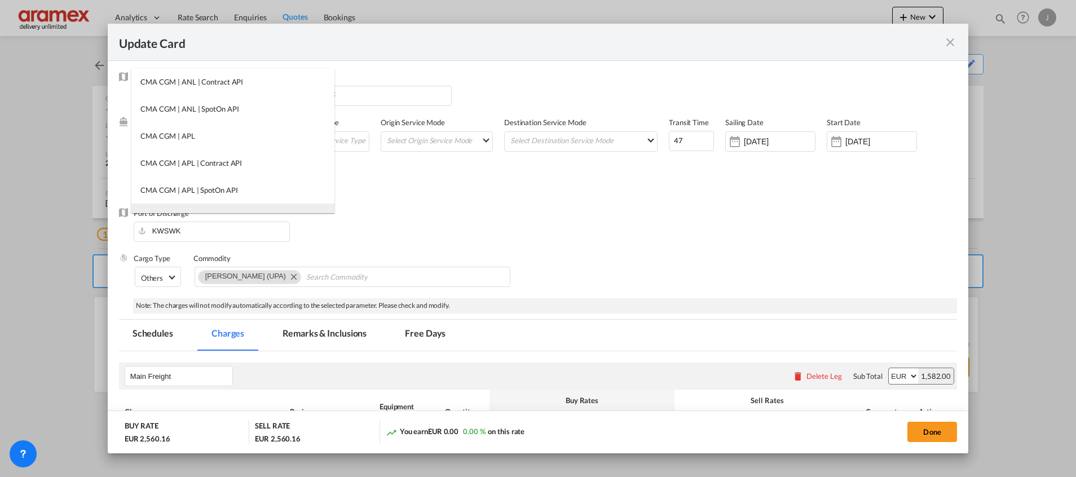
scroll to position [121, 0]
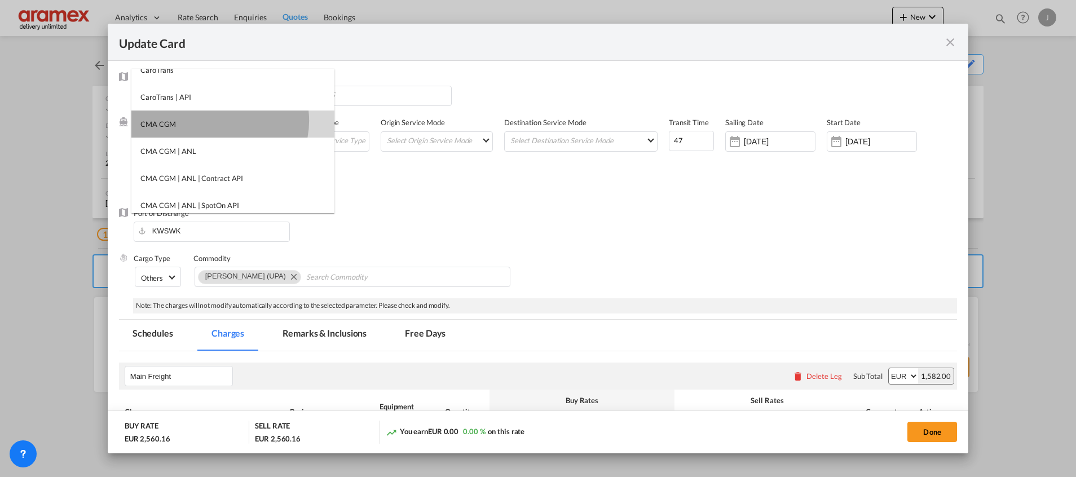
click at [219, 121] on md-option "CMA CGM" at bounding box center [232, 124] width 203 height 27
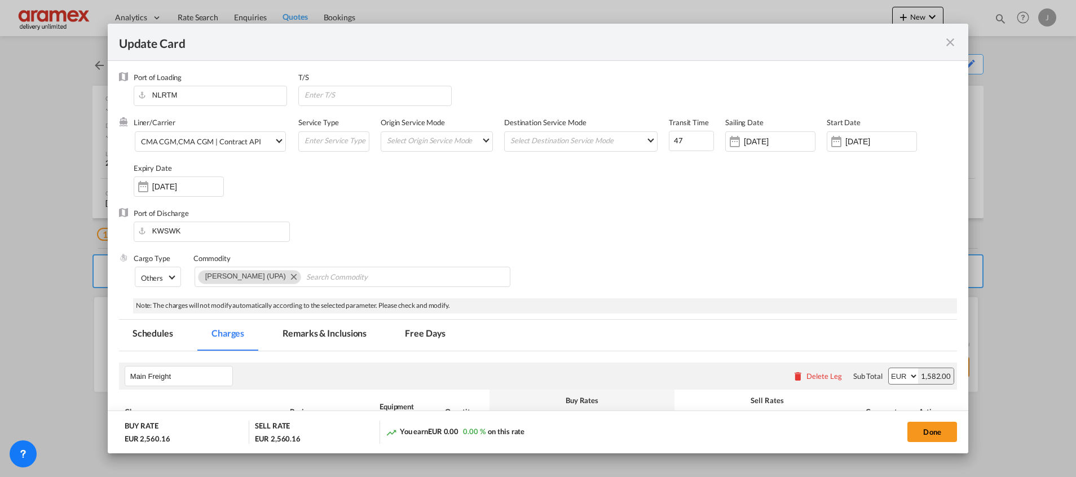
click at [610, 224] on div "Port of Discharge KWSWK" at bounding box center [538, 230] width 838 height 45
click at [247, 139] on div "CMA CGM | Contract API" at bounding box center [219, 142] width 83 height 9
click at [187, 141] on md-option "CMA CGM" at bounding box center [232, 140] width 203 height 27
click at [264, 143] on span "CMA CGM , CMA CGM | Contract API" at bounding box center [207, 142] width 133 height 10
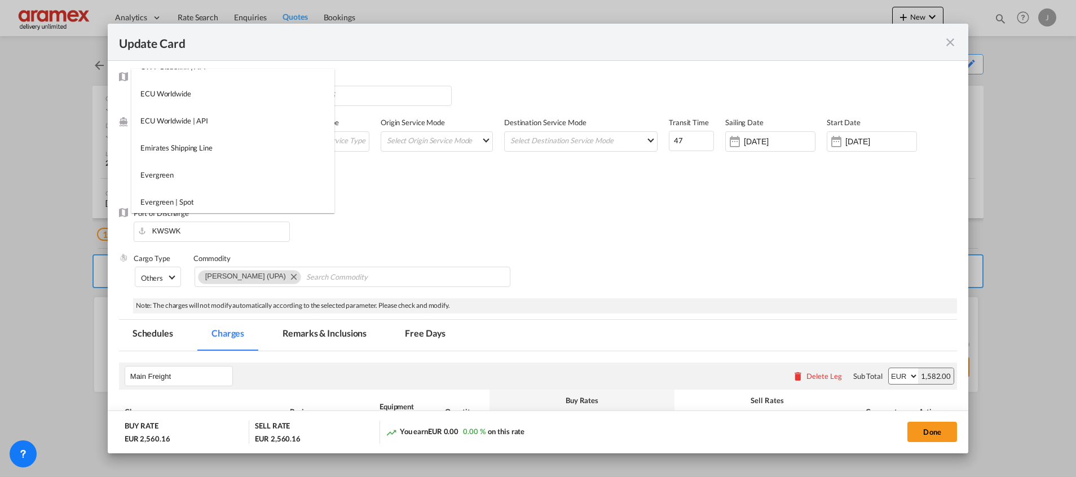
scroll to position [0, 0]
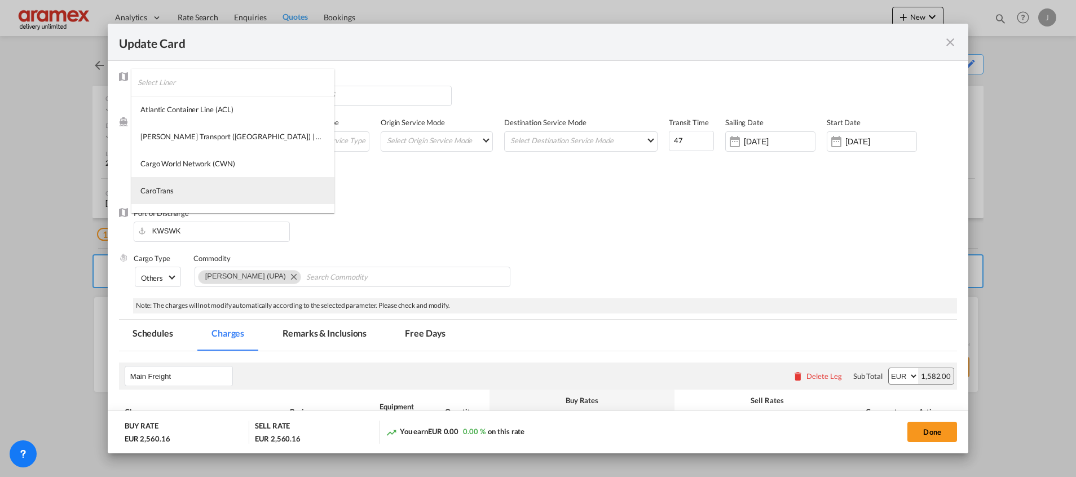
type md-option "17"
type md-option "13856"
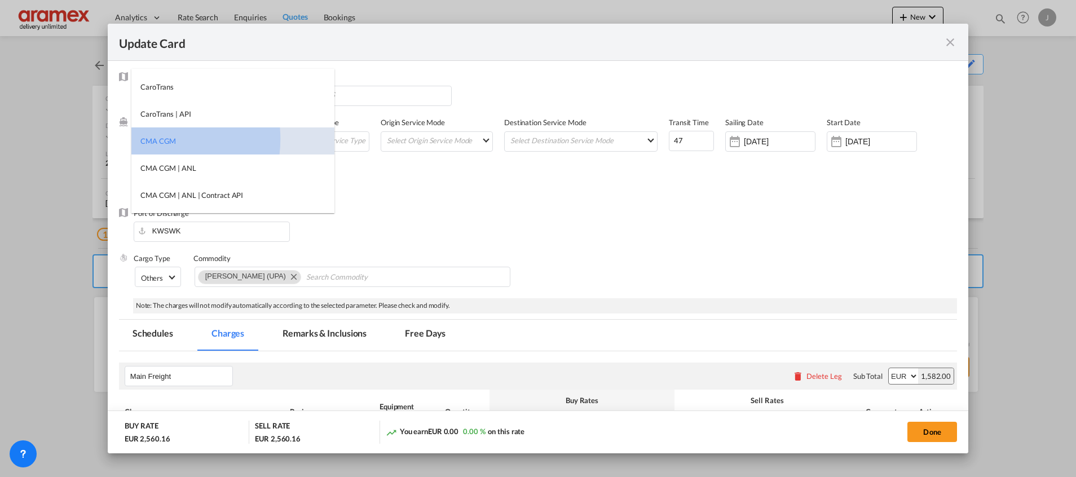
click at [153, 139] on div "CMA CGM" at bounding box center [158, 141] width 36 height 10
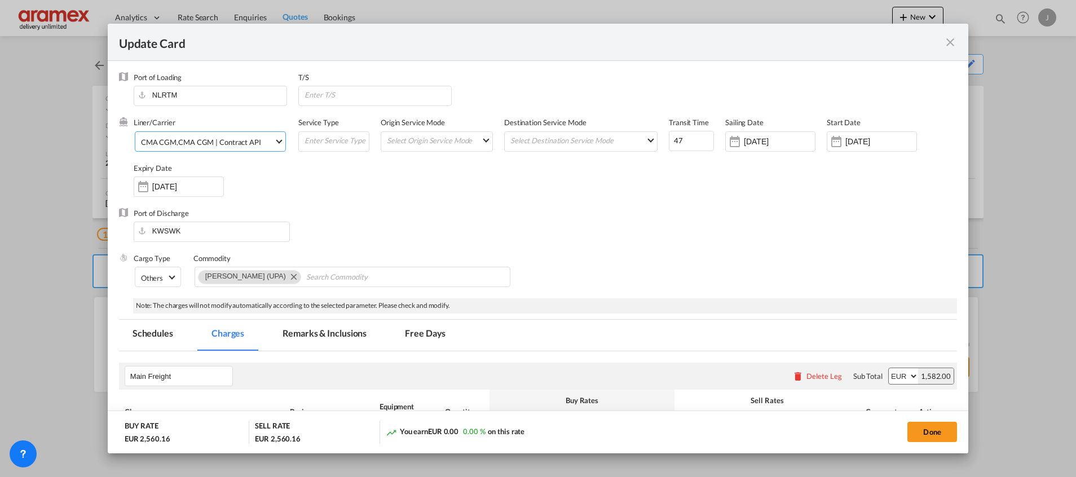
click at [219, 142] on div "CMA CGM | Contract API" at bounding box center [219, 142] width 83 height 9
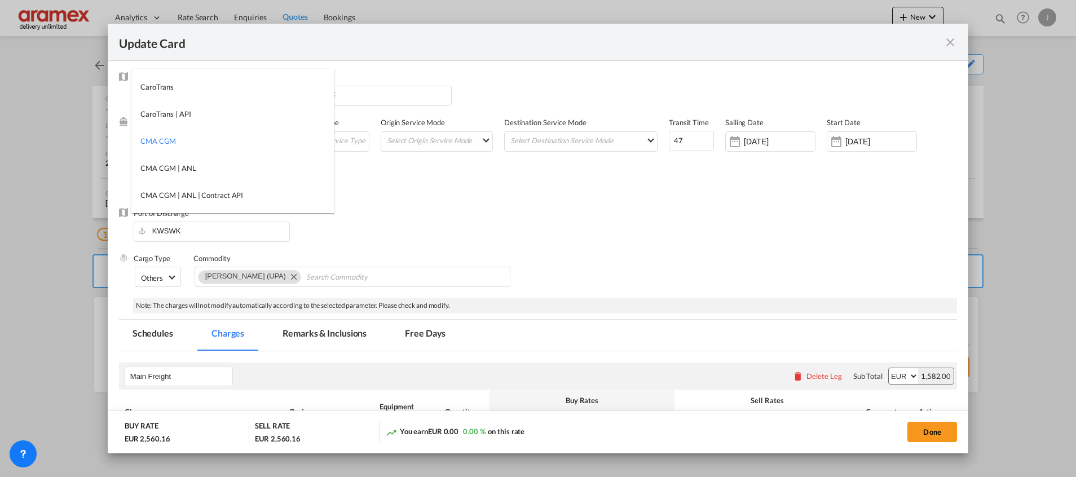
click at [219, 142] on md-option "CMA CGM" at bounding box center [232, 140] width 203 height 27
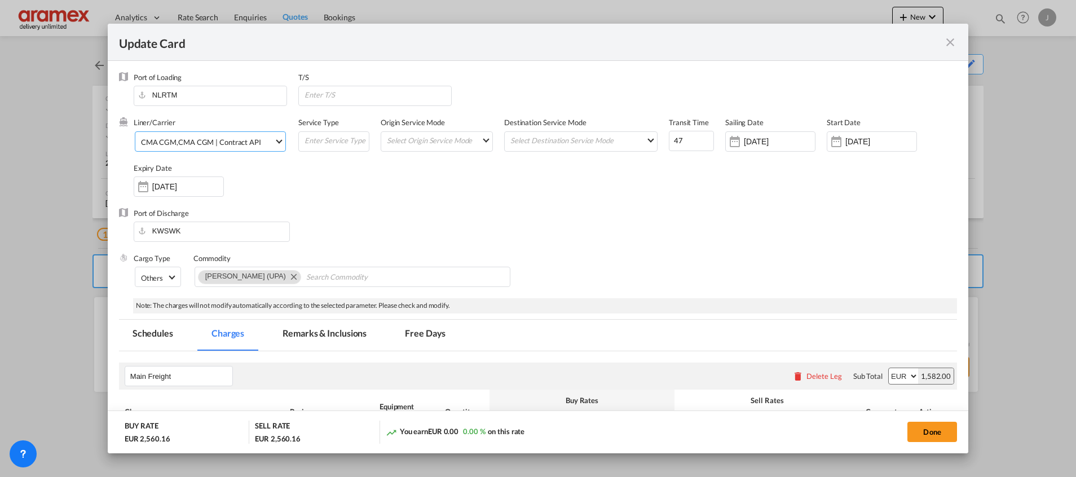
click at [219, 142] on div "CMA CGM | Contract API" at bounding box center [219, 142] width 83 height 9
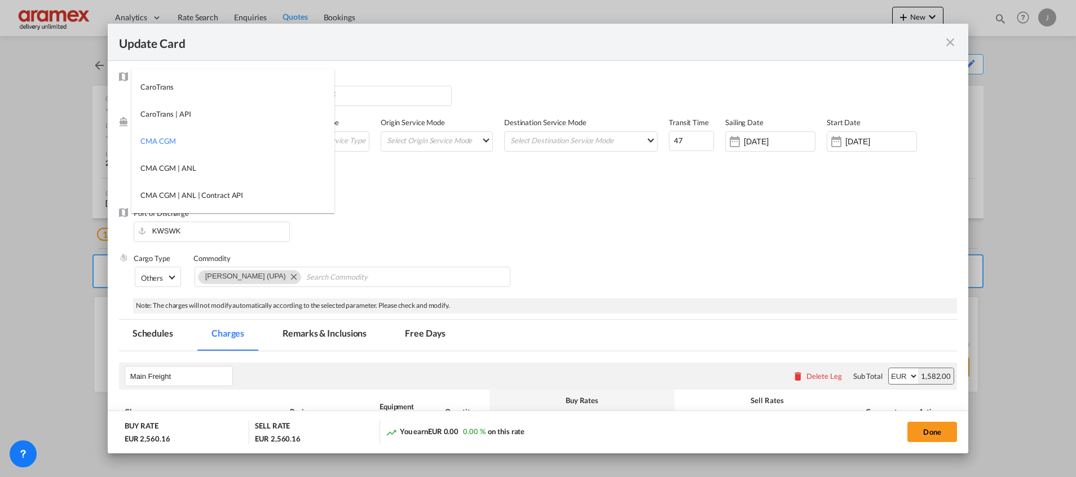
click at [219, 142] on md-option "CMA CGM" at bounding box center [232, 140] width 203 height 27
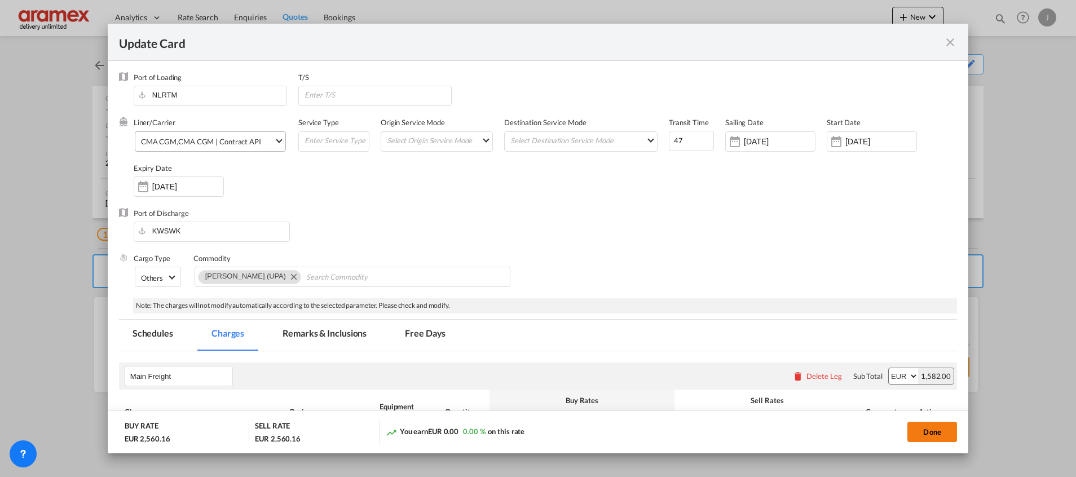
click at [934, 427] on button "Done" at bounding box center [933, 432] width 50 height 20
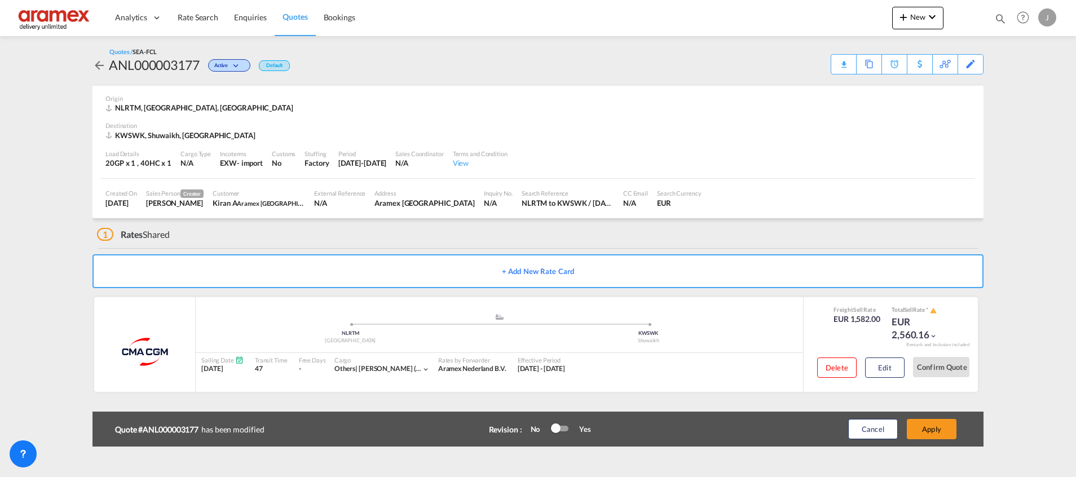
click at [934, 427] on button "Apply" at bounding box center [932, 429] width 50 height 20
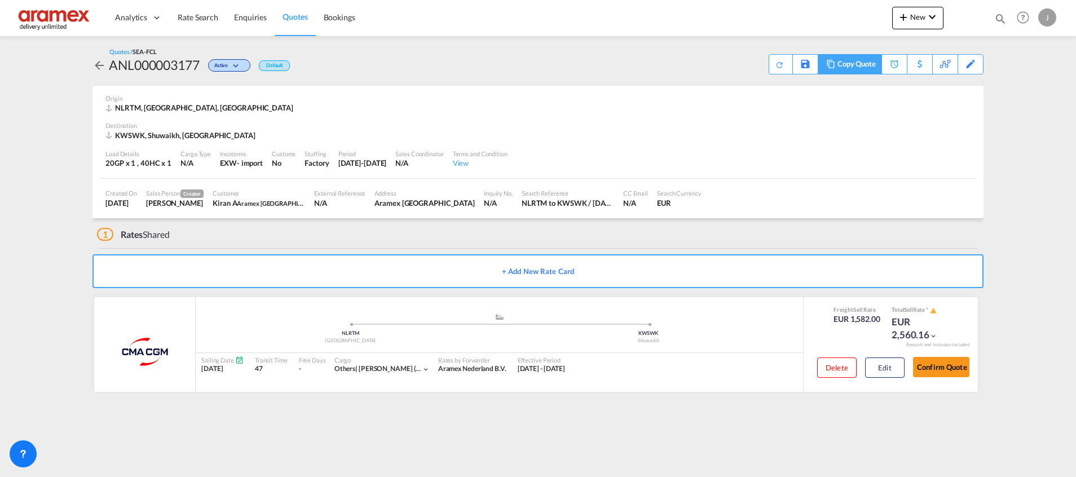
click at [840, 63] on div "Copy Quote" at bounding box center [857, 64] width 38 height 19
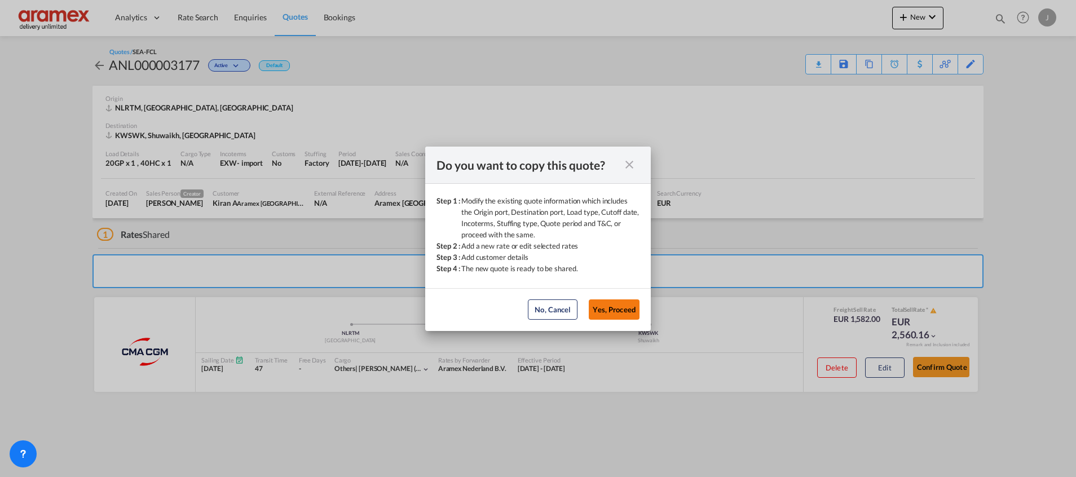
click at [610, 309] on button "Yes, Proceed" at bounding box center [614, 310] width 51 height 20
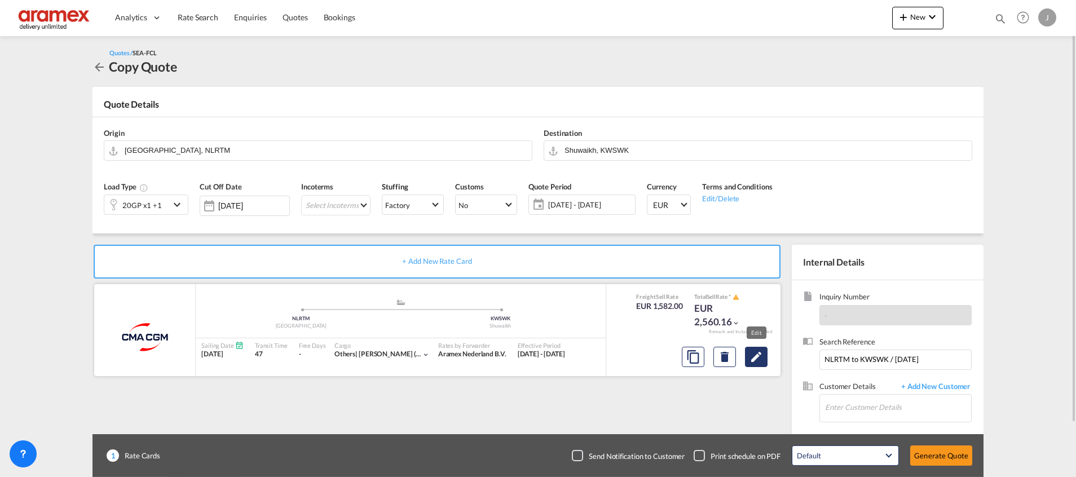
click at [752, 357] on md-icon "Edit" at bounding box center [757, 357] width 14 height 14
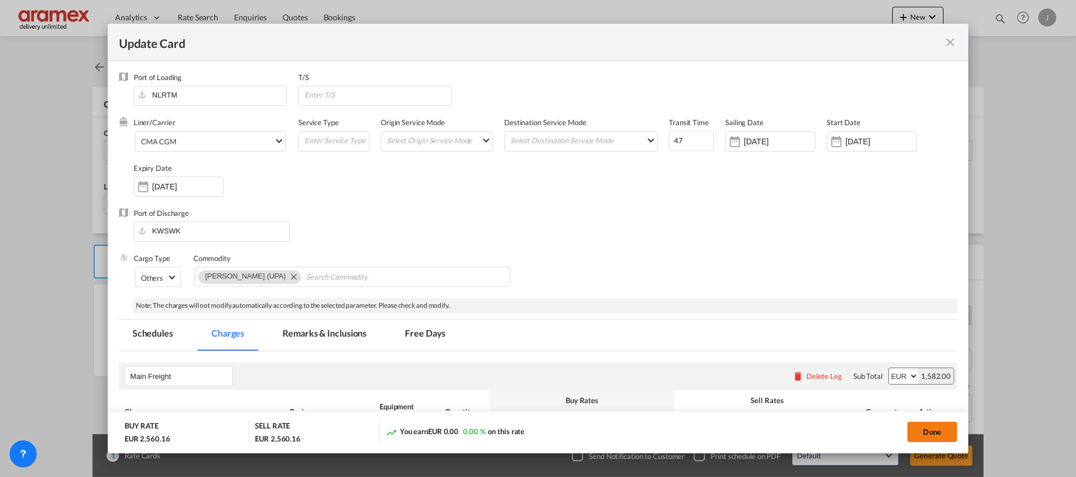
click at [931, 432] on button "Done" at bounding box center [933, 432] width 50 height 20
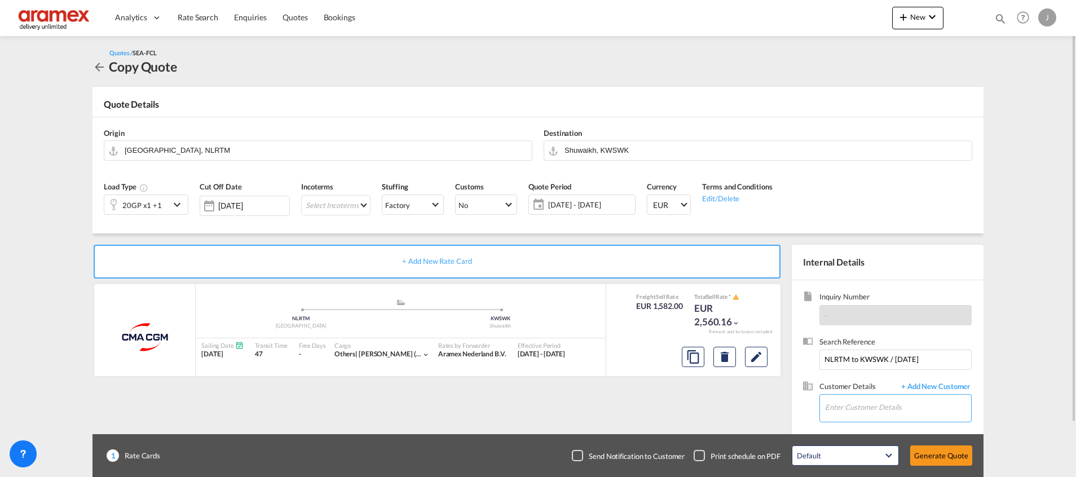
click at [866, 409] on input "Enter Customer Details" at bounding box center [898, 407] width 146 height 25
click at [865, 374] on div "Kiran A kiran a@[DOMAIN_NAME] | Aramex [GEOGRAPHIC_DATA]" at bounding box center [898, 379] width 147 height 30
type input "Aramex Kuwait, [PERSON_NAME] A, [EMAIL_ADDRESS][DOMAIN_NAME]"
click at [923, 463] on button "Generate Quote" at bounding box center [941, 456] width 62 height 20
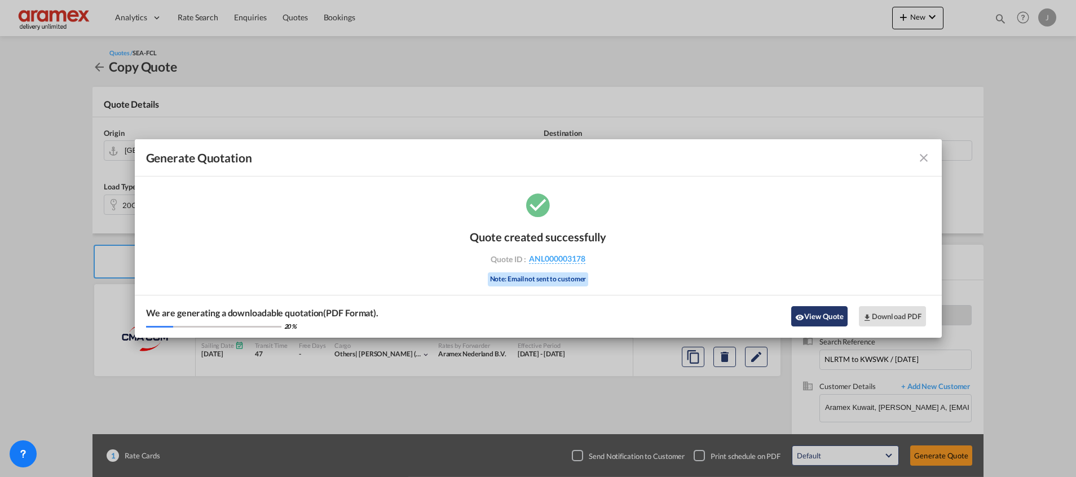
click at [795, 312] on button "View Quote" at bounding box center [819, 316] width 56 height 20
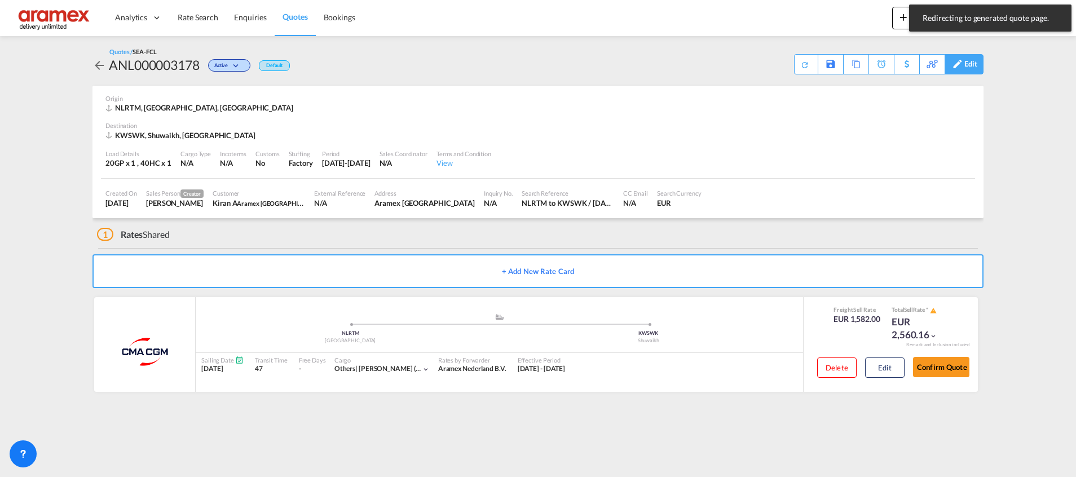
click at [969, 64] on div "Edit" at bounding box center [971, 64] width 13 height 19
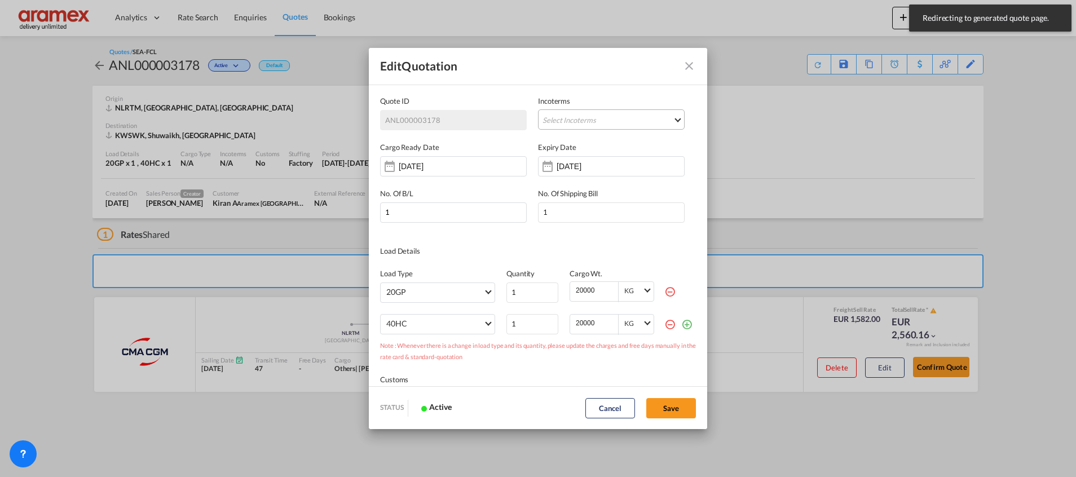
click at [562, 124] on md-select "Select Incoterms CIF - export Cost,Insurance and Freight CIF - import Cost,Insu…" at bounding box center [611, 119] width 147 height 20
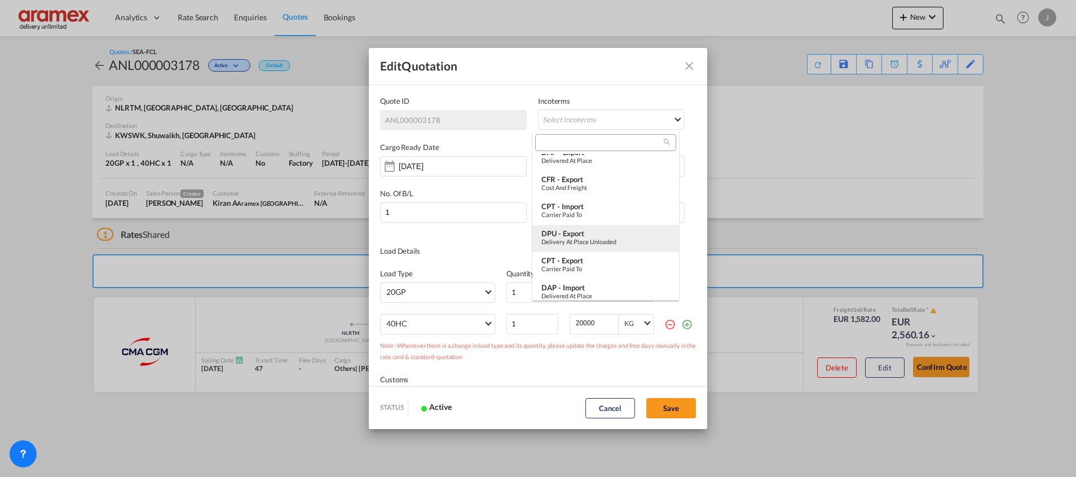
scroll to position [395, 0]
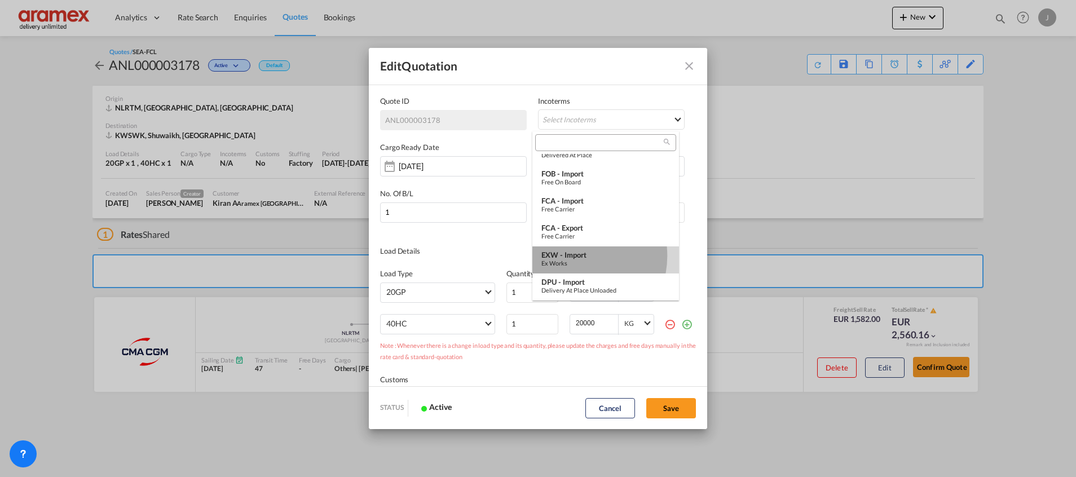
click at [570, 256] on div "EXW - import" at bounding box center [606, 254] width 129 height 9
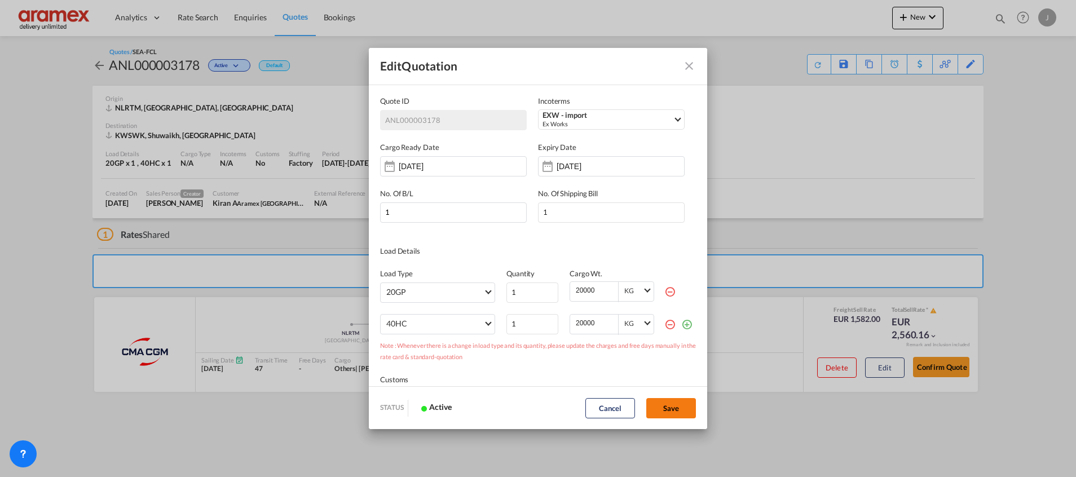
click at [667, 400] on button "Save" at bounding box center [671, 408] width 50 height 20
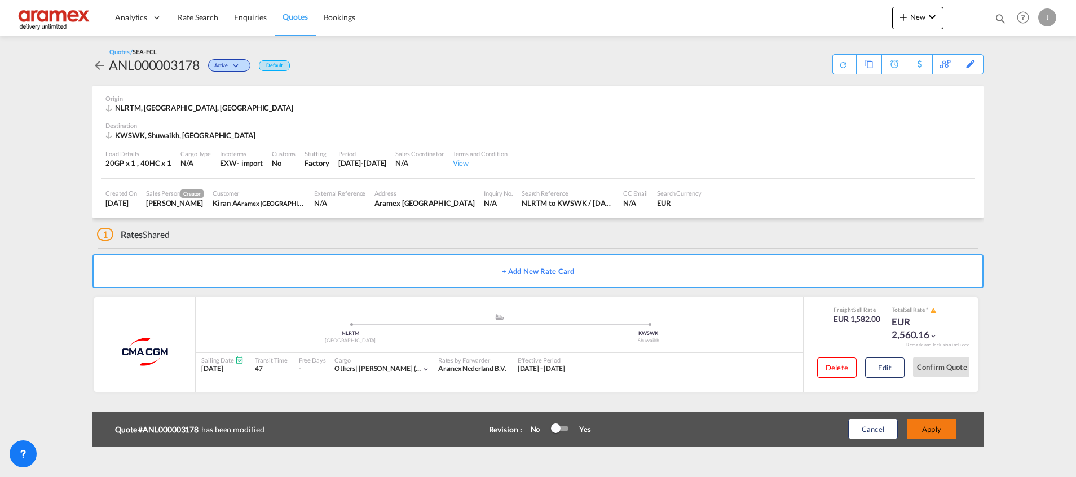
click at [939, 432] on button "Apply" at bounding box center [932, 429] width 50 height 20
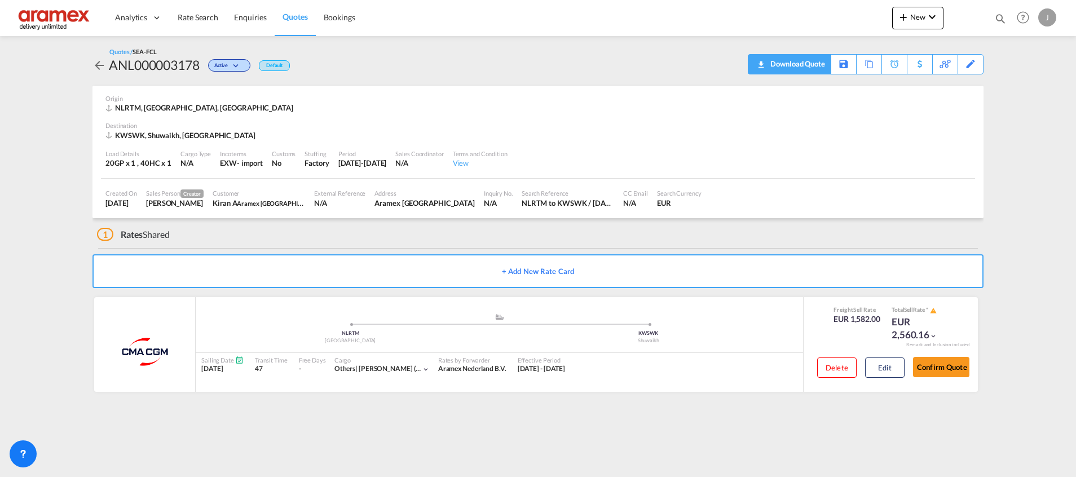
click at [794, 64] on div "Download Quote" at bounding box center [797, 64] width 58 height 18
